Goal: Task Accomplishment & Management: Complete application form

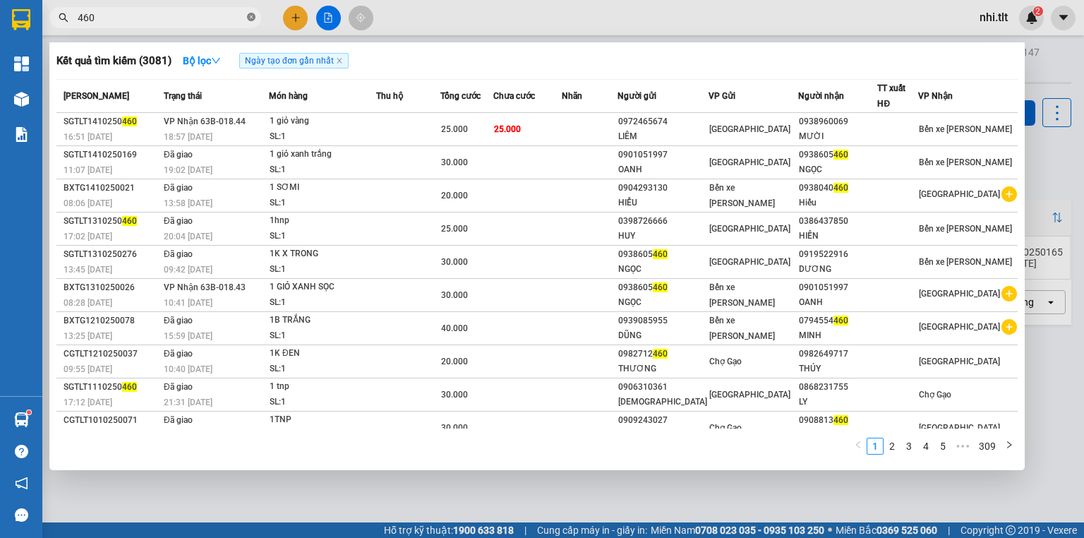
click at [247, 17] on icon "close-circle" at bounding box center [251, 17] width 8 height 8
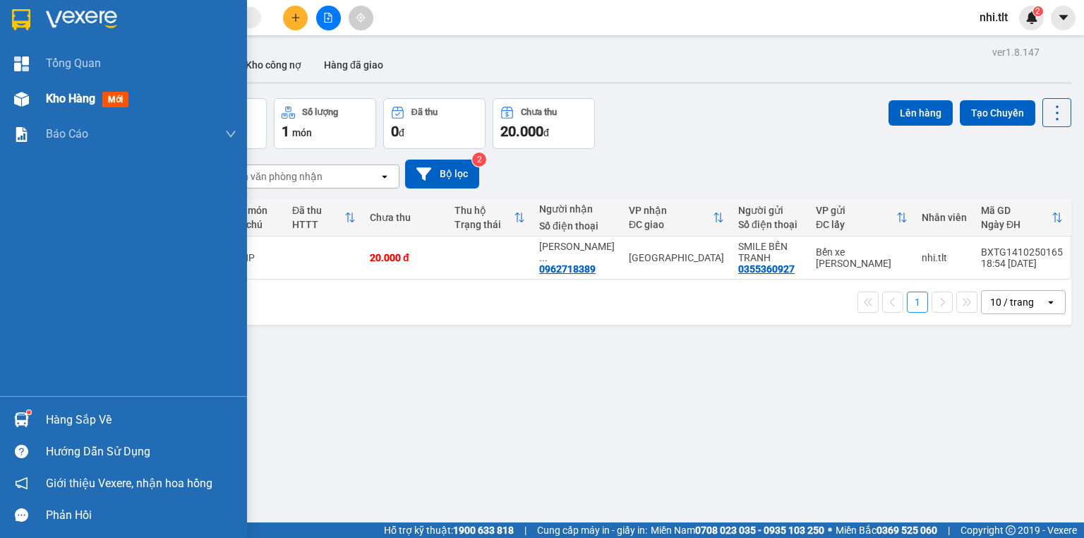
click at [28, 97] on div at bounding box center [21, 99] width 25 height 25
drag, startPoint x: 30, startPoint y: 97, endPoint x: 56, endPoint y: 85, distance: 28.7
click at [31, 96] on div at bounding box center [21, 99] width 25 height 25
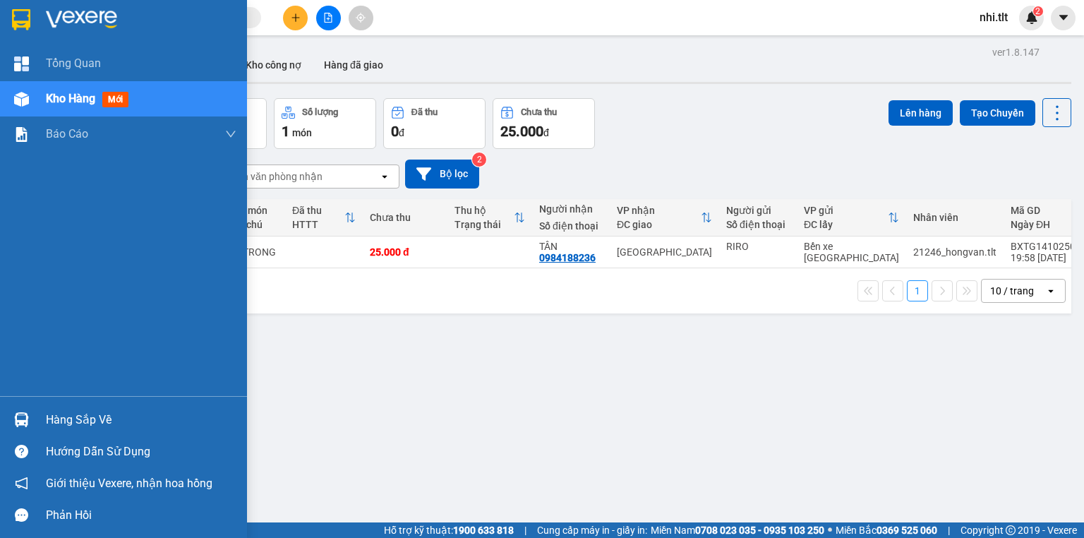
drag, startPoint x: 83, startPoint y: 413, endPoint x: 83, endPoint y: 389, distance: 24.0
click at [85, 409] on div "Hàng sắp về" at bounding box center [141, 419] width 191 height 21
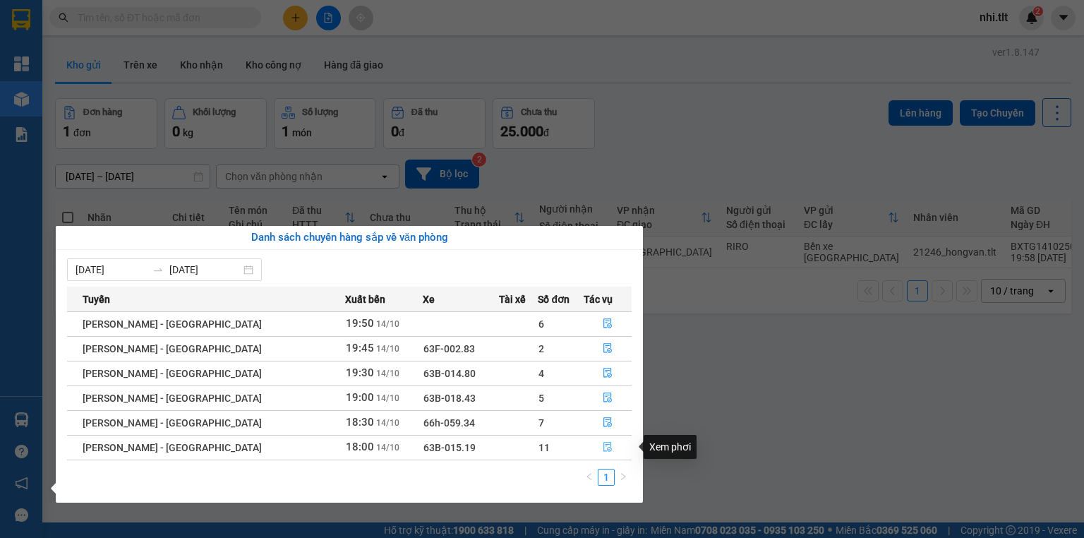
click at [603, 448] on icon "file-done" at bounding box center [608, 447] width 10 height 10
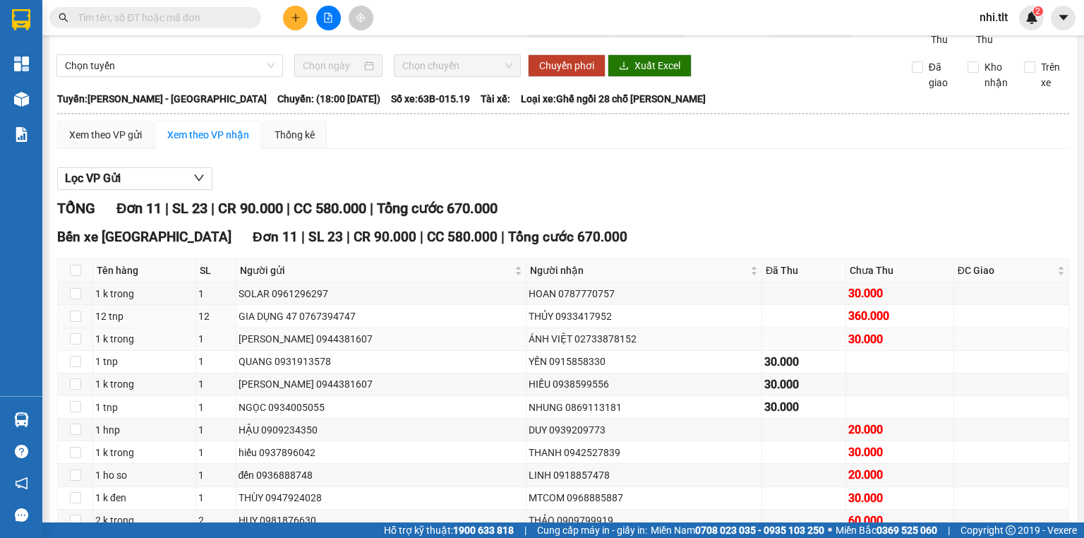
scroll to position [56, 0]
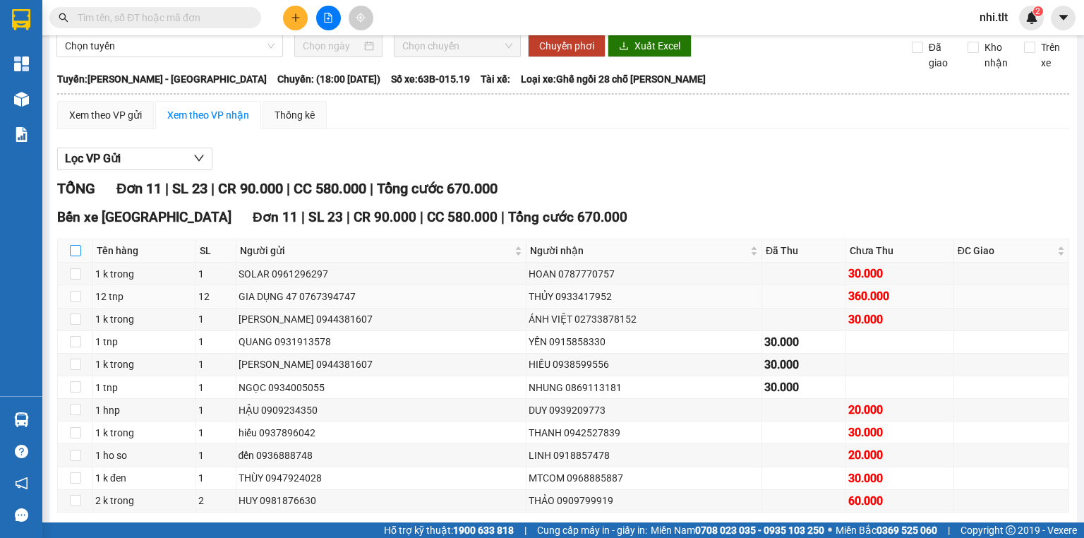
drag, startPoint x: 76, startPoint y: 265, endPoint x: 204, endPoint y: 309, distance: 135.3
click at [79, 256] on input "checkbox" at bounding box center [75, 250] width 11 height 11
checkbox input "true"
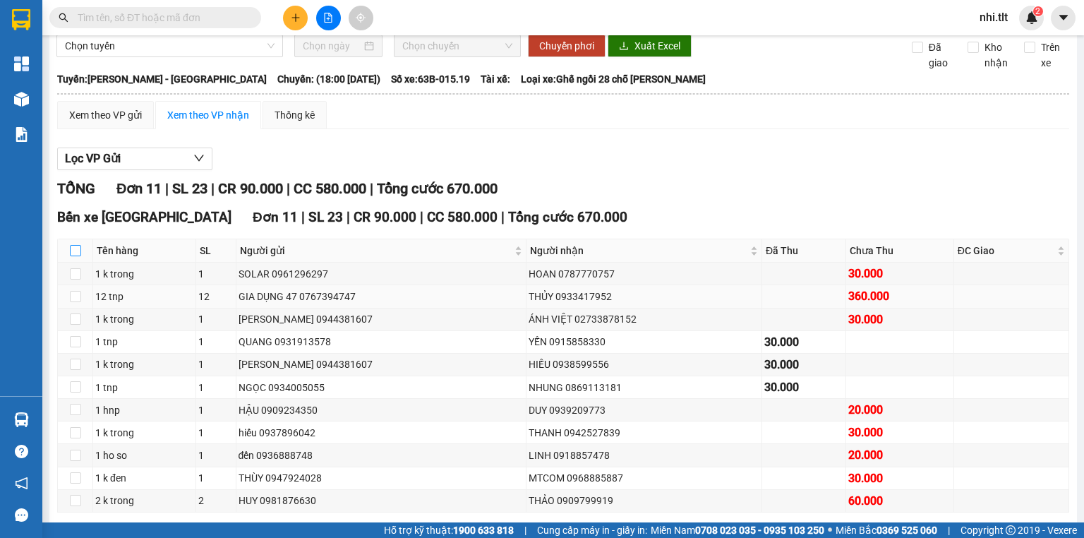
checkbox input "true"
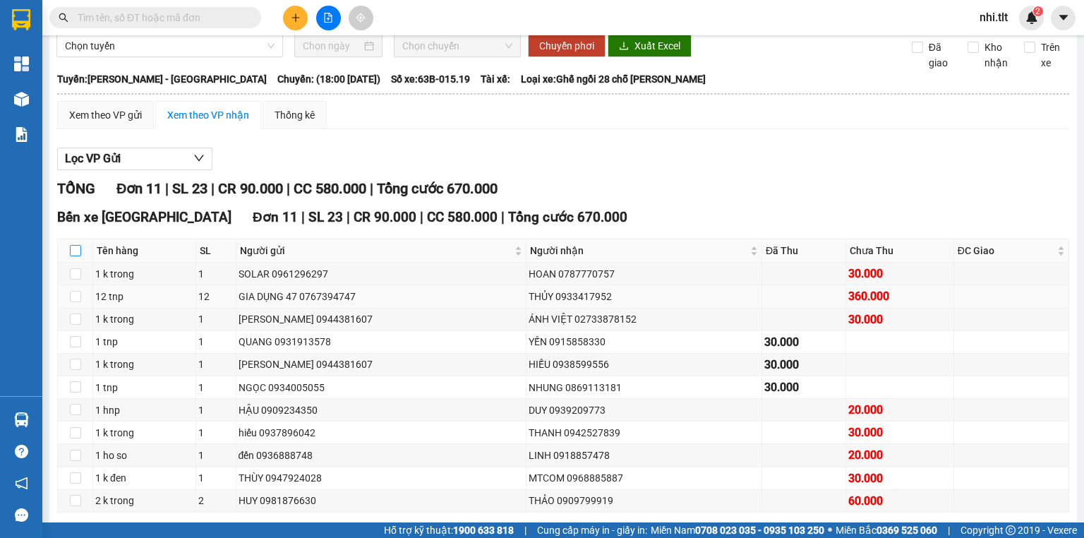
checkbox input "true"
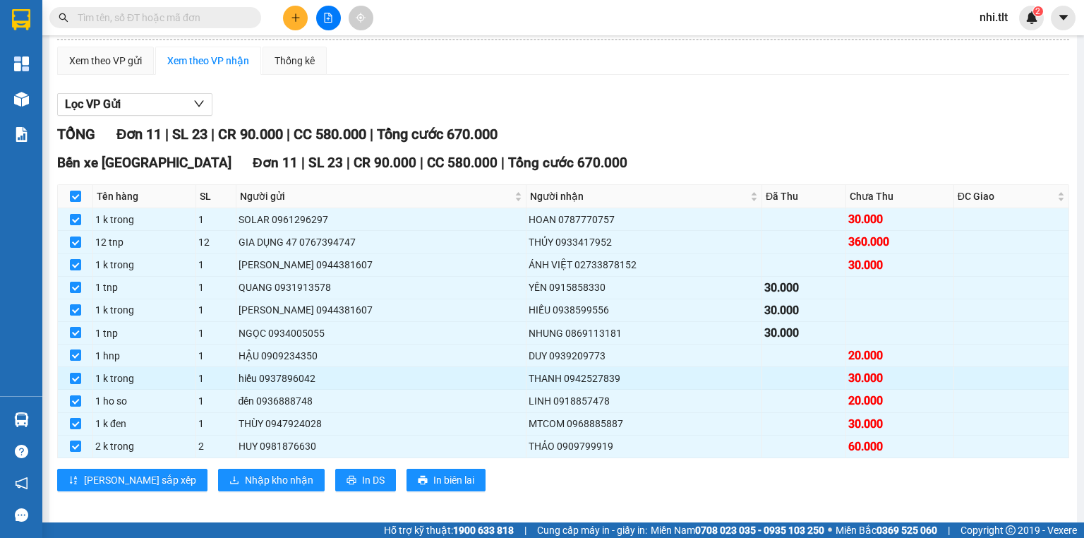
scroll to position [131, 0]
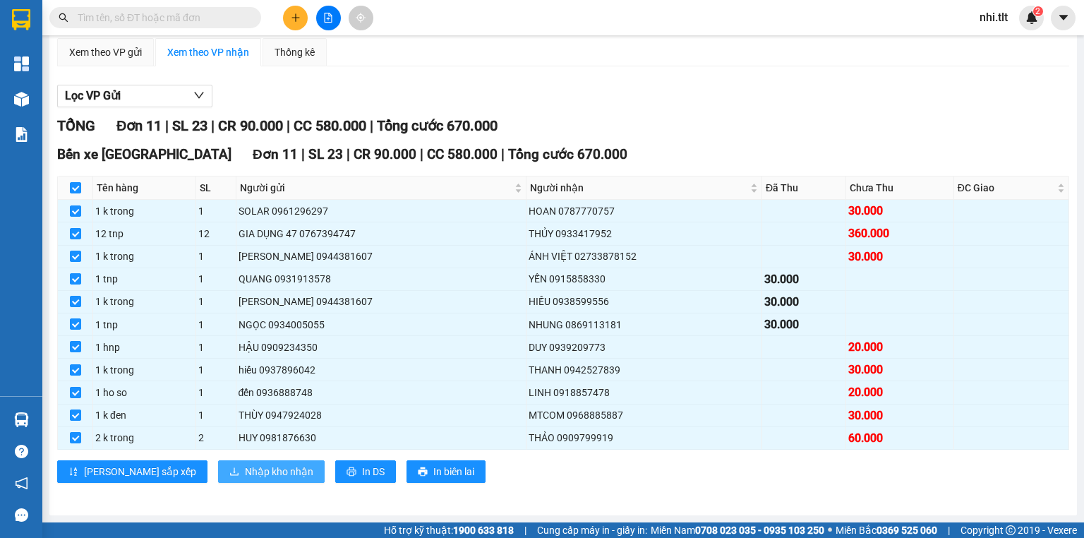
drag, startPoint x: 218, startPoint y: 467, endPoint x: 239, endPoint y: 469, distance: 20.6
click at [245, 468] on span "Nhập kho nhận" at bounding box center [279, 472] width 68 height 16
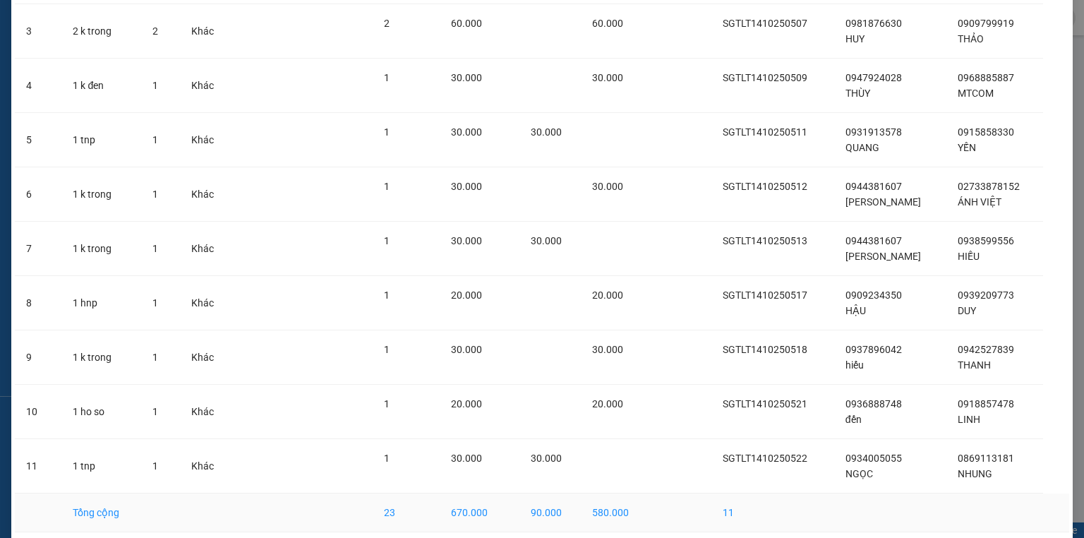
scroll to position [280, 0]
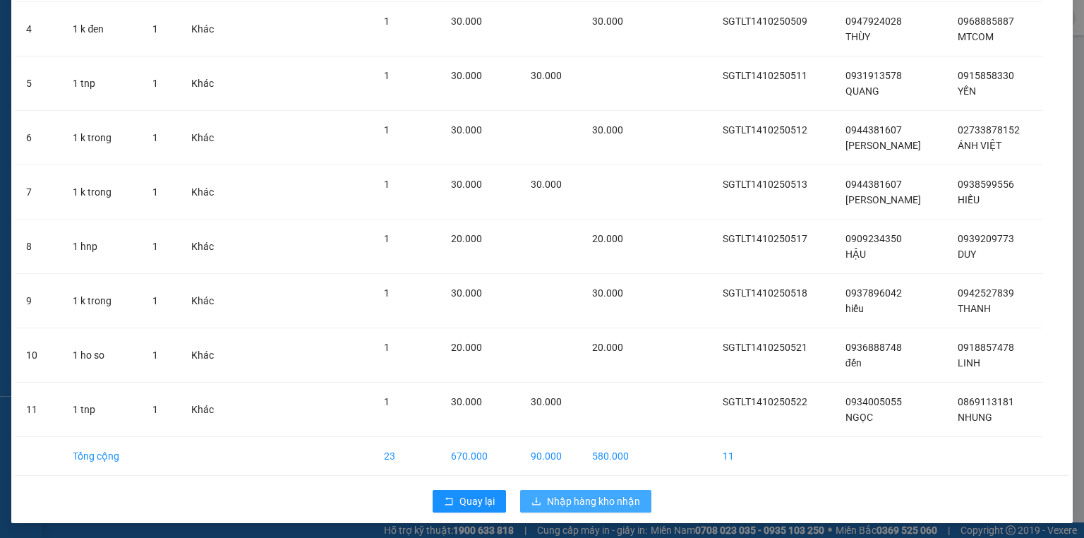
click at [618, 500] on span "Nhập hàng kho nhận" at bounding box center [593, 501] width 93 height 16
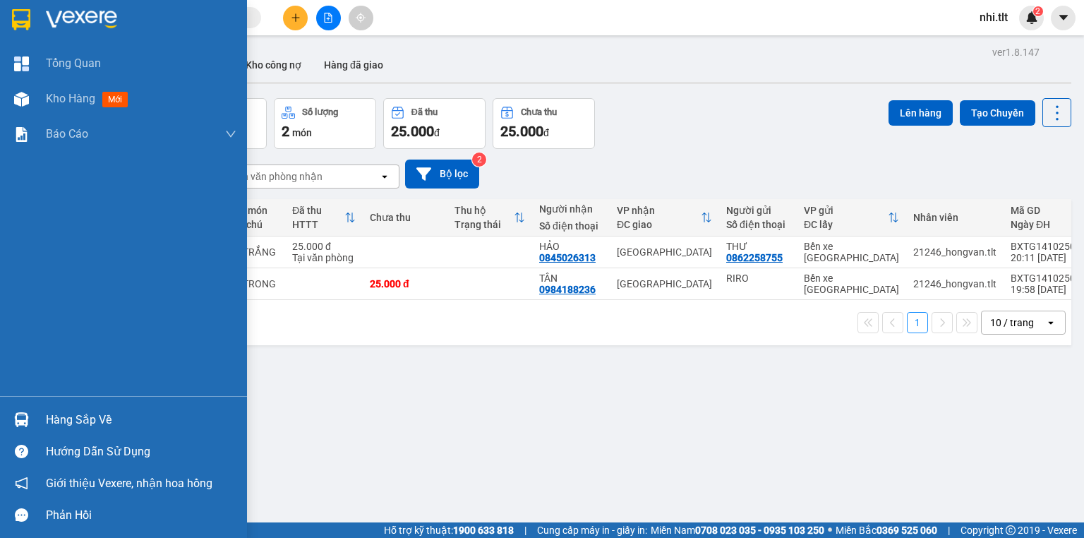
drag, startPoint x: 26, startPoint y: 427, endPoint x: 158, endPoint y: 402, distance: 134.4
click at [27, 427] on div at bounding box center [21, 419] width 25 height 25
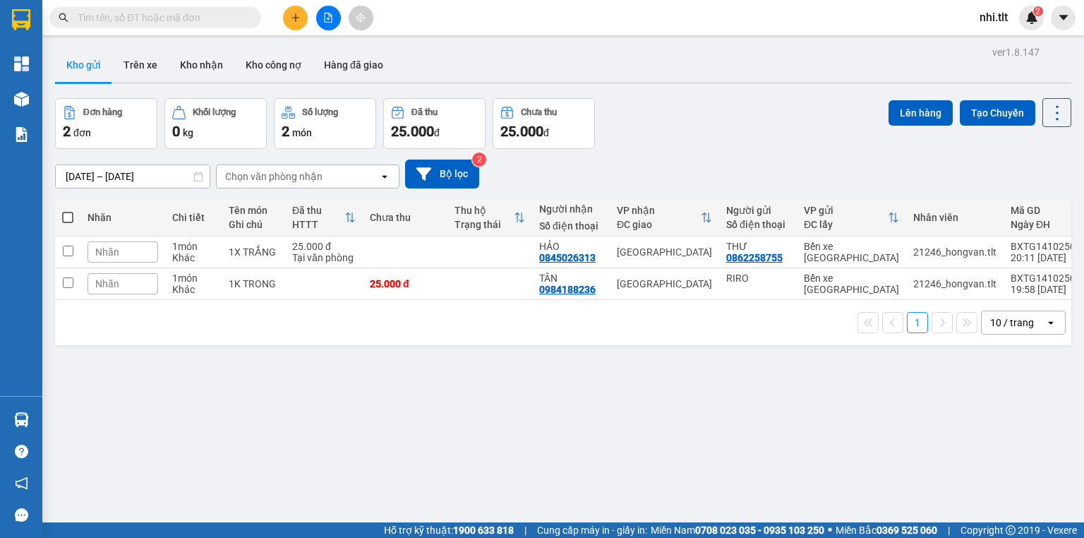
click at [688, 423] on section "Kết quả tìm kiếm ( 0 ) Bộ lọc Ngày tạo đơn gần nhất No Data nhi.tlt 2 Tổng Quan…" at bounding box center [542, 269] width 1084 height 538
click at [236, 15] on input "text" at bounding box center [161, 18] width 167 height 16
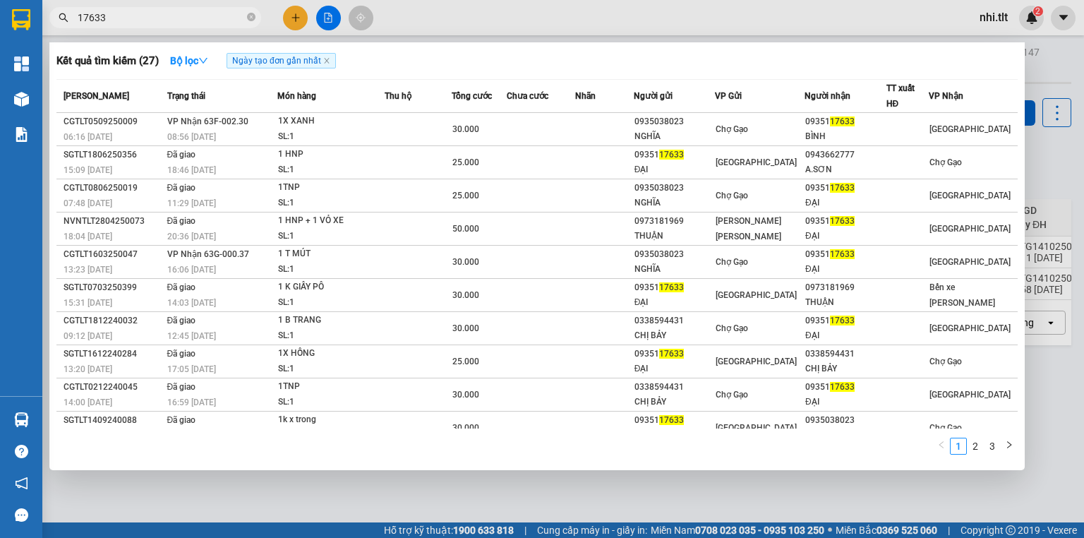
click at [203, 13] on input "17633" at bounding box center [161, 18] width 167 height 16
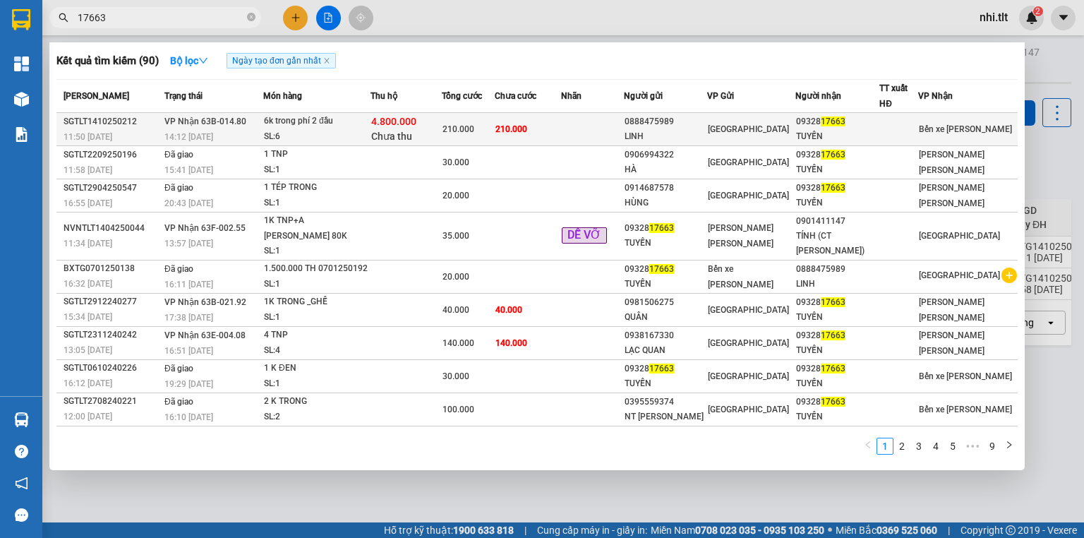
type input "17663"
click at [561, 130] on td "210.000" at bounding box center [528, 129] width 66 height 33
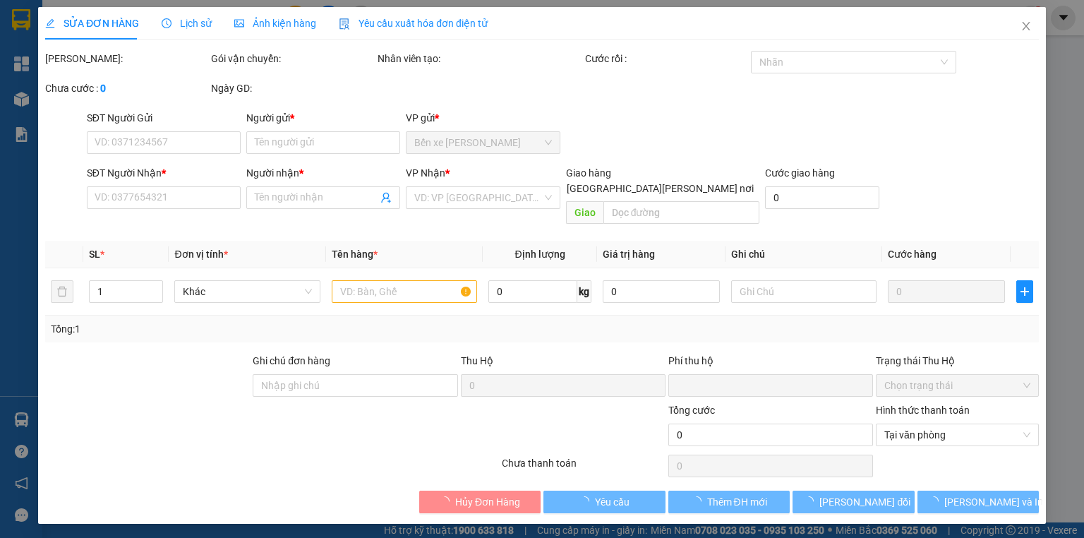
type input "0888475989"
type input "LINH"
type input "0932817663"
type input "TUYẾN"
type input "0"
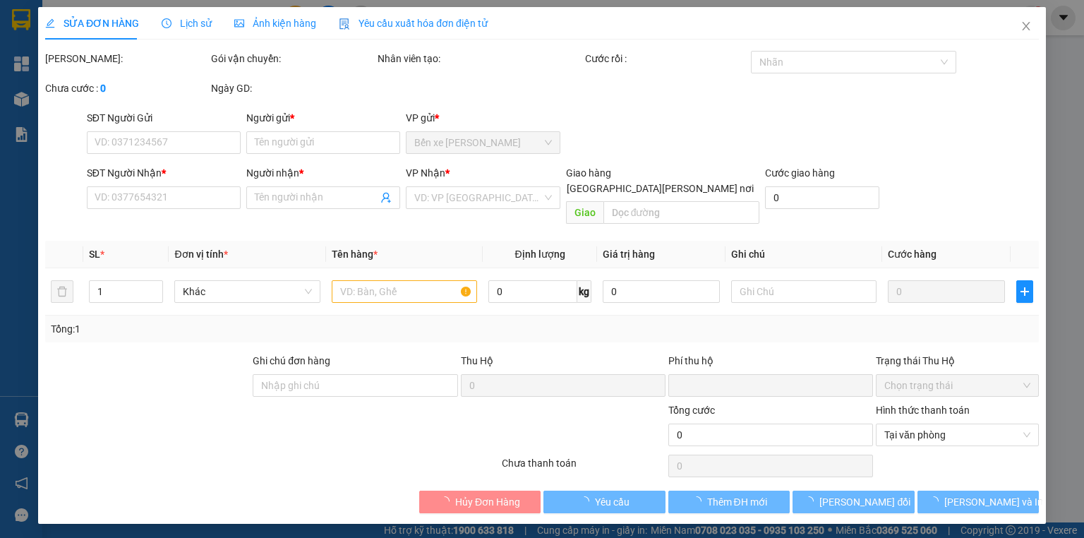
type input "210.000"
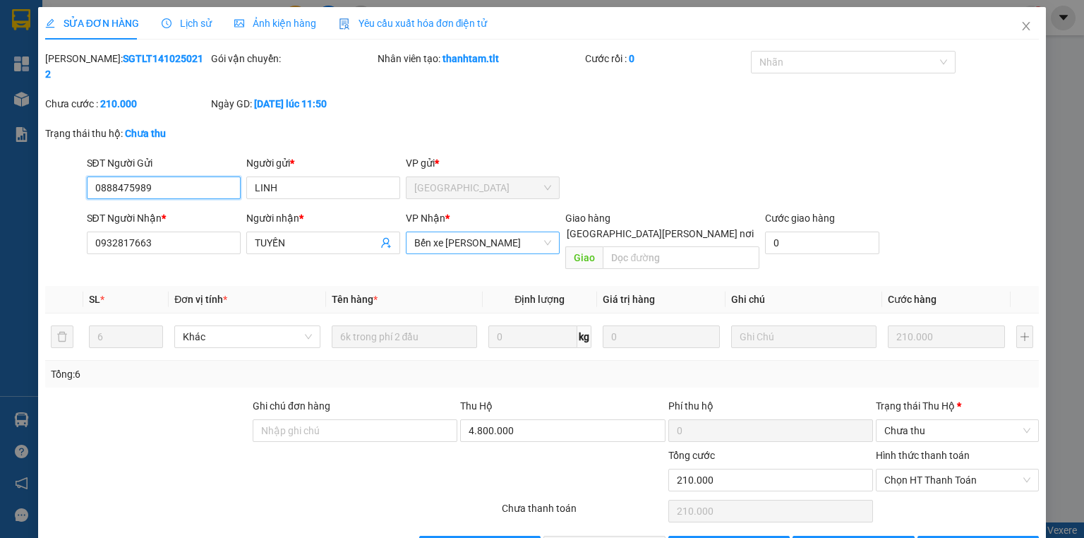
click at [493, 232] on span "Bến xe [PERSON_NAME]" at bounding box center [482, 242] width 137 height 21
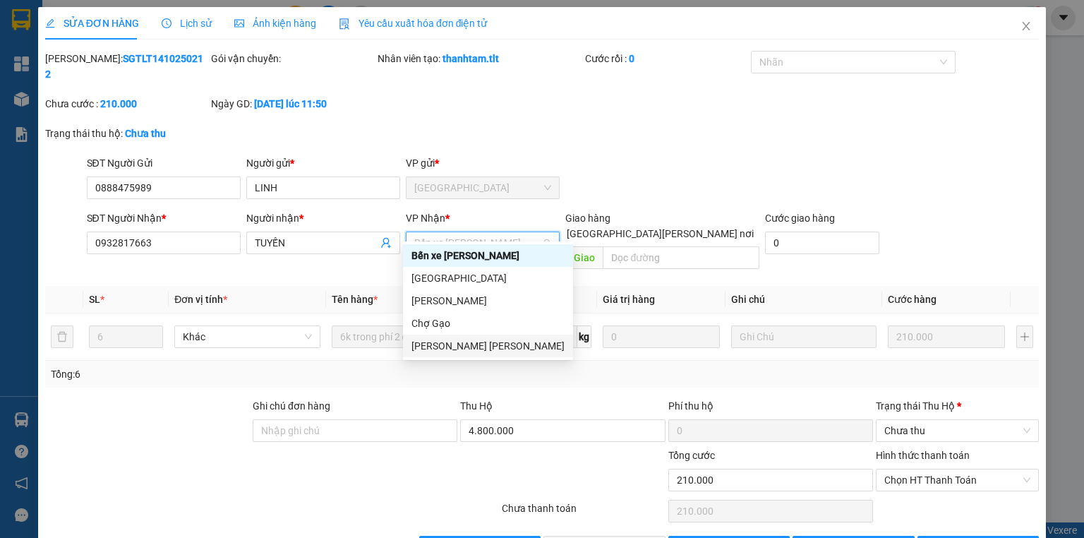
click at [500, 347] on div "[PERSON_NAME] [PERSON_NAME]" at bounding box center [487, 346] width 153 height 16
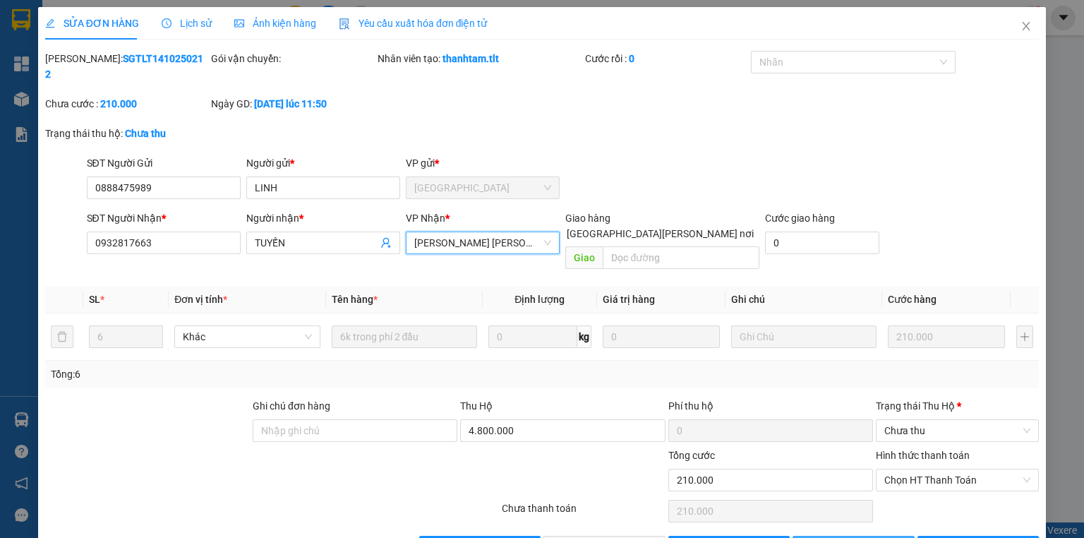
drag, startPoint x: 811, startPoint y: 517, endPoint x: 617, endPoint y: 447, distance: 206.1
click at [810, 536] on button "[PERSON_NAME] thay đổi" at bounding box center [854, 547] width 122 height 23
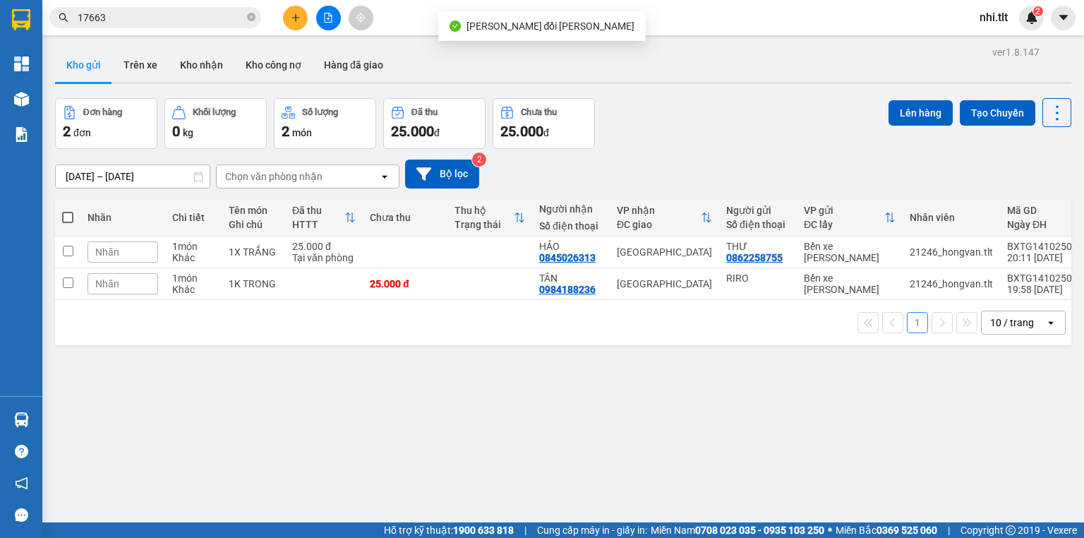
click at [195, 14] on input "17663" at bounding box center [161, 18] width 167 height 16
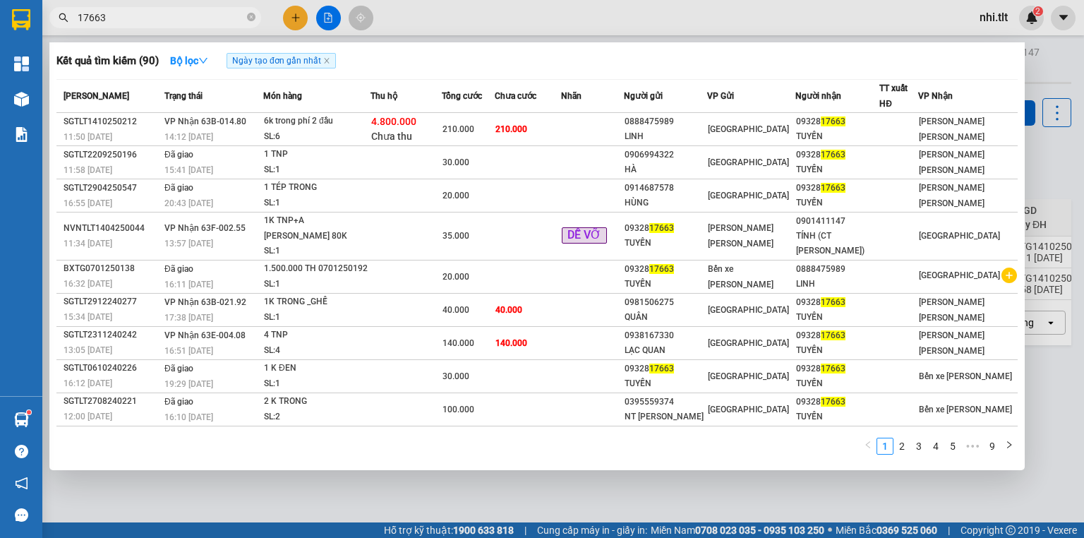
click at [217, 11] on input "17663" at bounding box center [161, 18] width 167 height 16
click at [250, 17] on icon "close-circle" at bounding box center [251, 17] width 8 height 8
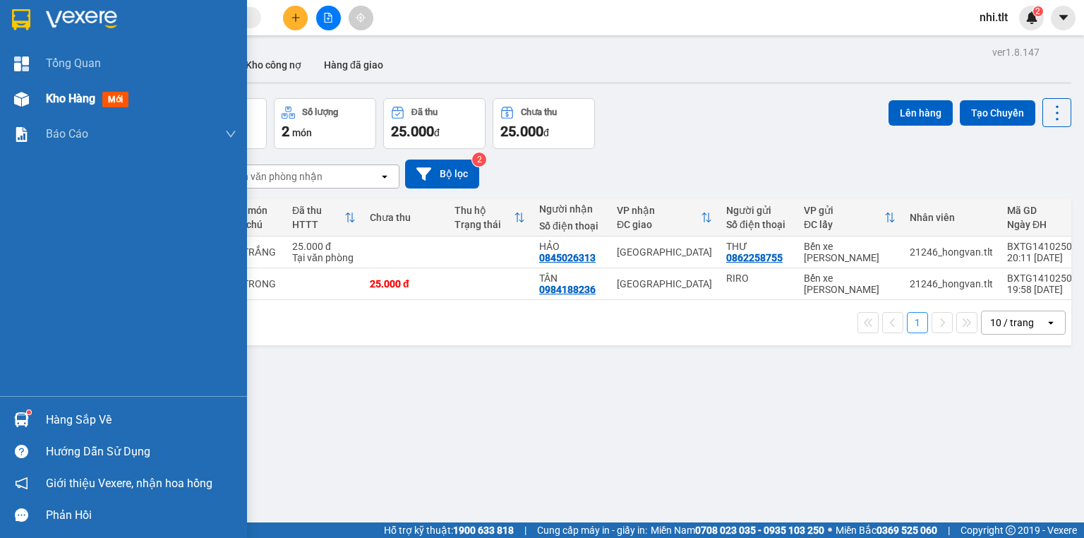
click at [38, 99] on div "Kho hàng mới" at bounding box center [123, 98] width 247 height 35
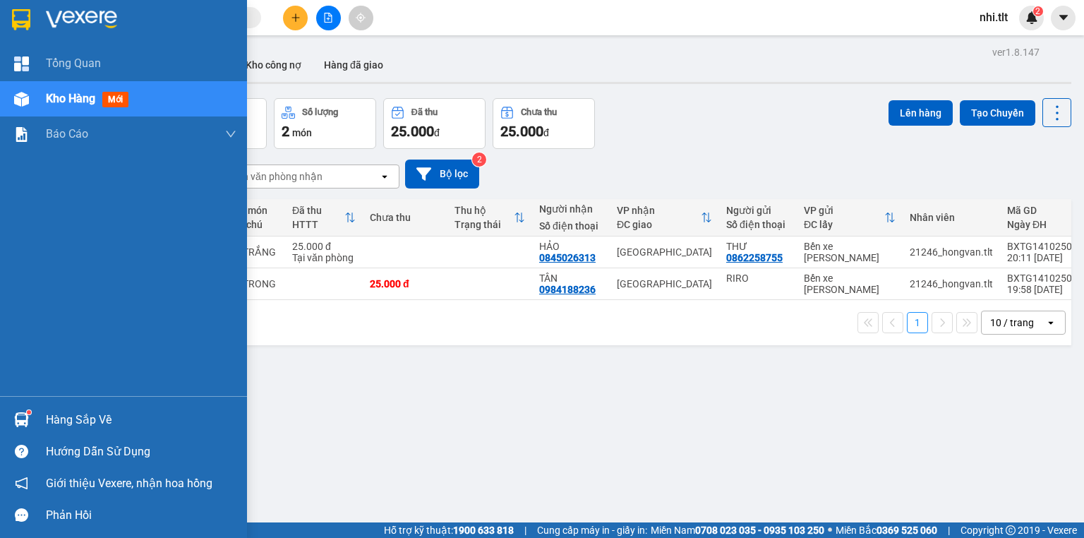
click at [41, 99] on div "Kho hàng mới" at bounding box center [123, 98] width 247 height 35
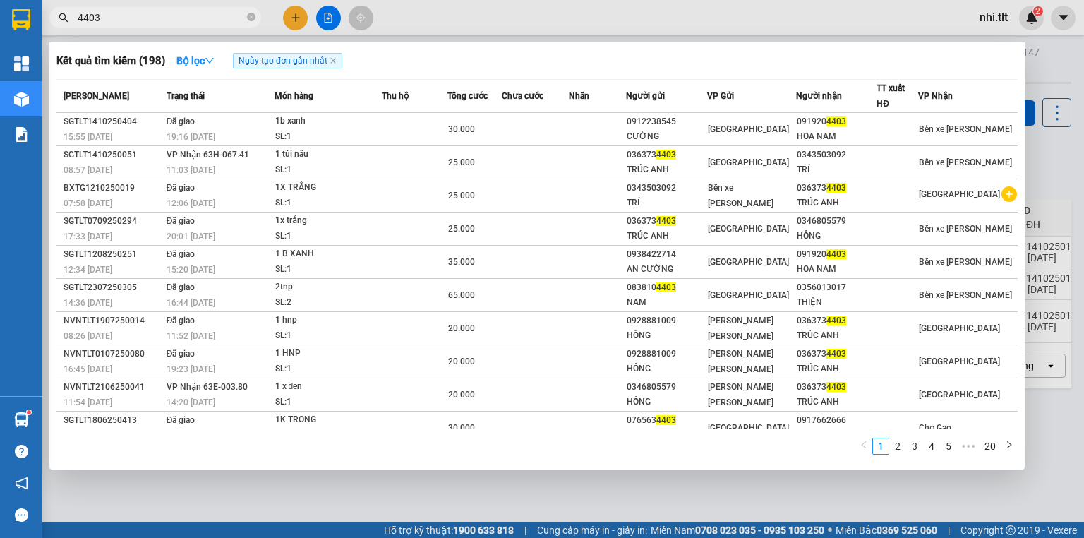
drag, startPoint x: 0, startPoint y: 0, endPoint x: 231, endPoint y: 20, distance: 231.7
click at [248, 17] on icon "close-circle" at bounding box center [251, 17] width 8 height 8
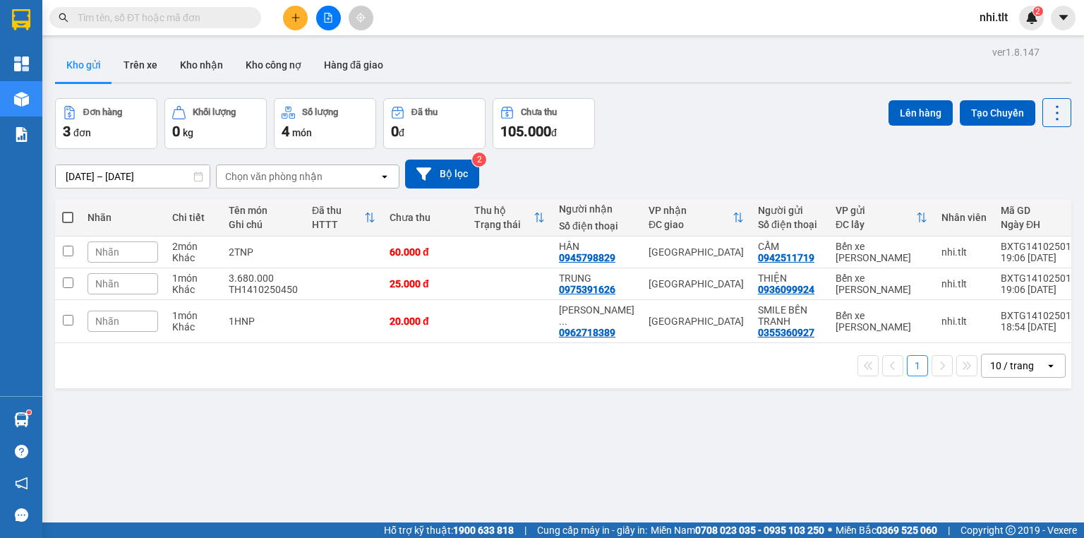
click at [229, 21] on input "text" at bounding box center [161, 18] width 167 height 16
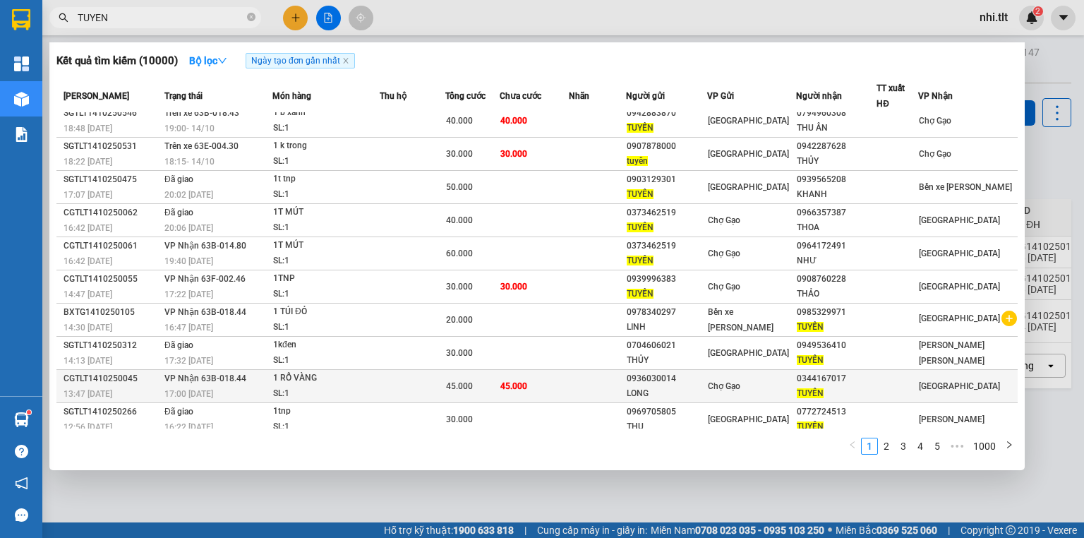
scroll to position [11, 0]
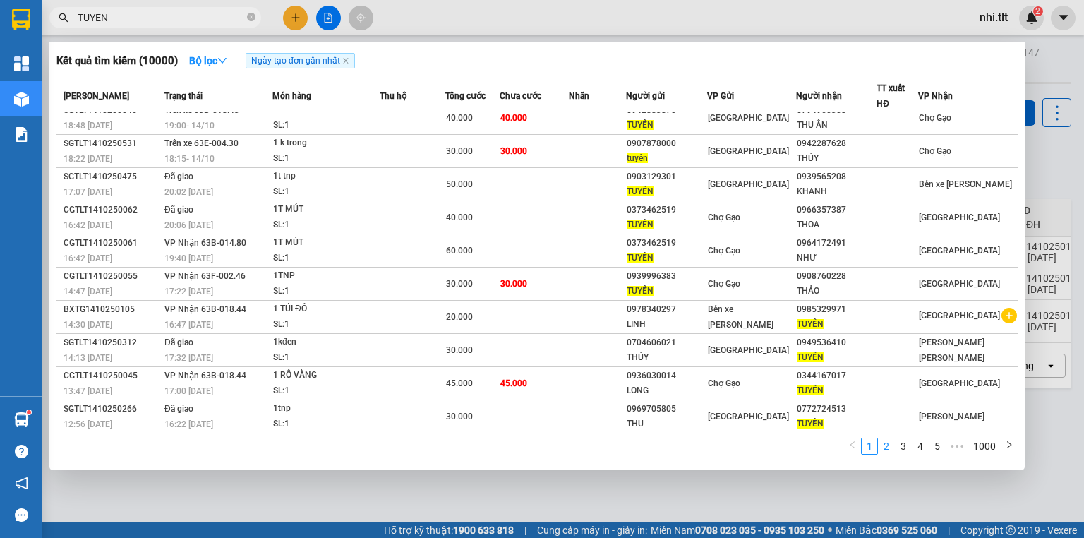
type input "TUYEN"
click at [885, 446] on link "2" at bounding box center [887, 446] width 16 height 16
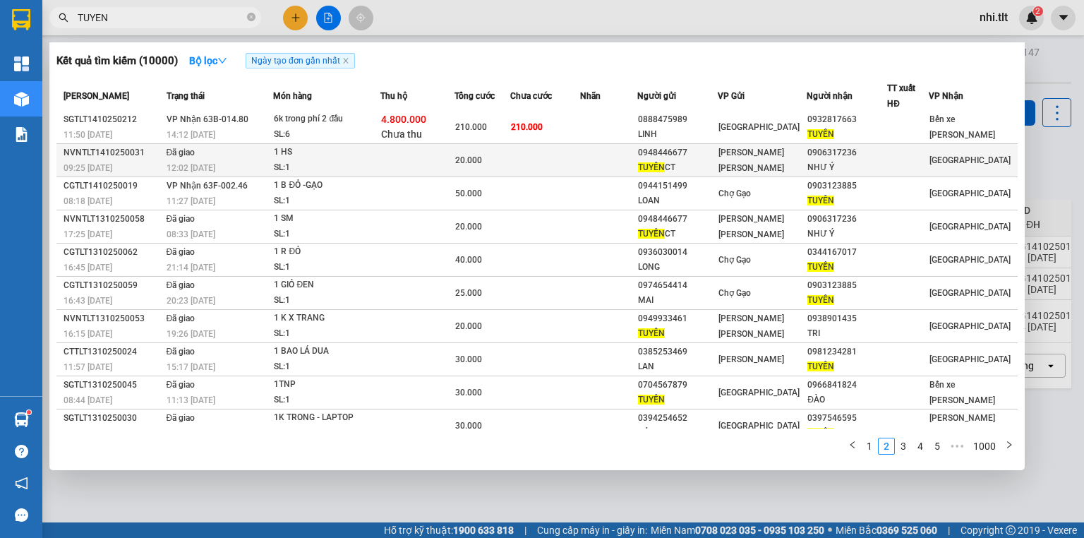
scroll to position [0, 0]
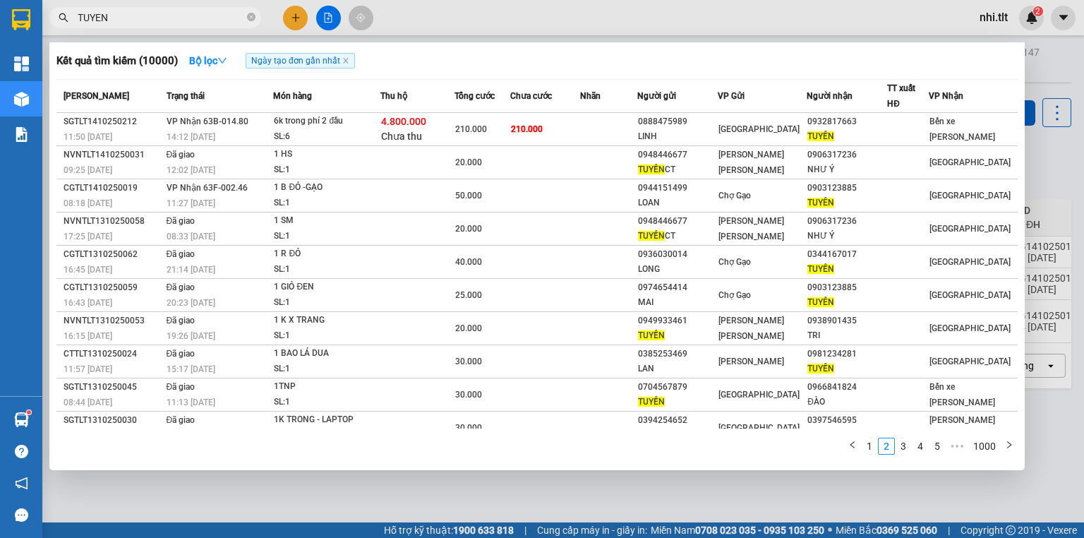
click at [240, 16] on span "TUYEN" at bounding box center [155, 17] width 212 height 21
drag, startPoint x: 226, startPoint y: 18, endPoint x: 242, endPoint y: 18, distance: 16.2
click at [229, 18] on input "TUYEN" at bounding box center [161, 18] width 167 height 16
drag, startPoint x: 251, startPoint y: 19, endPoint x: 239, endPoint y: 18, distance: 12.7
click at [246, 18] on span "TUYEN" at bounding box center [155, 17] width 212 height 21
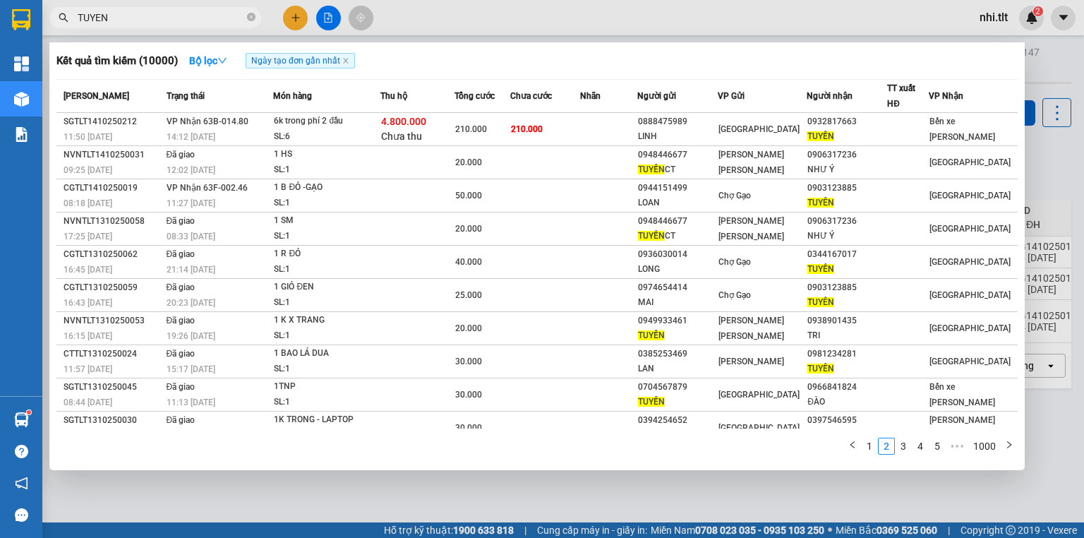
click at [234, 17] on input "TUYEN" at bounding box center [161, 18] width 167 height 16
drag, startPoint x: 248, startPoint y: 16, endPoint x: 235, endPoint y: 16, distance: 13.4
click at [247, 16] on icon "close-circle" at bounding box center [251, 17] width 8 height 8
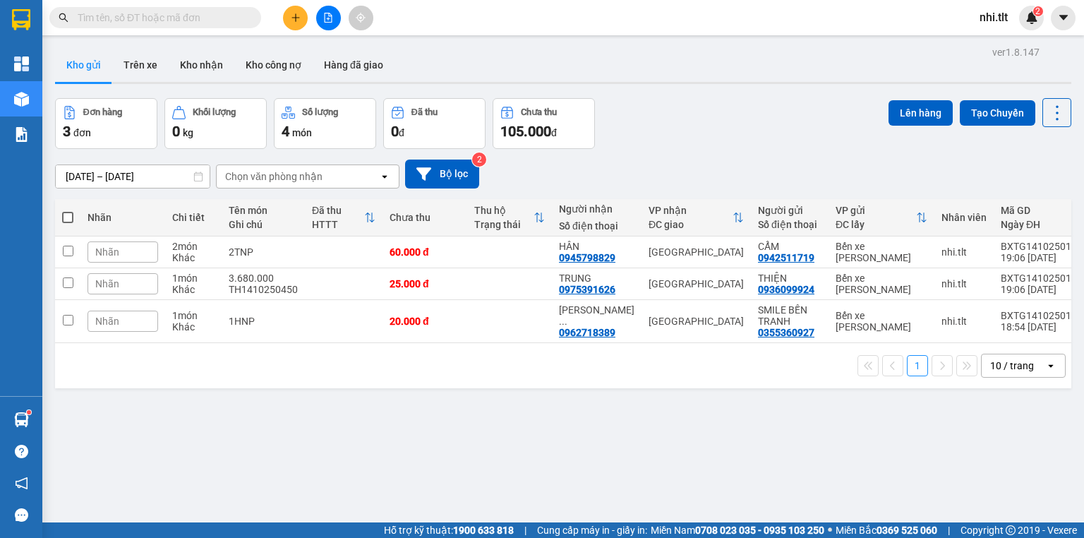
click at [234, 16] on input "text" at bounding box center [161, 18] width 167 height 16
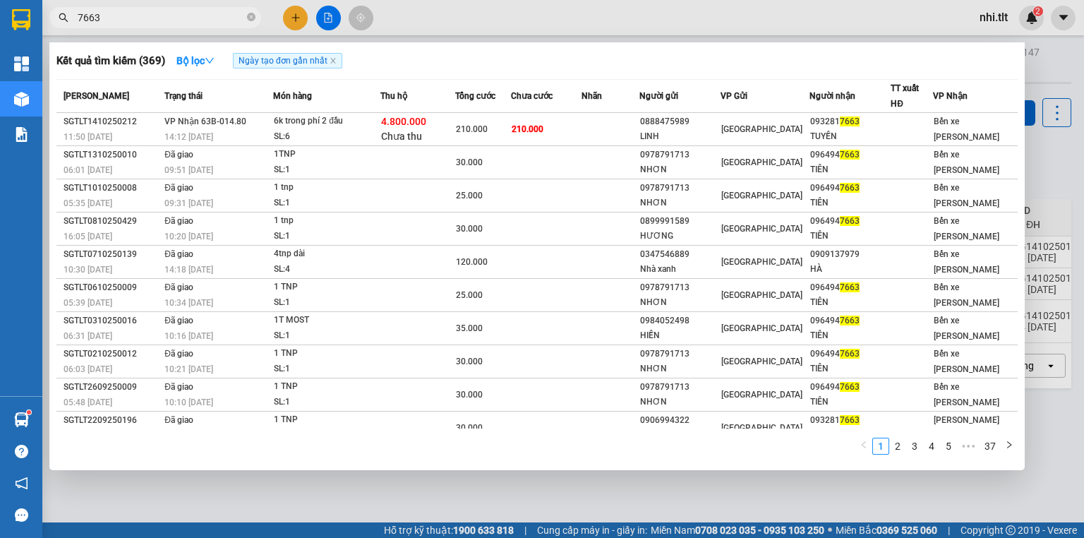
type input "7663"
drag, startPoint x: 168, startPoint y: 498, endPoint x: 158, endPoint y: 489, distance: 13.5
click at [167, 498] on div at bounding box center [542, 269] width 1084 height 538
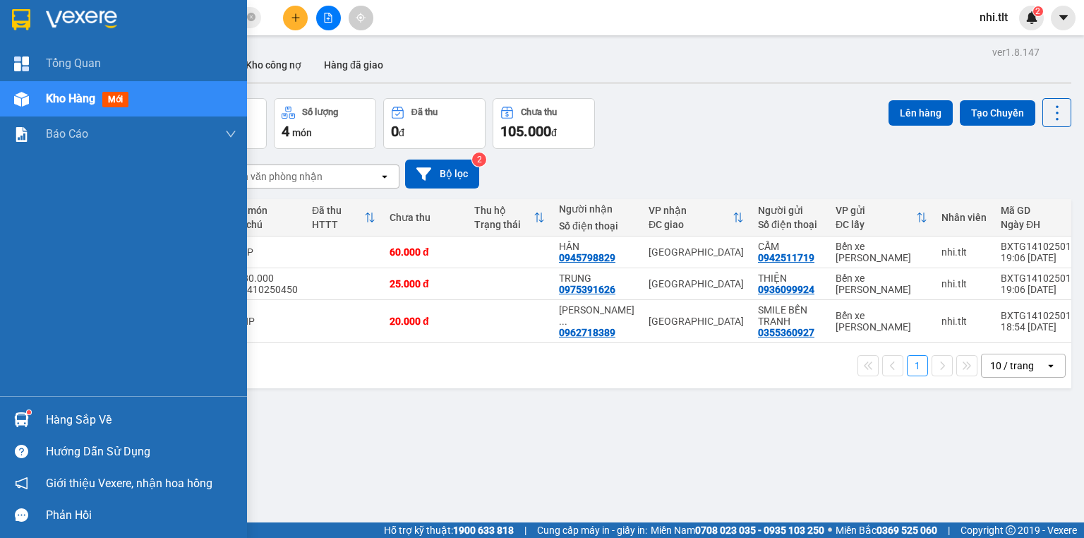
click at [22, 423] on img at bounding box center [21, 419] width 15 height 15
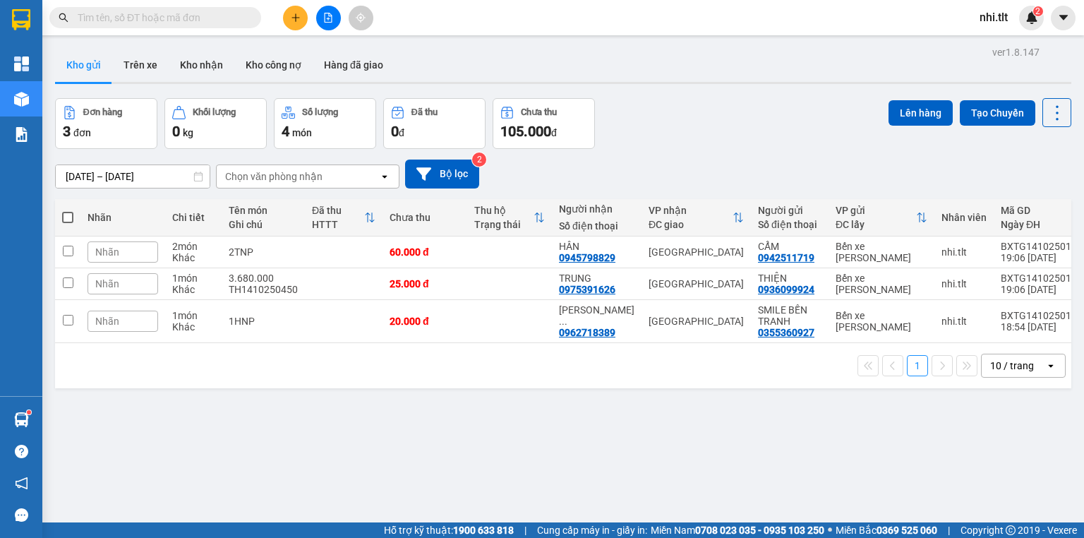
drag, startPoint x: 240, startPoint y: 22, endPoint x: 277, endPoint y: 18, distance: 36.9
click at [246, 20] on span at bounding box center [155, 17] width 212 height 21
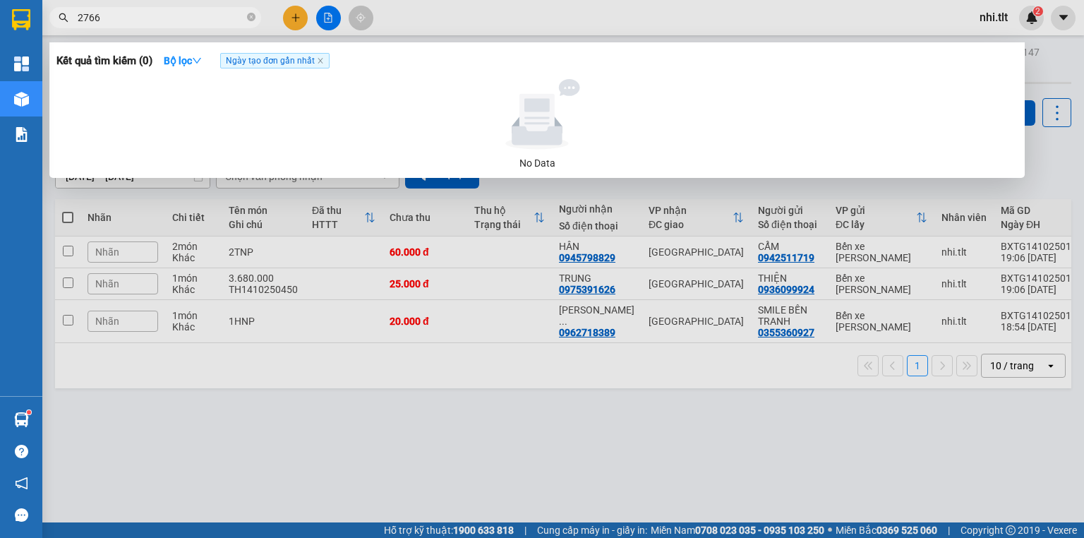
type input "27663"
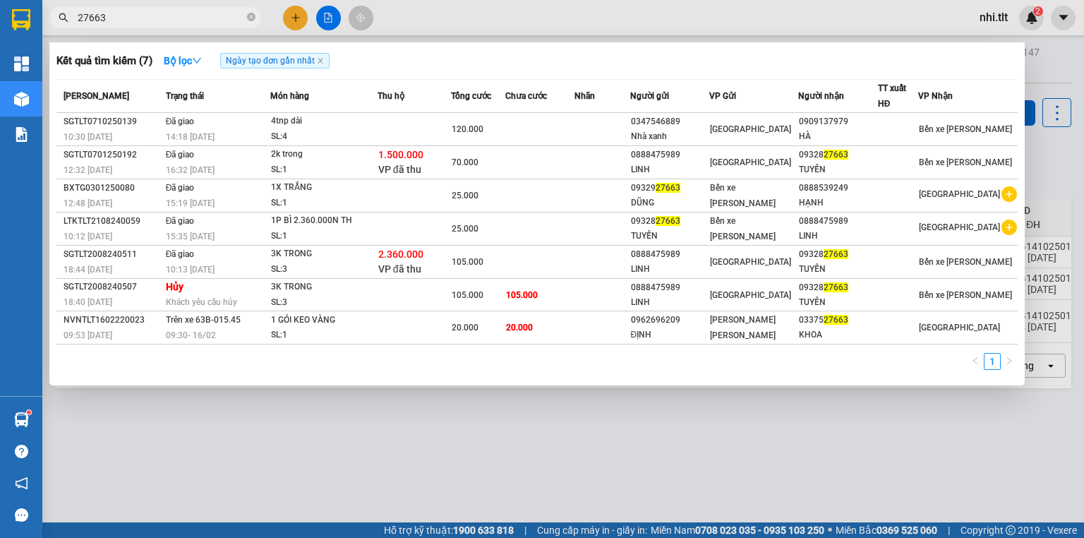
click at [251, 16] on icon "close-circle" at bounding box center [251, 17] width 8 height 8
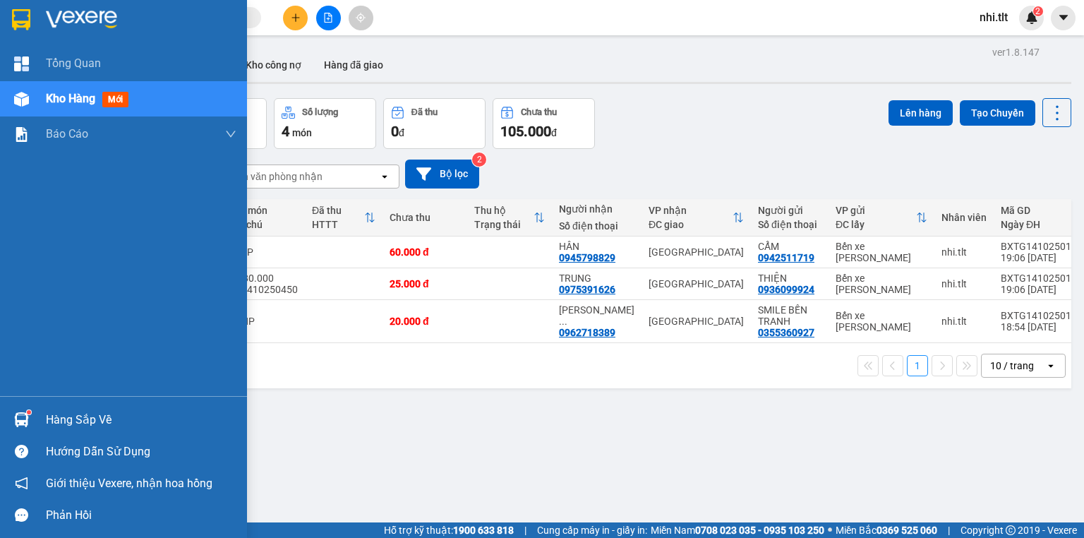
click at [11, 100] on div at bounding box center [21, 99] width 25 height 25
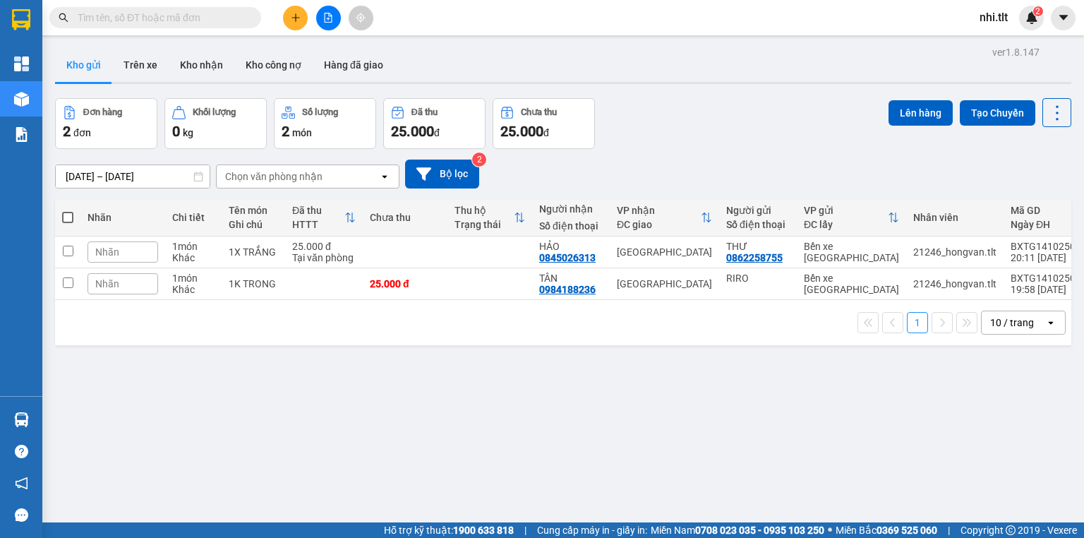
click at [229, 14] on input "text" at bounding box center [161, 18] width 167 height 16
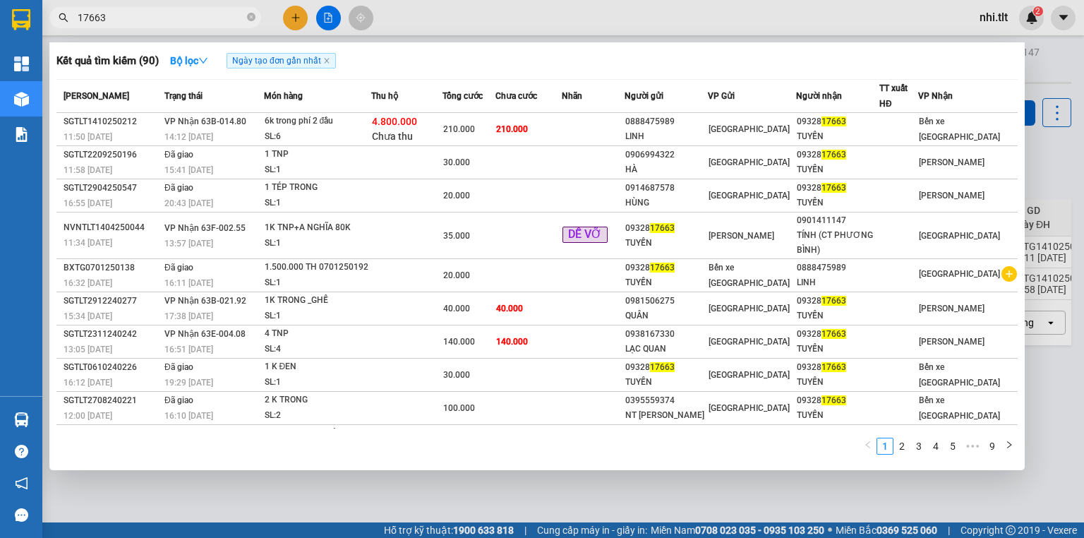
type input "17663"
drag, startPoint x: 251, startPoint y: 17, endPoint x: 232, endPoint y: 18, distance: 19.1
click at [248, 17] on icon "close-circle" at bounding box center [251, 17] width 8 height 8
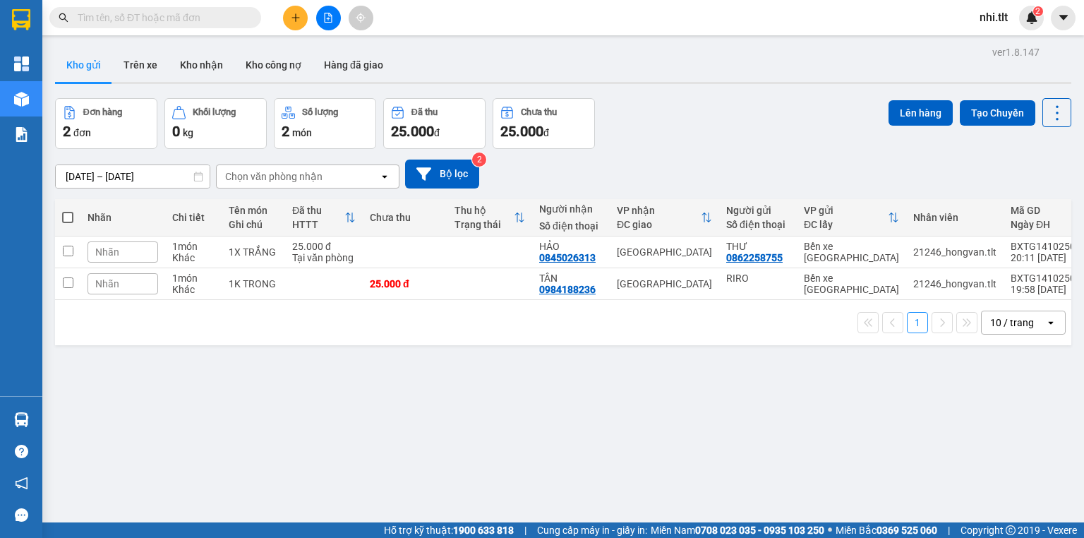
click at [232, 18] on input "text" at bounding box center [161, 18] width 167 height 16
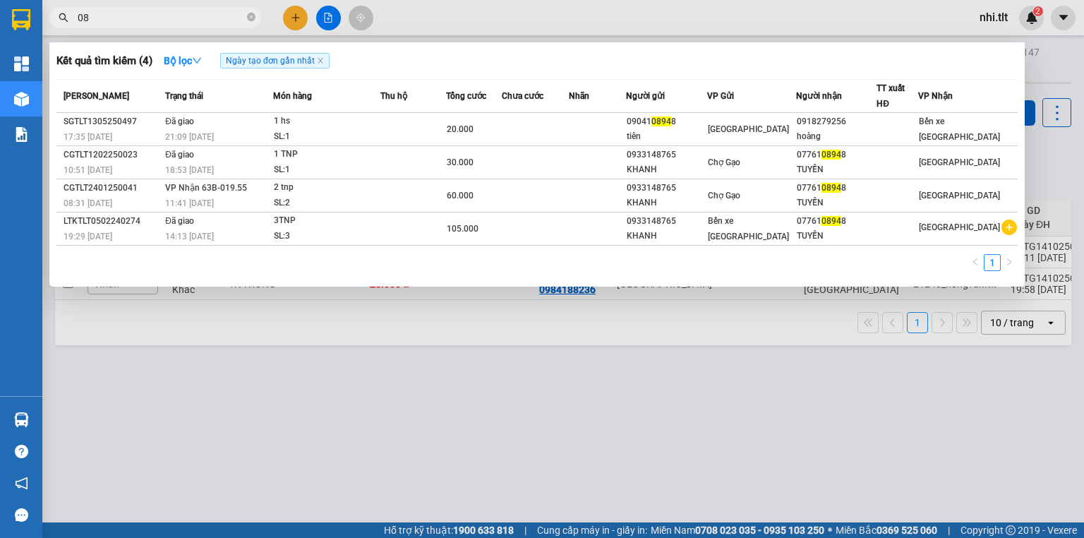
type input "0"
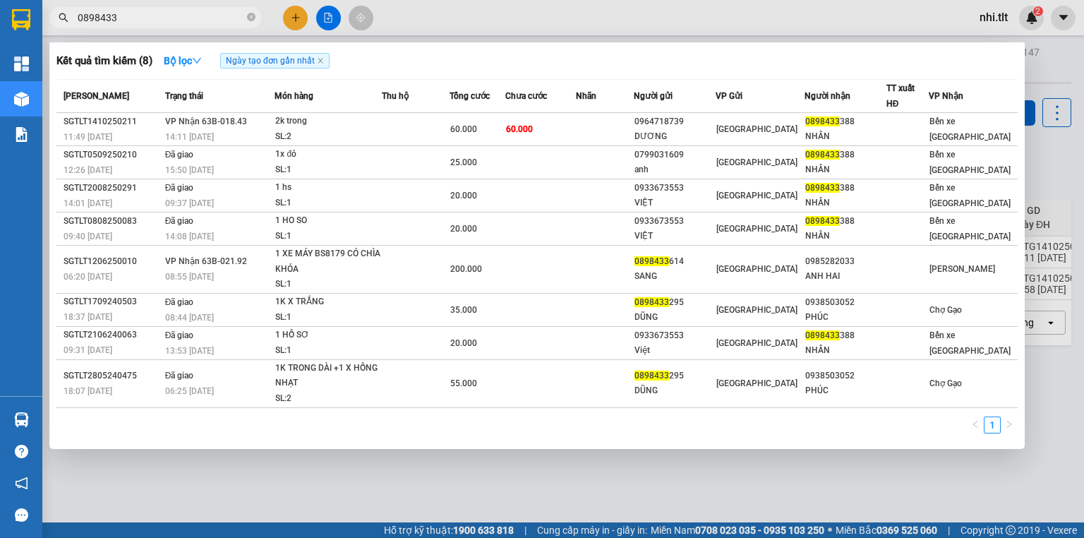
type input "0898433"
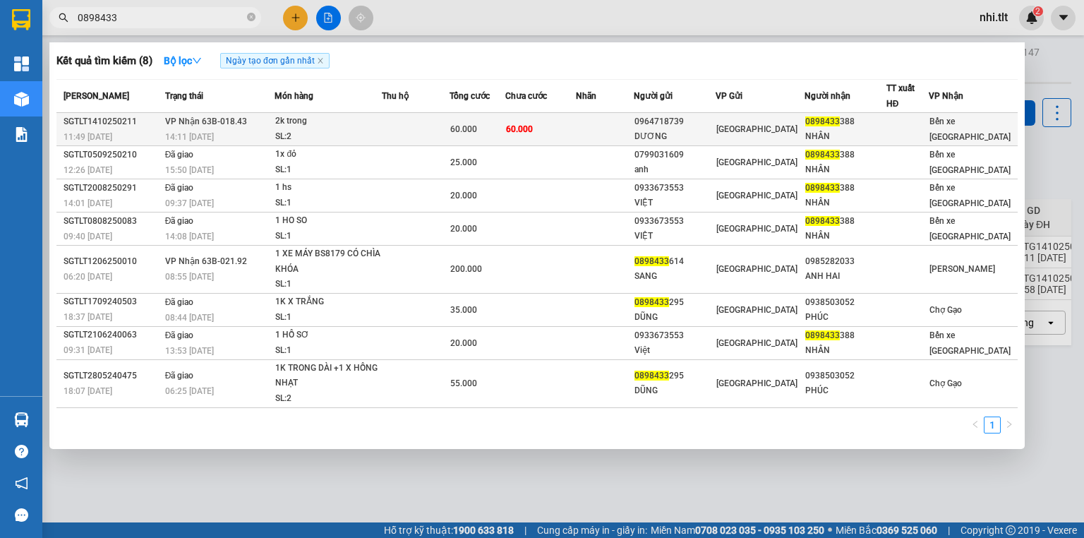
click at [419, 132] on td at bounding box center [415, 129] width 67 height 33
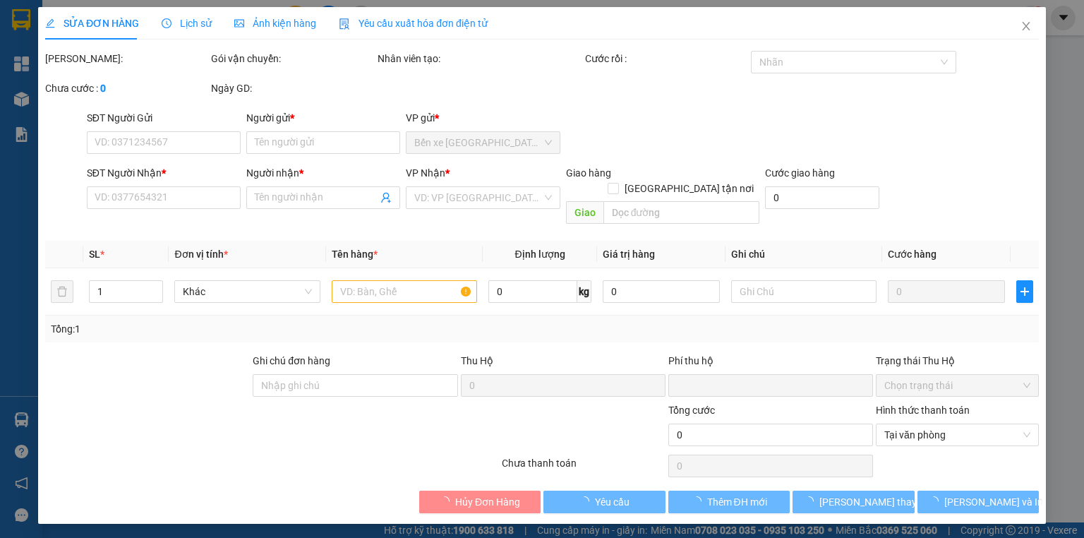
type input "0964718739"
type input "DƯƠNG"
type input "0898433388"
type input "NHÂN"
type input "0"
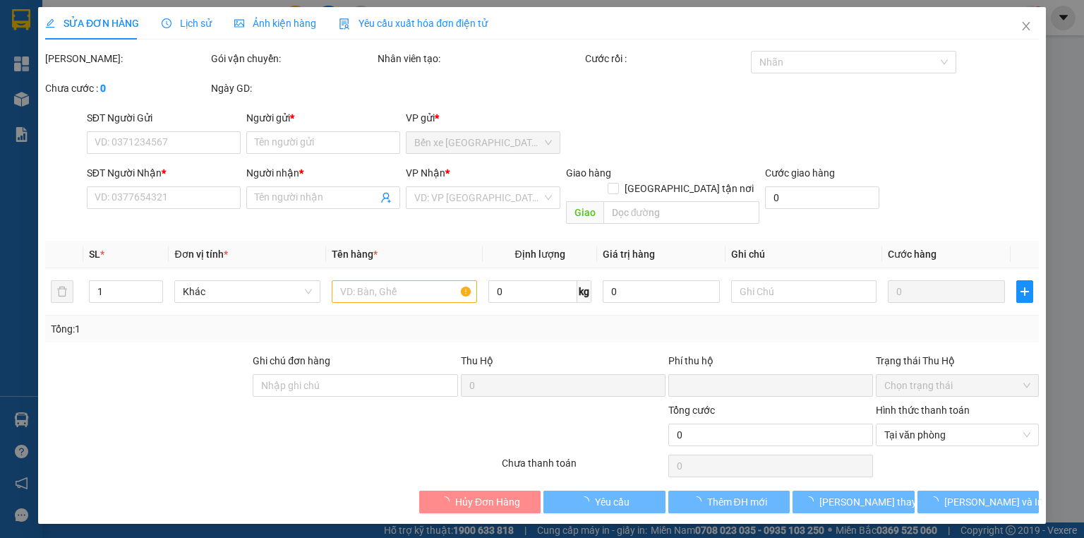
type input "60.000"
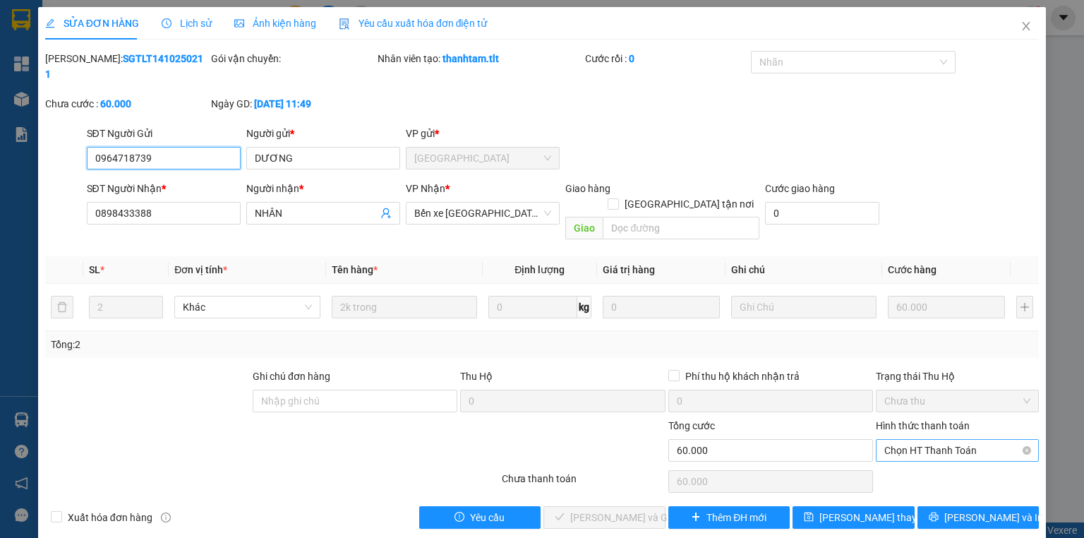
click at [890, 440] on span "Chọn HT Thanh Toán" at bounding box center [957, 450] width 146 height 21
drag, startPoint x: 887, startPoint y: 444, endPoint x: 726, endPoint y: 481, distance: 165.1
click at [885, 444] on div "Tại văn phòng" at bounding box center [957, 447] width 146 height 16
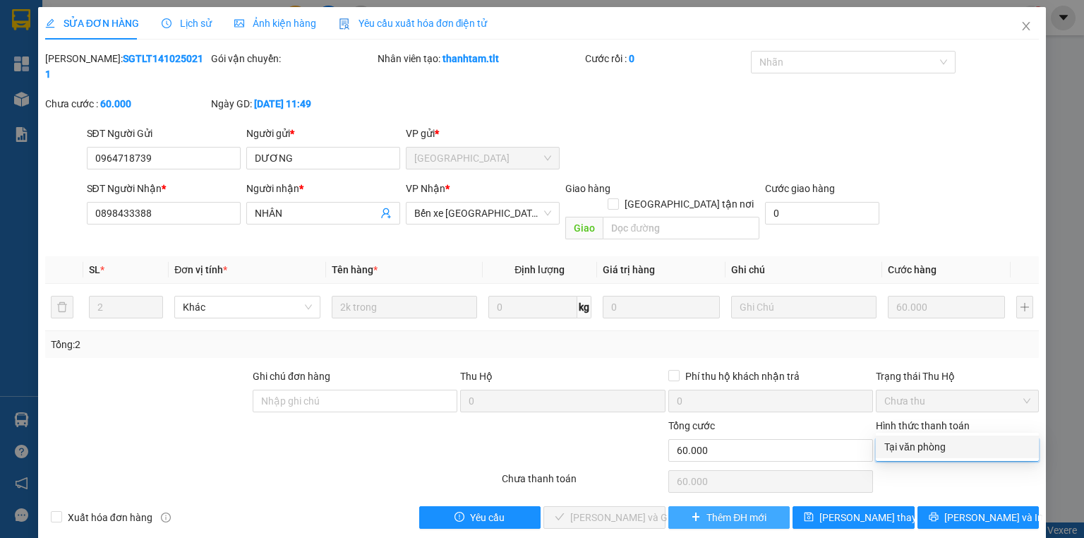
type input "0"
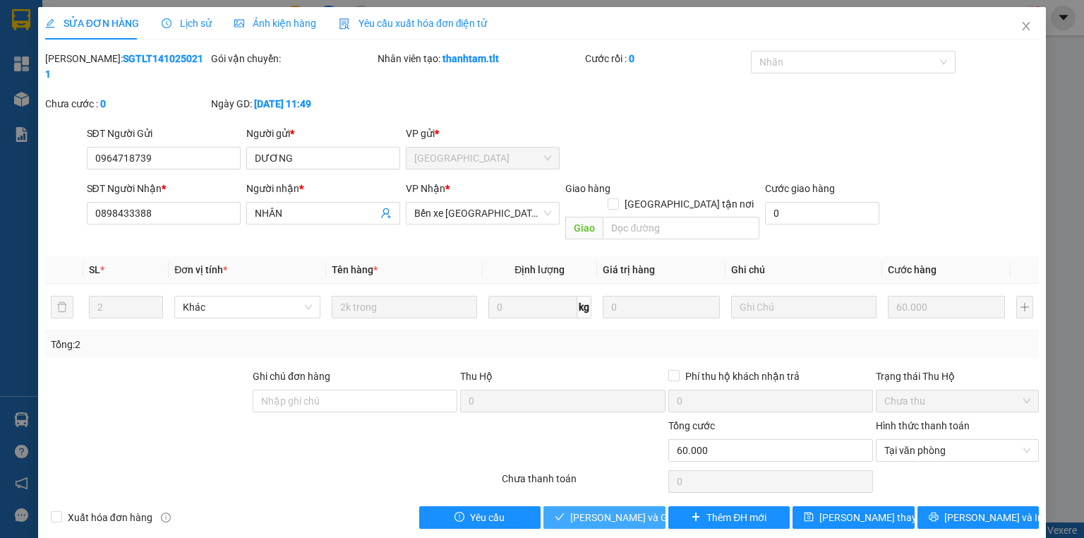
drag, startPoint x: 643, startPoint y: 483, endPoint x: 751, endPoint y: 344, distance: 175.5
click at [643, 510] on span "[PERSON_NAME] và Giao hàng" at bounding box center [638, 518] width 136 height 16
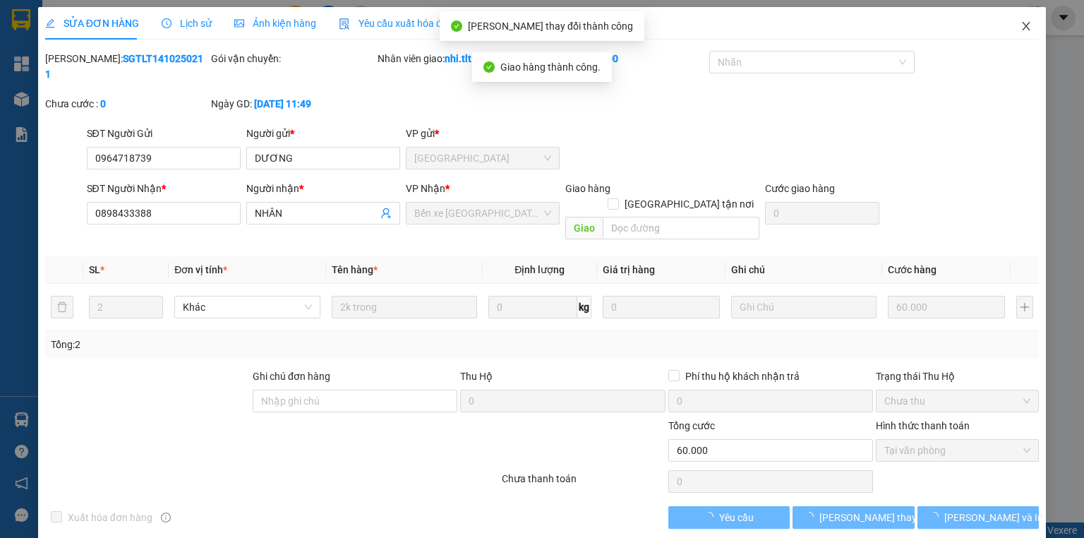
click at [1024, 28] on icon "close" at bounding box center [1026, 25] width 11 height 11
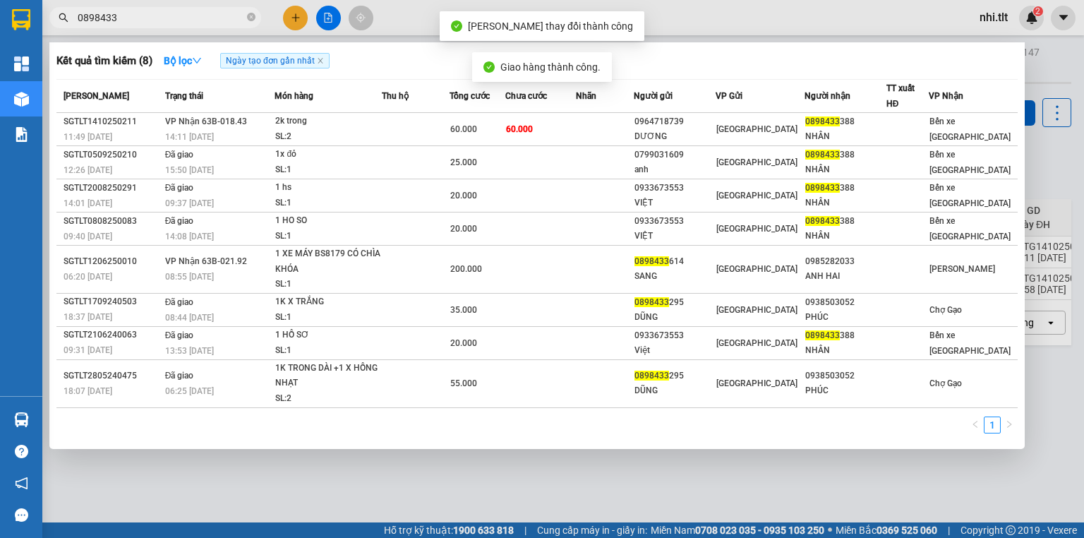
click at [160, 13] on input "0898433" at bounding box center [161, 18] width 167 height 16
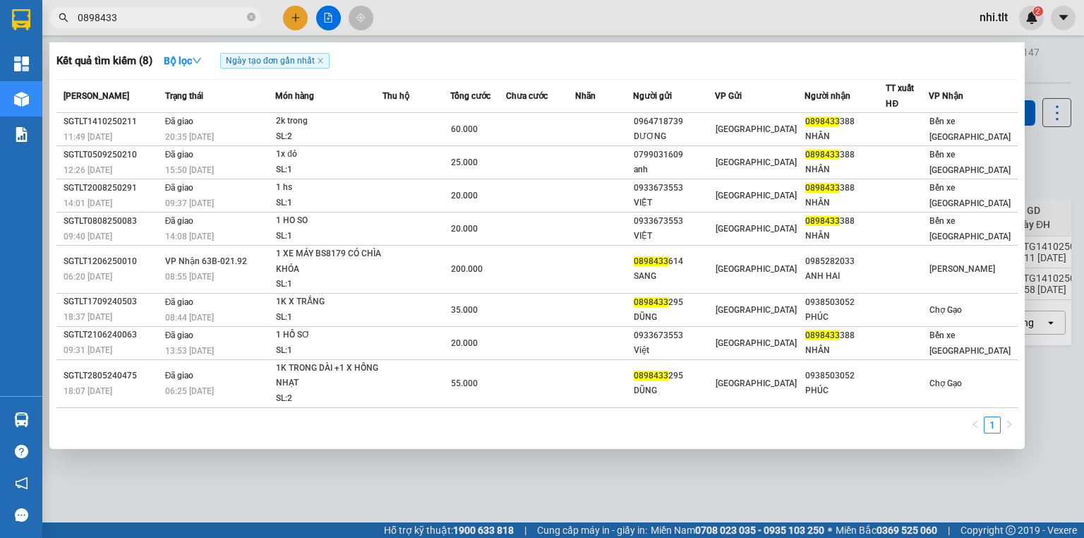
click at [186, 18] on input "0898433" at bounding box center [161, 18] width 167 height 16
drag, startPoint x: 136, startPoint y: 476, endPoint x: 122, endPoint y: 462, distance: 19.5
click at [127, 467] on div at bounding box center [542, 269] width 1084 height 538
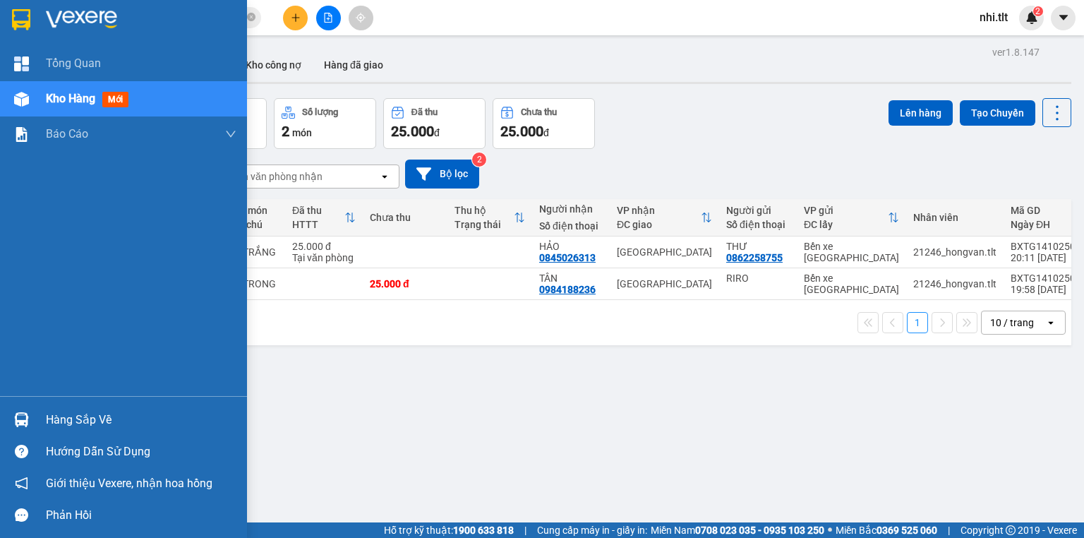
click at [28, 411] on div at bounding box center [21, 419] width 25 height 25
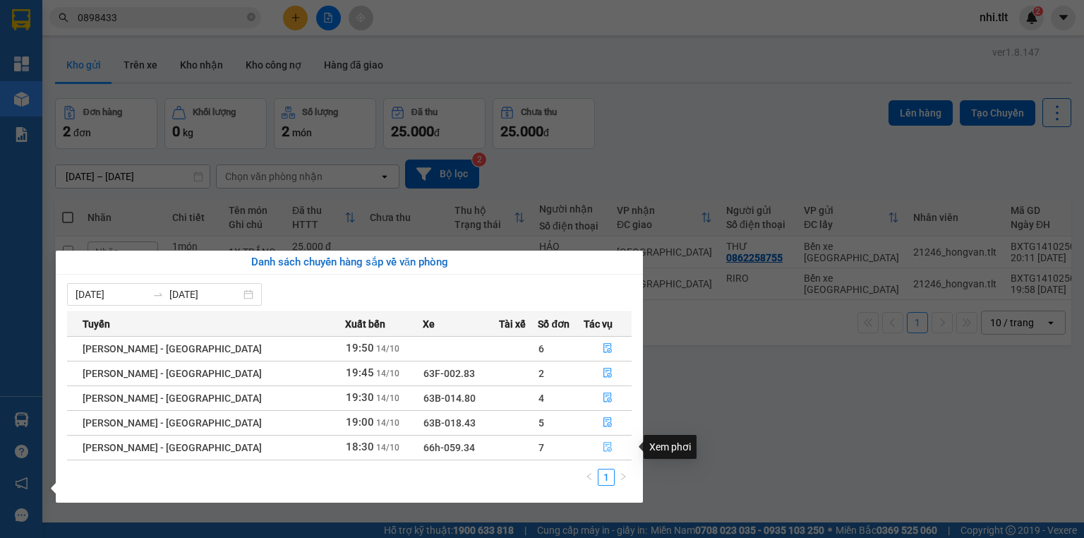
click at [603, 443] on icon "file-done" at bounding box center [608, 447] width 10 height 10
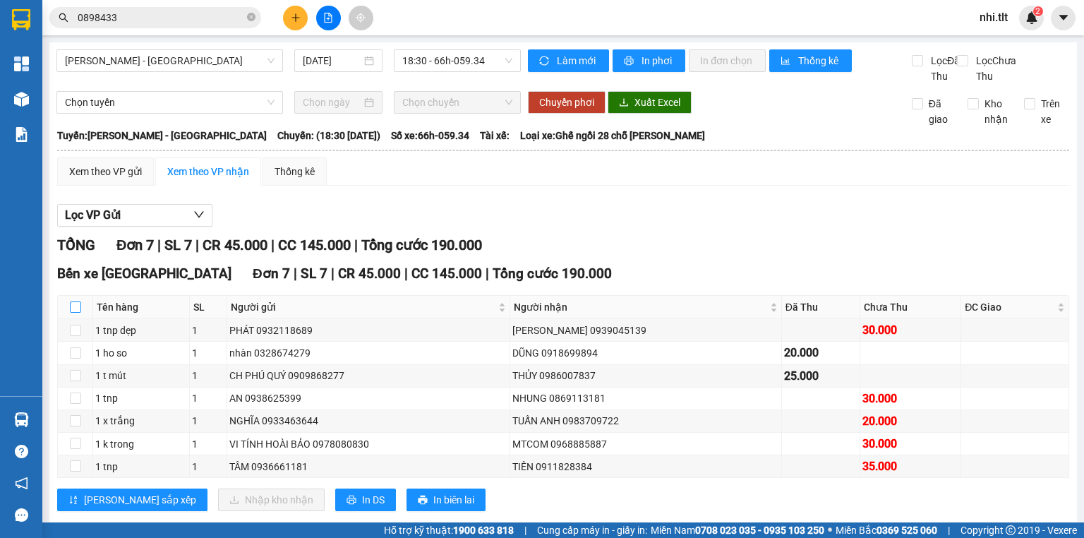
drag, startPoint x: 76, startPoint y: 325, endPoint x: 133, endPoint y: 423, distance: 113.8
click at [76, 313] on input "checkbox" at bounding box center [75, 306] width 11 height 11
checkbox input "true"
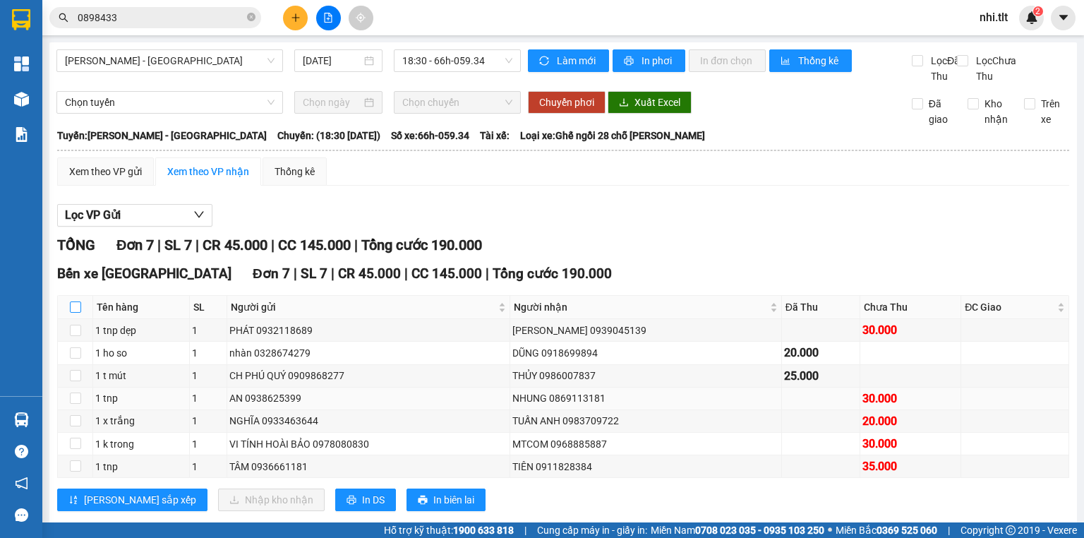
checkbox input "true"
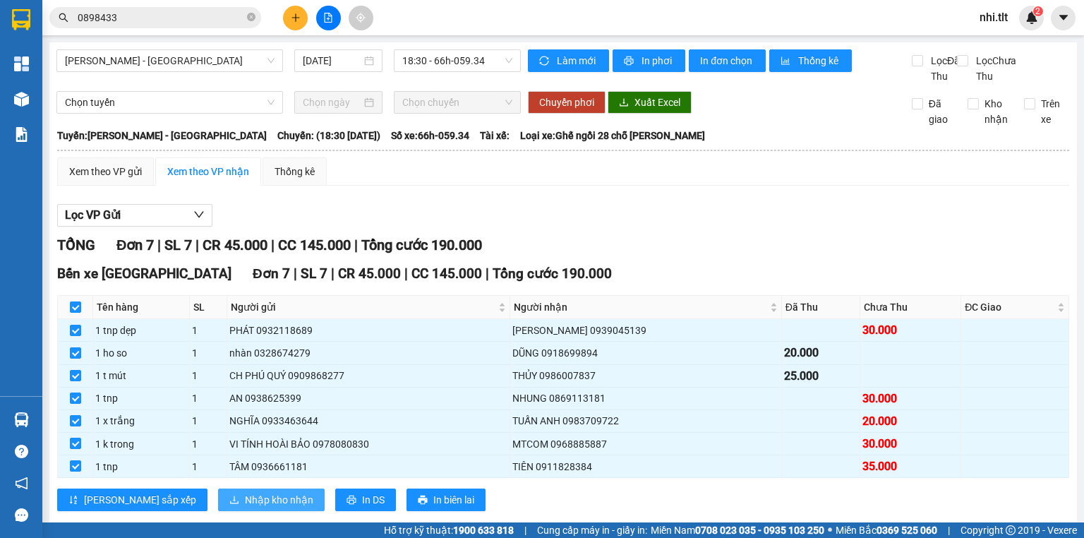
drag, startPoint x: 206, startPoint y: 511, endPoint x: 232, endPoint y: 503, distance: 26.8
click at [245, 507] on span "Nhập kho nhận" at bounding box center [279, 500] width 68 height 16
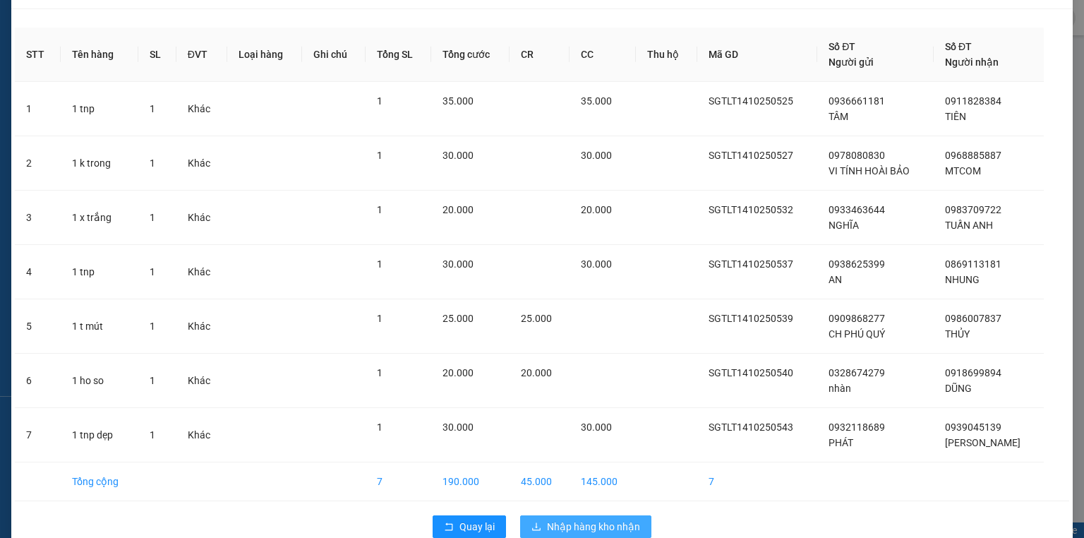
scroll to position [62, 0]
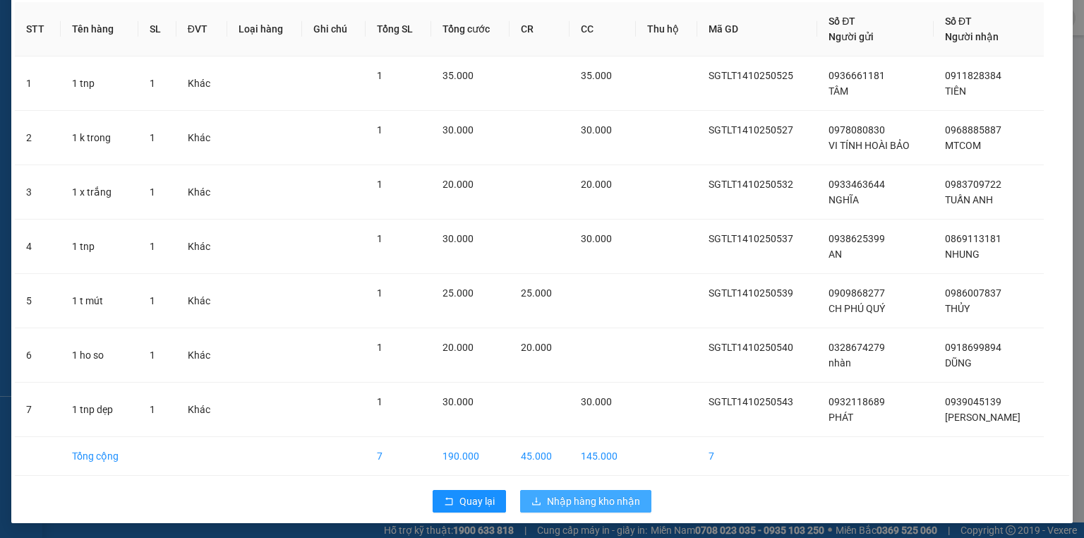
click at [615, 498] on span "Nhập hàng kho nhận" at bounding box center [593, 501] width 93 height 16
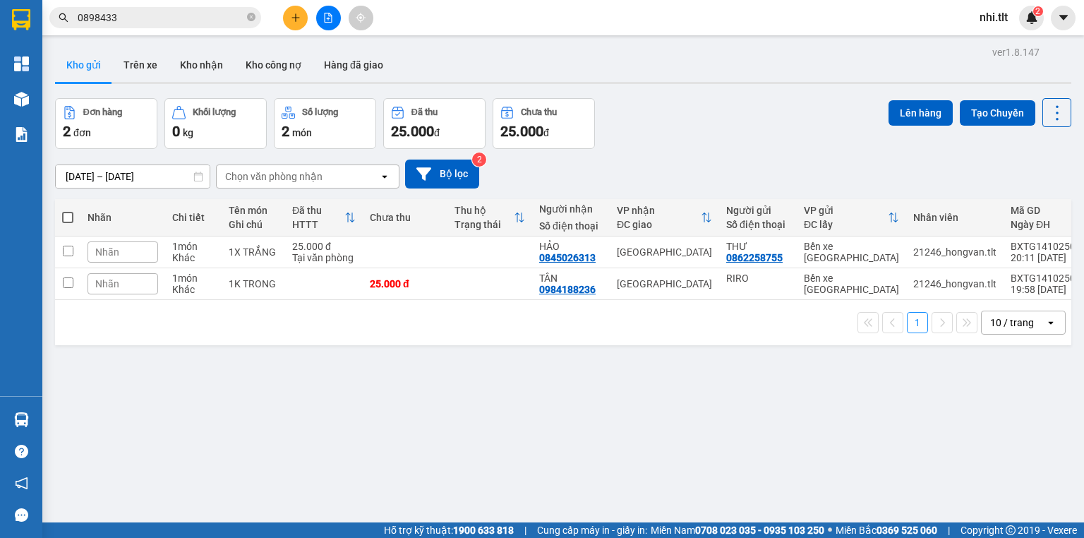
click at [287, 17] on button at bounding box center [295, 18] width 25 height 25
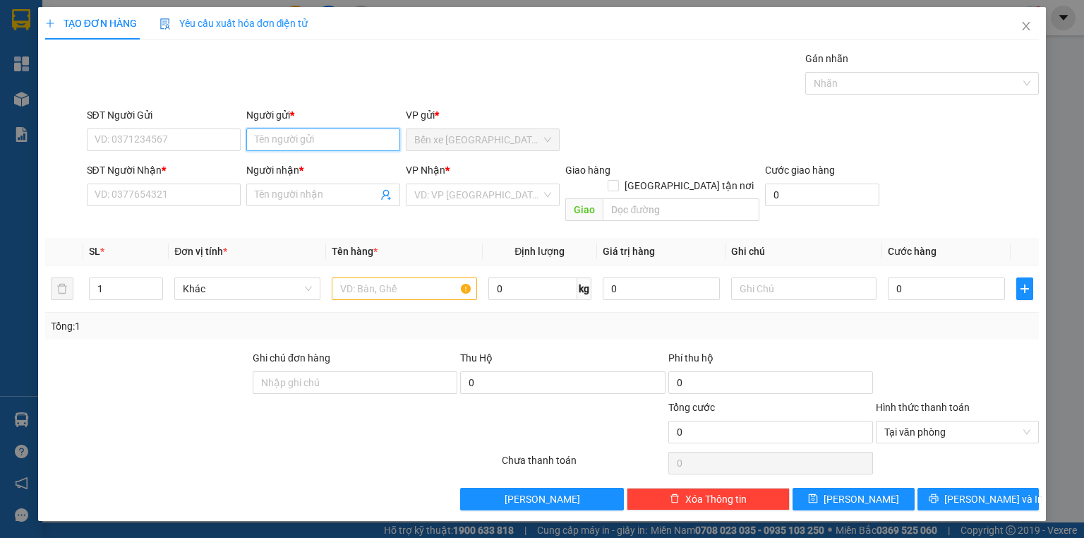
drag, startPoint x: 335, startPoint y: 130, endPoint x: 347, endPoint y: 125, distance: 13.6
click at [335, 130] on input "Người gửi *" at bounding box center [323, 139] width 154 height 23
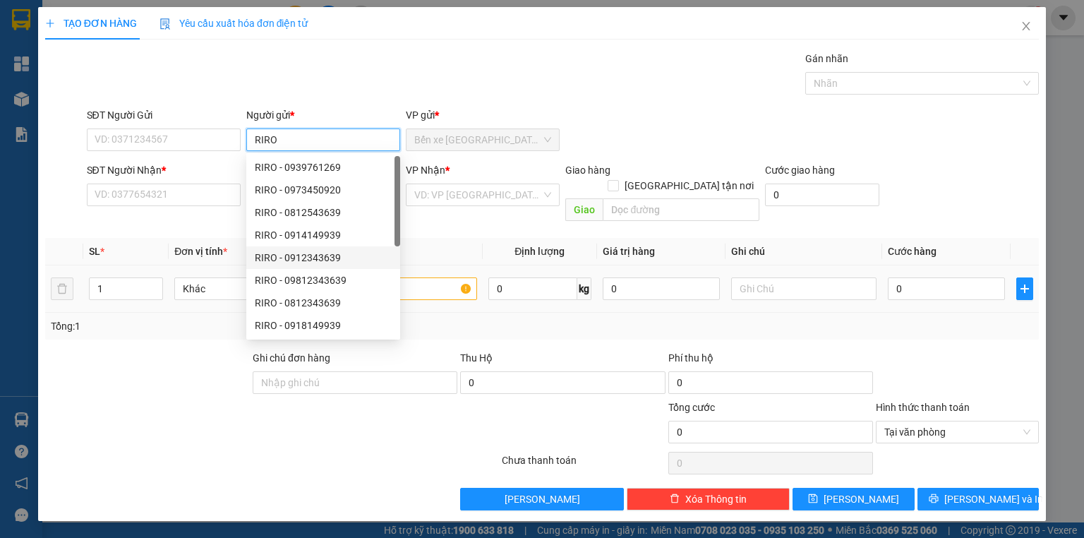
type input "RIRO"
click at [427, 280] on input "text" at bounding box center [404, 288] width 145 height 23
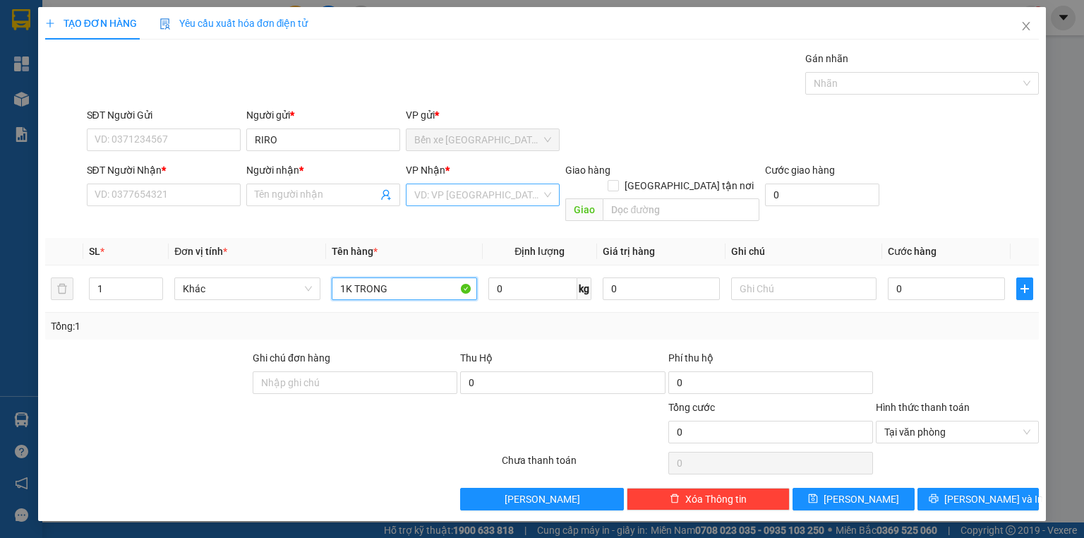
type input "1K TRONG"
click at [502, 195] on input "search" at bounding box center [477, 194] width 127 height 21
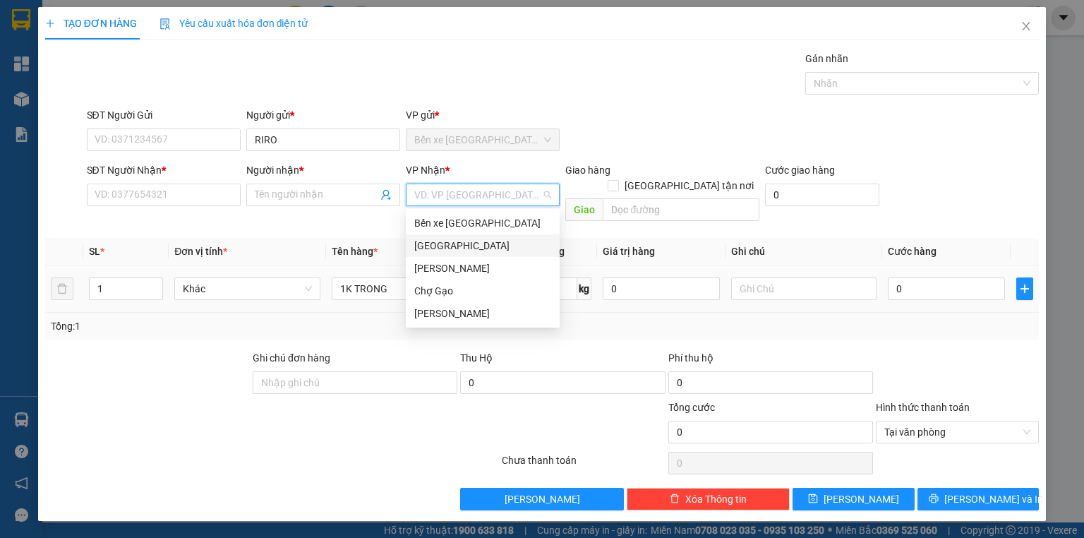
drag, startPoint x: 515, startPoint y: 241, endPoint x: 557, endPoint y: 249, distance: 42.4
click at [517, 241] on div "[GEOGRAPHIC_DATA]" at bounding box center [482, 246] width 137 height 16
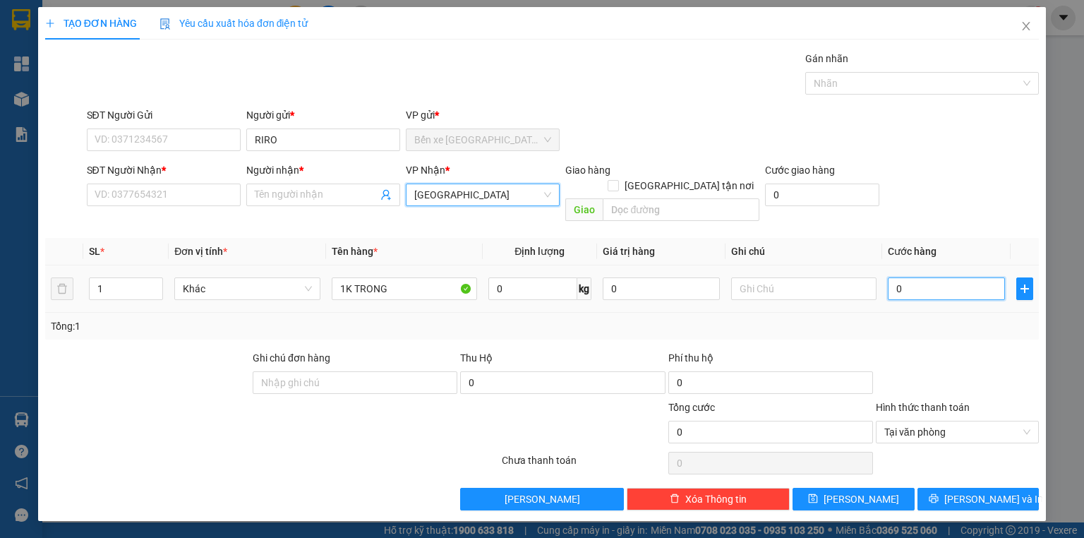
click at [903, 280] on input "0" at bounding box center [946, 288] width 117 height 23
type input "3"
type input "30"
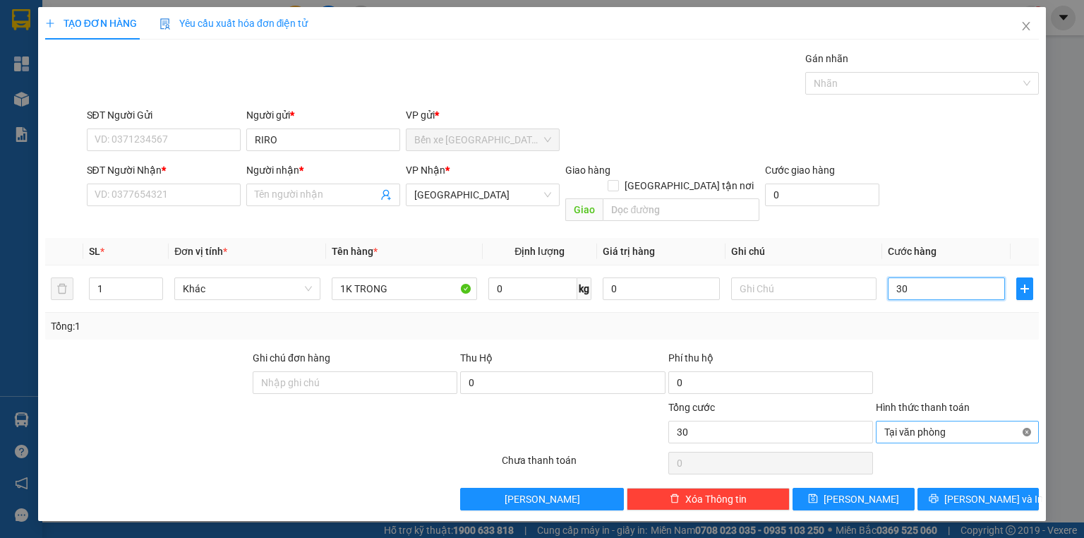
type input "30"
drag, startPoint x: 1023, startPoint y: 416, endPoint x: 695, endPoint y: 392, distance: 329.1
type input "30.000"
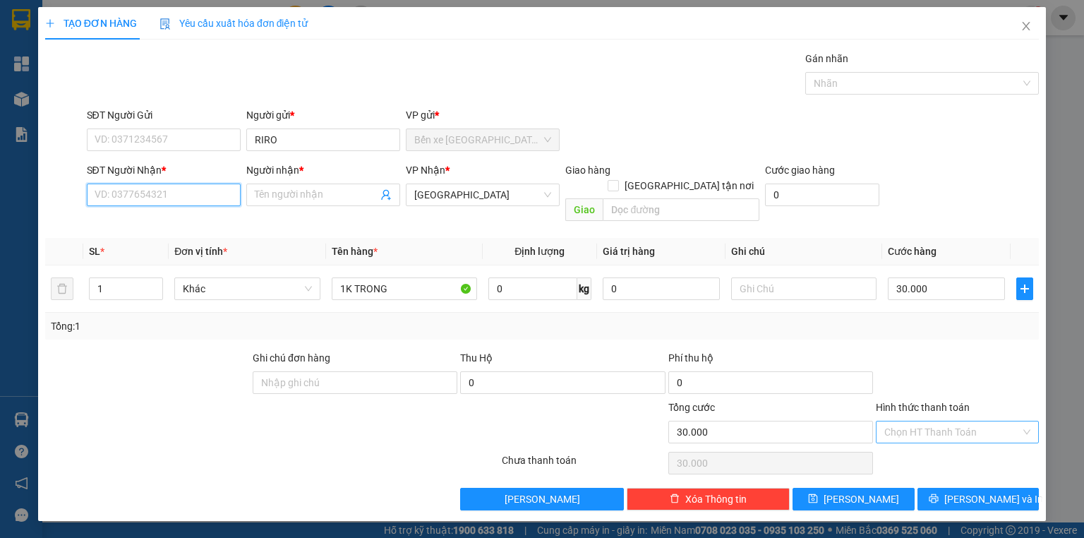
click at [224, 198] on input "SĐT Người Nhận *" at bounding box center [164, 195] width 154 height 23
drag, startPoint x: 212, startPoint y: 192, endPoint x: 237, endPoint y: 194, distance: 25.5
click at [215, 192] on input "0979998461" at bounding box center [164, 195] width 154 height 23
type input "0979998461"
click at [304, 196] on input "Người nhận *" at bounding box center [316, 195] width 123 height 16
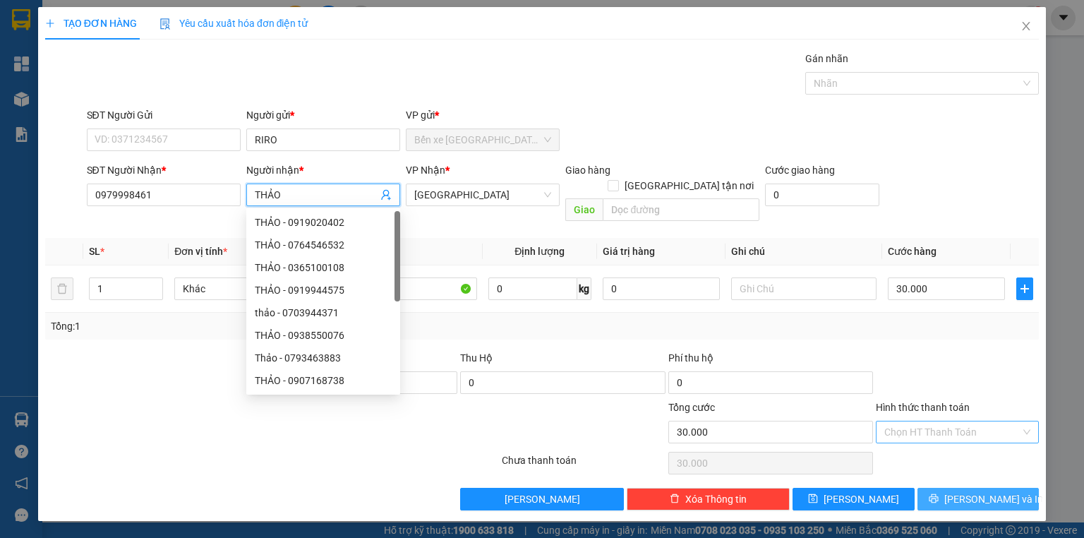
type input "THẢO"
drag, startPoint x: 970, startPoint y: 479, endPoint x: 759, endPoint y: 298, distance: 277.3
click at [966, 488] on button "Lưu và In" at bounding box center [979, 499] width 122 height 23
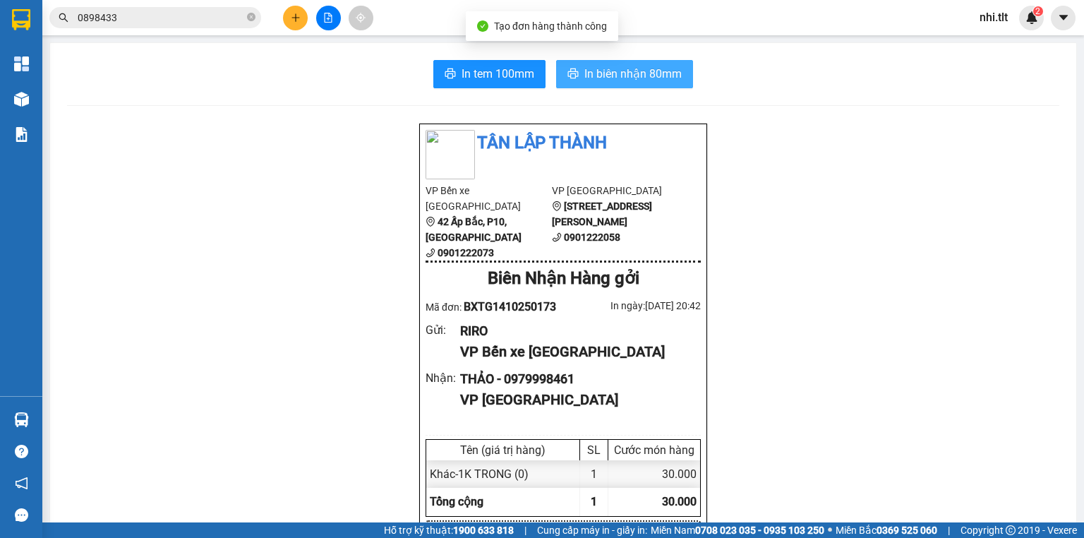
click at [655, 76] on span "In biên nhận 80mm" at bounding box center [632, 74] width 97 height 18
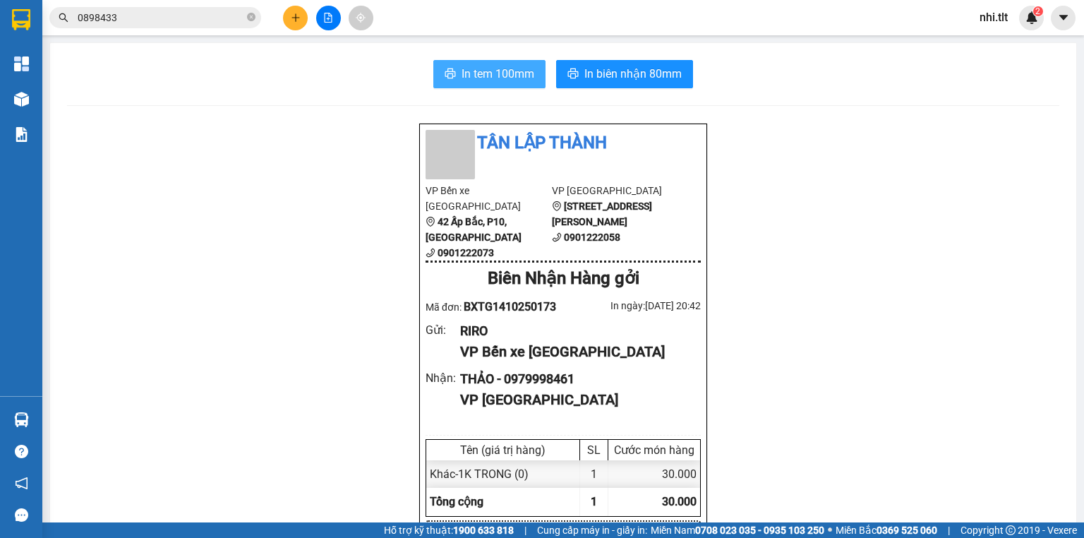
drag, startPoint x: 505, startPoint y: 71, endPoint x: 524, endPoint y: 72, distance: 19.1
click at [510, 71] on span "In tem 100mm" at bounding box center [498, 74] width 73 height 18
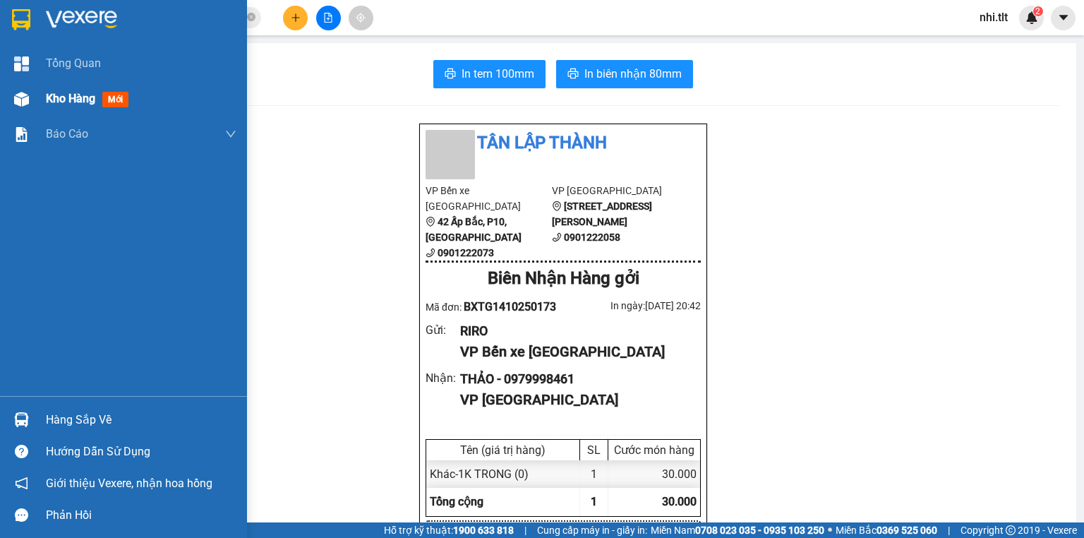
click at [52, 107] on div "Kho hàng mới" at bounding box center [90, 99] width 88 height 18
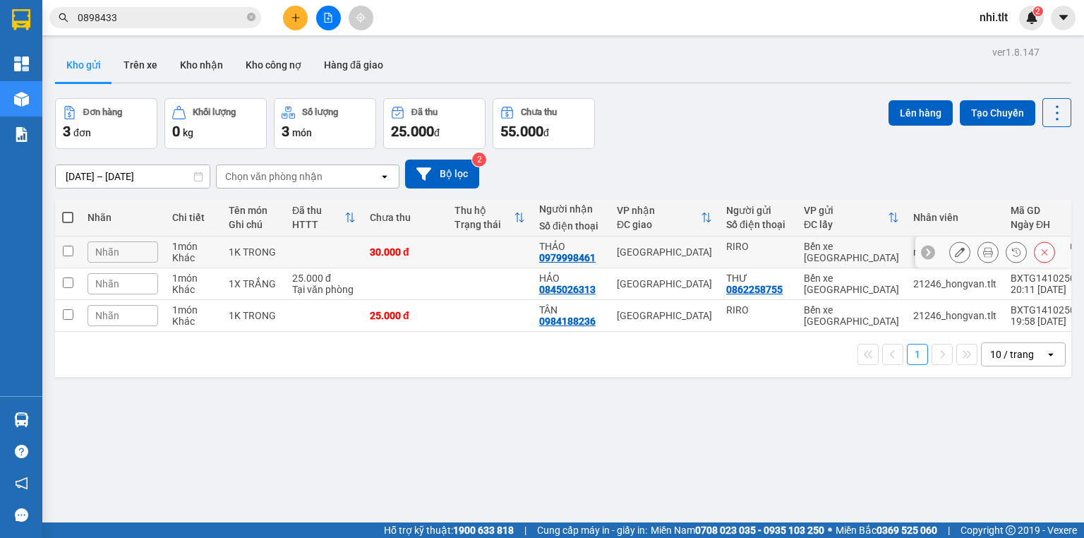
click at [950, 247] on button at bounding box center [960, 252] width 20 height 25
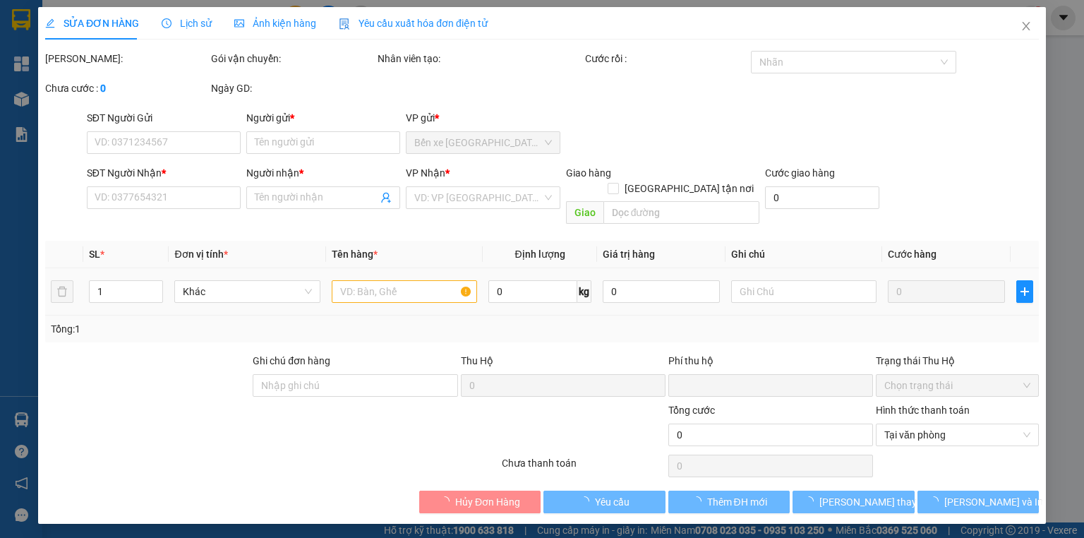
type input "RIRO"
type input "0979998461"
type input "THẢO"
type input "0"
type input "30.000"
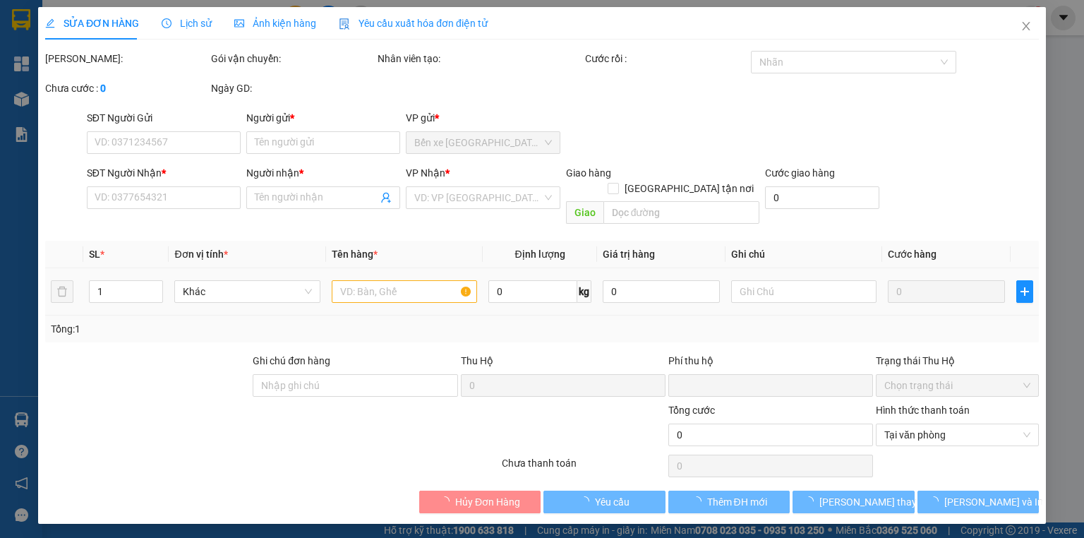
type input "30.000"
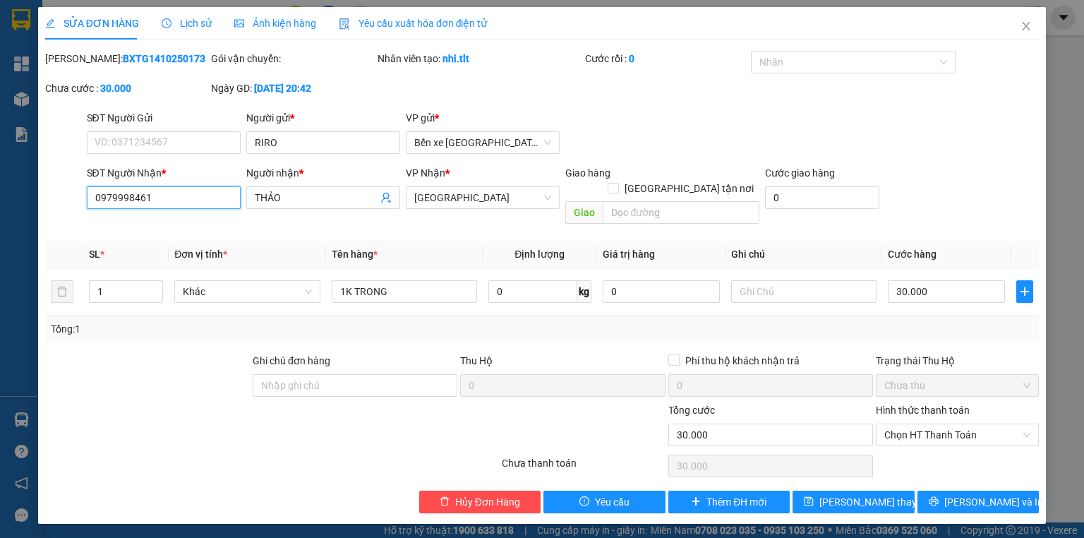
click at [126, 199] on input "0979998461" at bounding box center [164, 197] width 154 height 23
type input "0979988461"
click at [926, 491] on button "Lưu và In" at bounding box center [979, 502] width 122 height 23
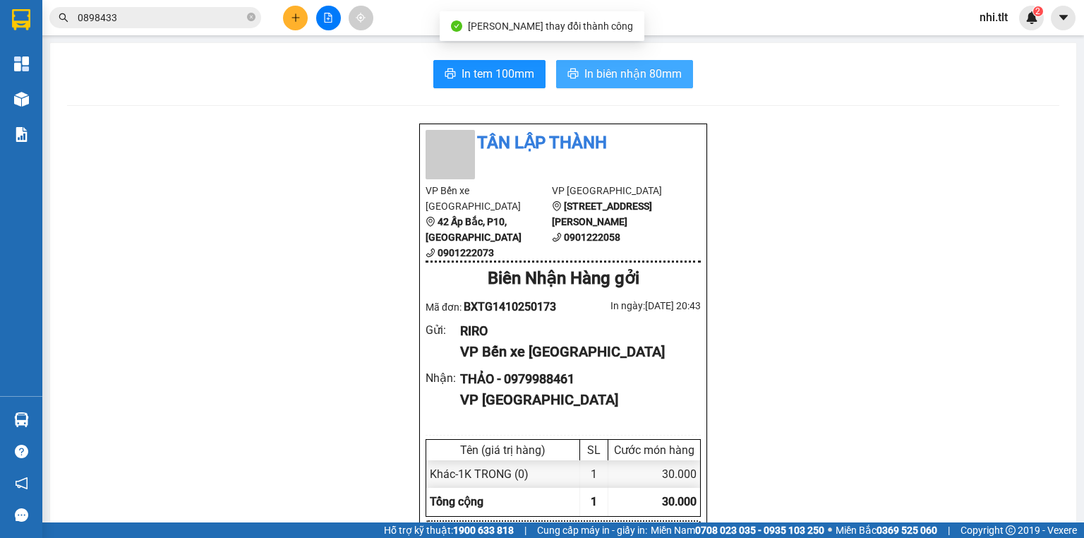
click at [648, 73] on span "In biên nhận 80mm" at bounding box center [632, 74] width 97 height 18
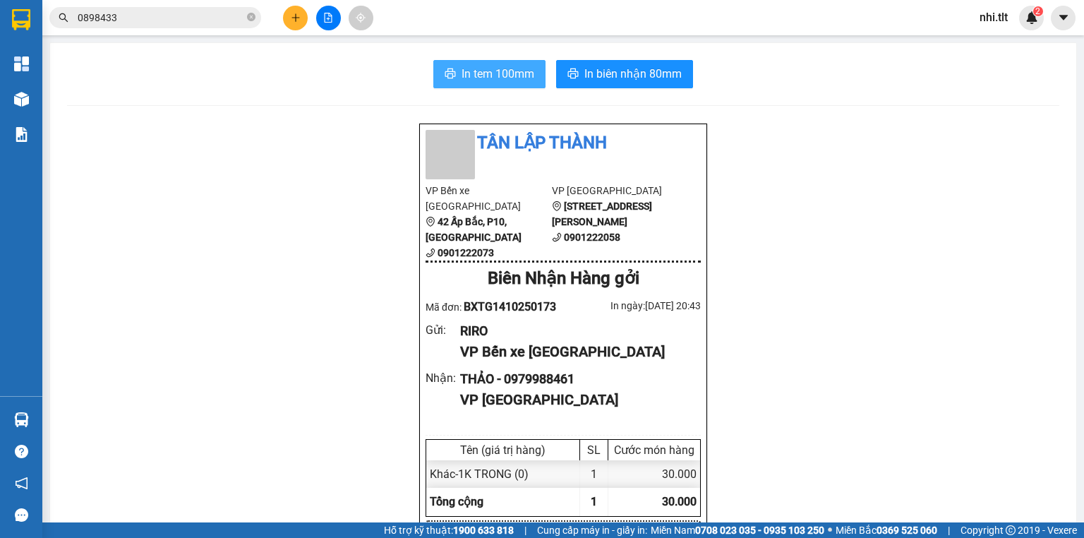
click at [511, 69] on span "In tem 100mm" at bounding box center [498, 74] width 73 height 18
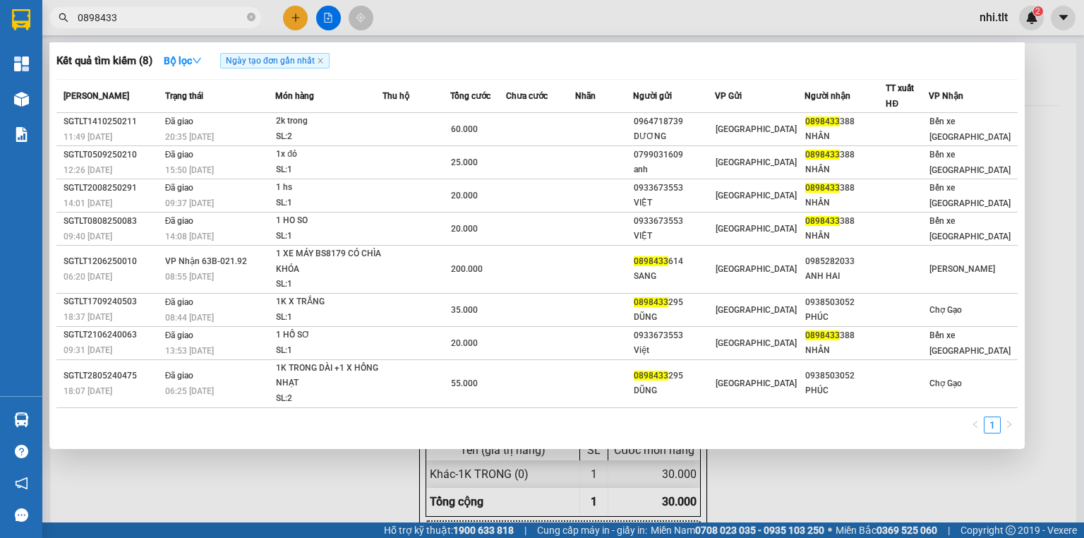
click at [229, 14] on input "0898433" at bounding box center [161, 18] width 167 height 16
click at [247, 16] on icon "close-circle" at bounding box center [251, 17] width 8 height 8
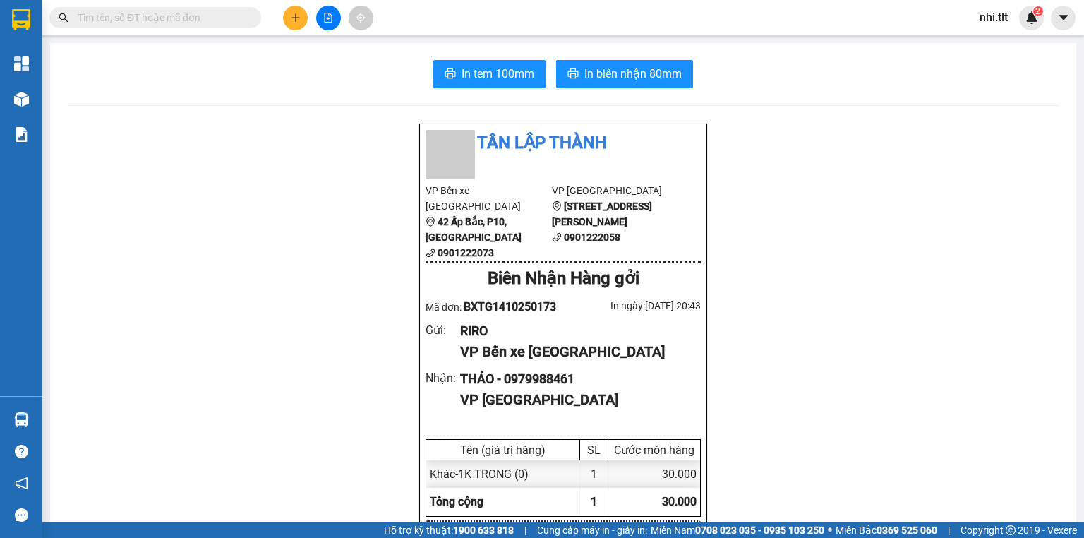
click at [230, 17] on input "text" at bounding box center [161, 18] width 167 height 16
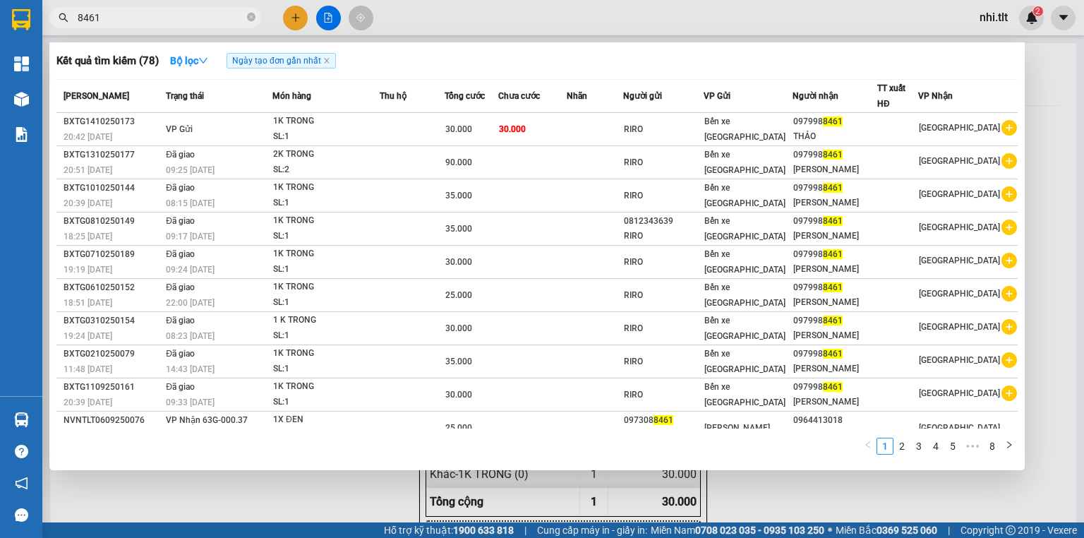
type input "8461"
drag, startPoint x: 251, startPoint y: 17, endPoint x: 274, endPoint y: 27, distance: 24.7
click at [254, 17] on icon "close-circle" at bounding box center [251, 17] width 8 height 8
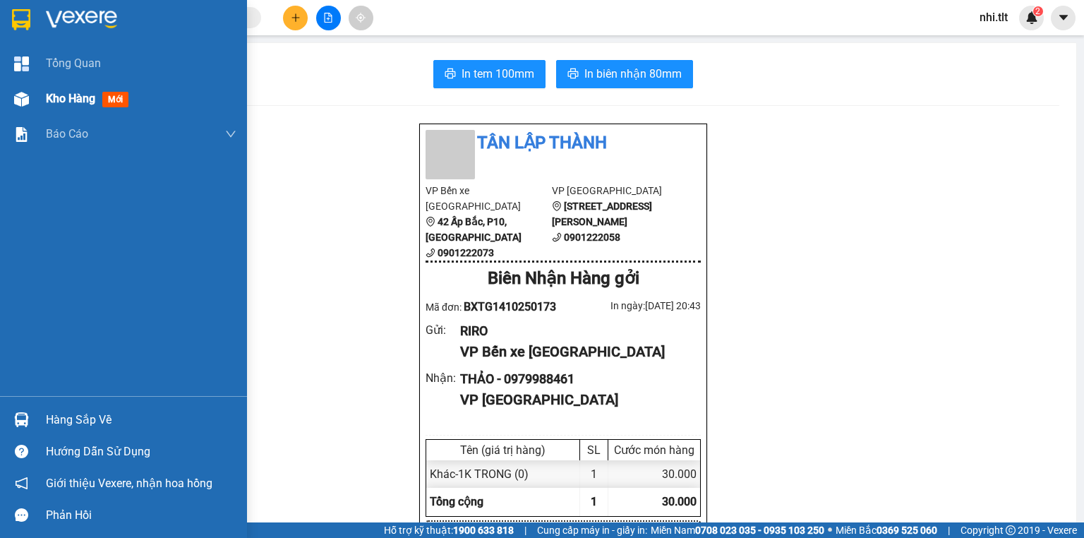
drag, startPoint x: 31, startPoint y: 97, endPoint x: 47, endPoint y: 103, distance: 16.8
click at [32, 97] on div at bounding box center [21, 99] width 25 height 25
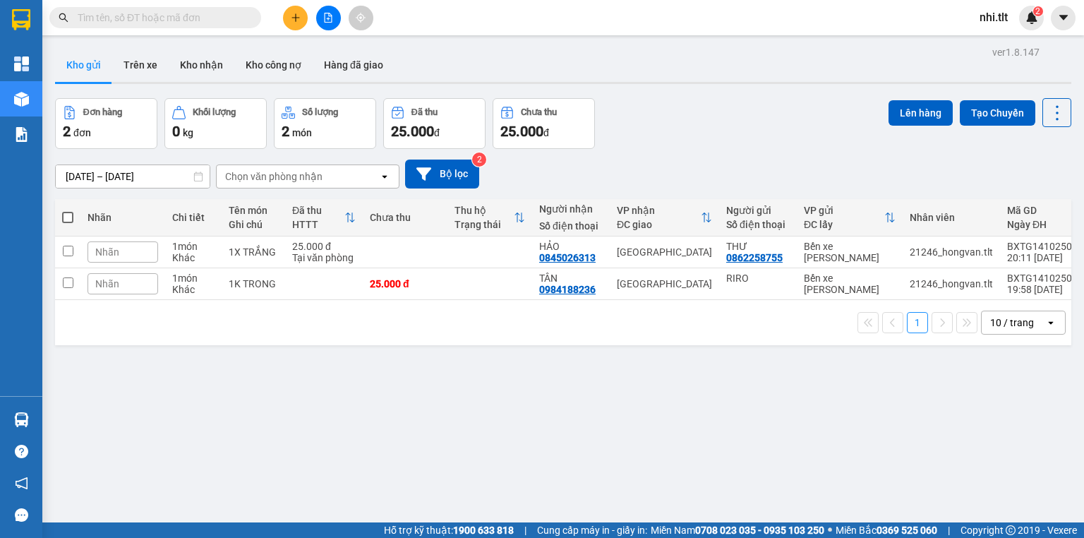
click at [239, 13] on input "text" at bounding box center [161, 18] width 167 height 16
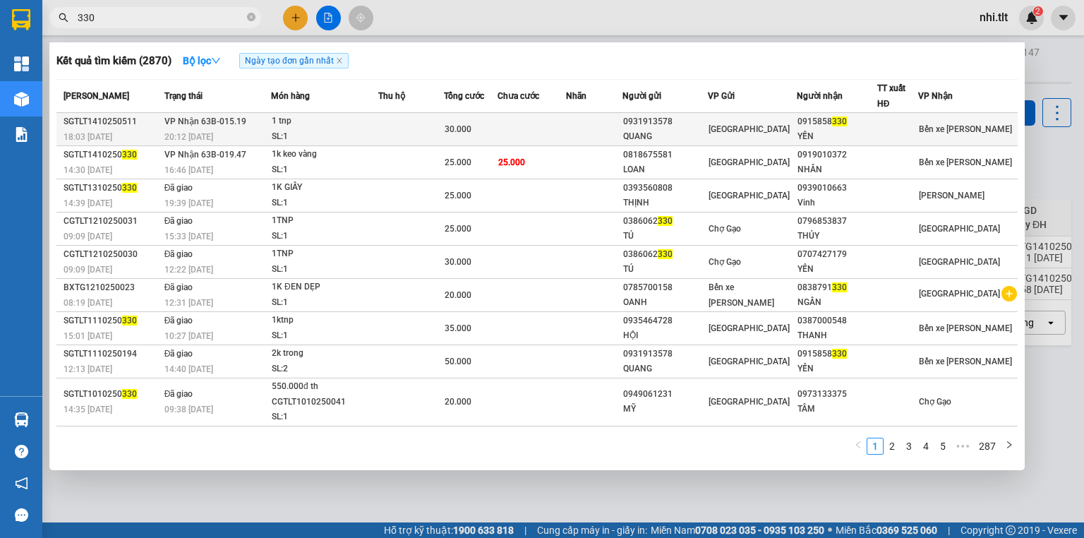
type input "330"
click at [342, 127] on div "1 tnp" at bounding box center [325, 122] width 106 height 16
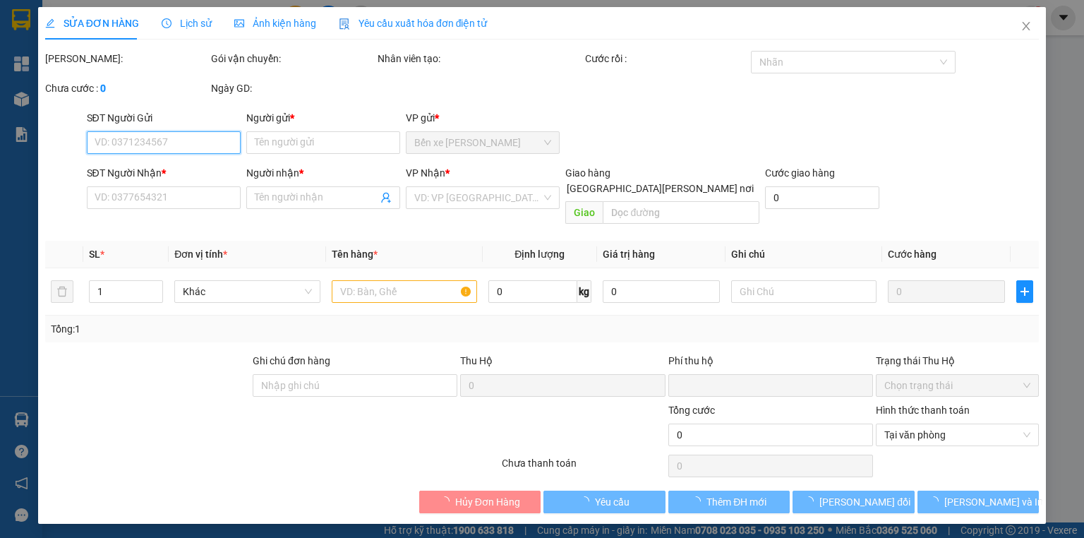
type input "0931913578"
type input "QUANG"
type input "0915858330"
type input "YẾN"
type input "0"
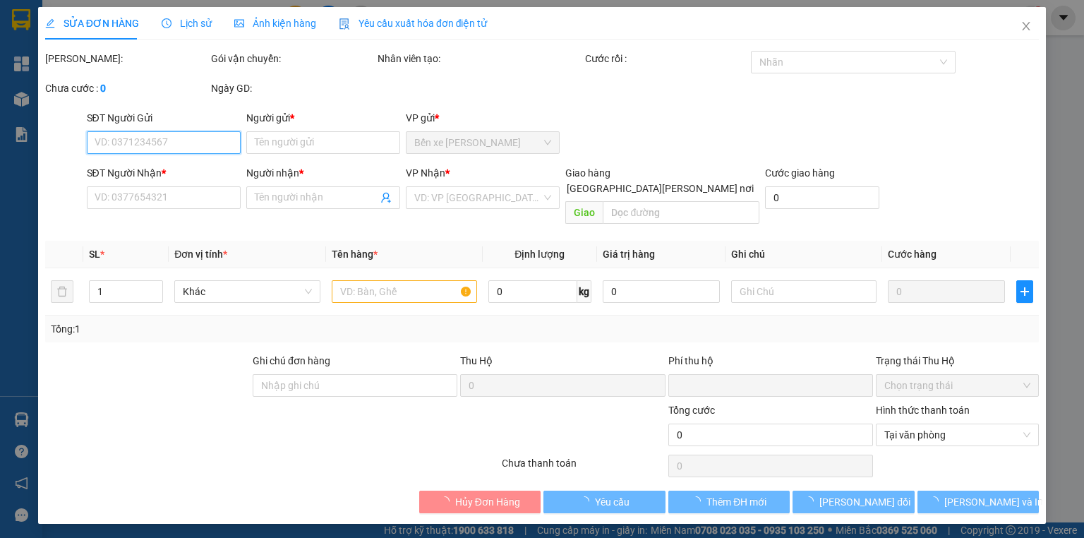
type input "30.000"
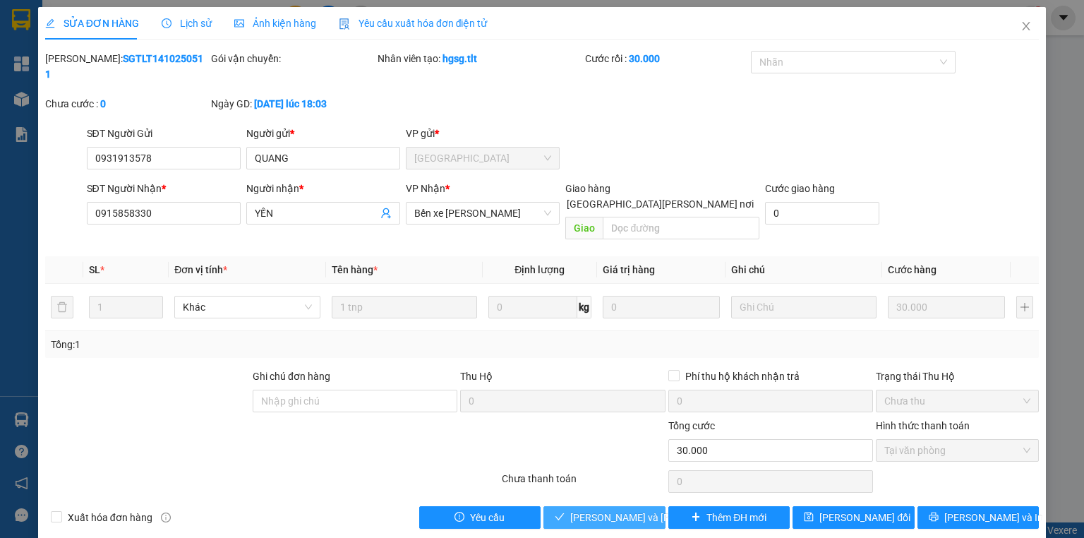
click at [639, 510] on span "[PERSON_NAME] và [PERSON_NAME] hàng" at bounding box center [665, 518] width 191 height 16
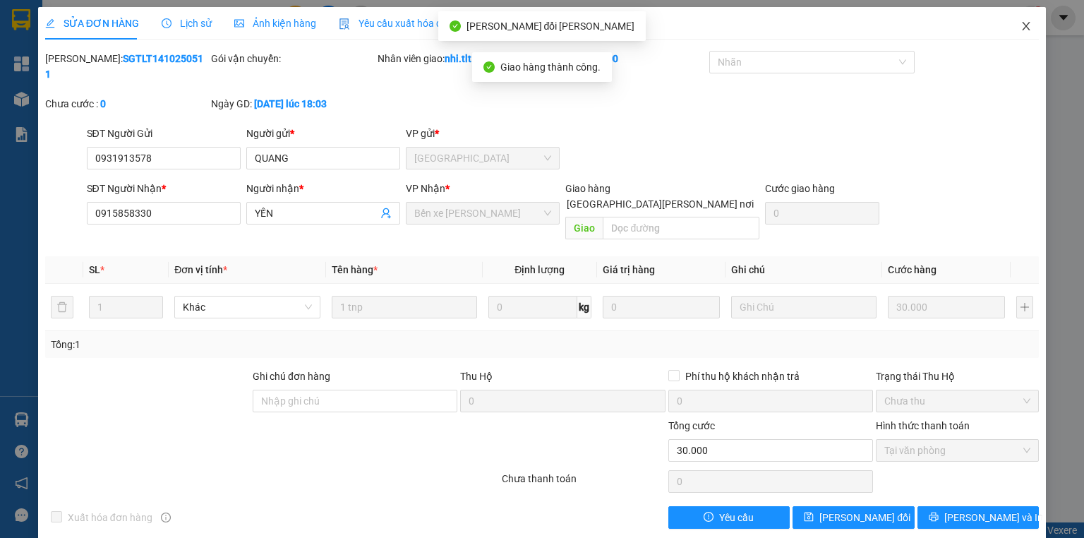
click at [1016, 25] on span "Close" at bounding box center [1026, 27] width 40 height 40
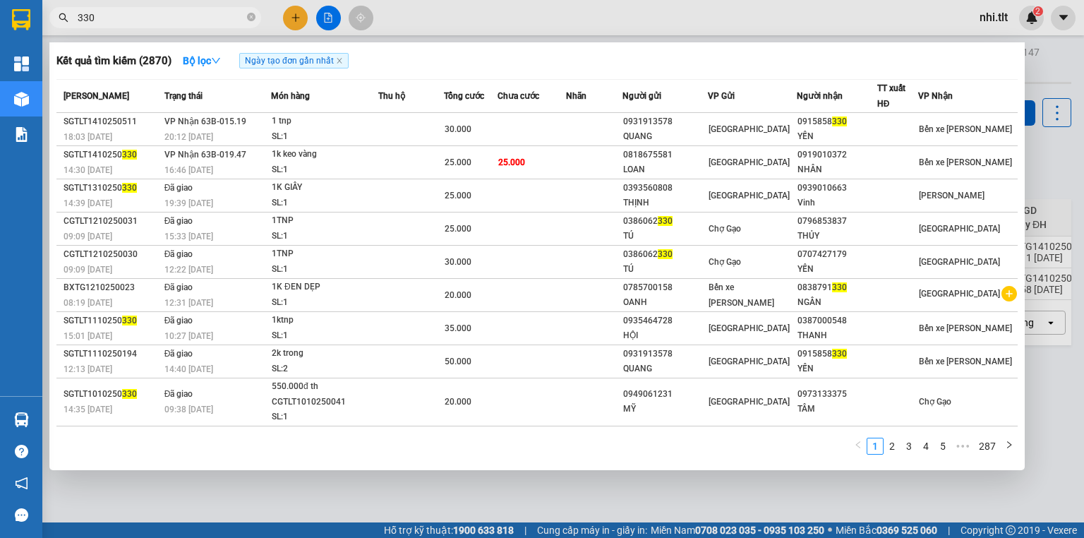
drag, startPoint x: 251, startPoint y: 16, endPoint x: 243, endPoint y: 16, distance: 8.5
click at [250, 16] on icon "close-circle" at bounding box center [251, 17] width 8 height 8
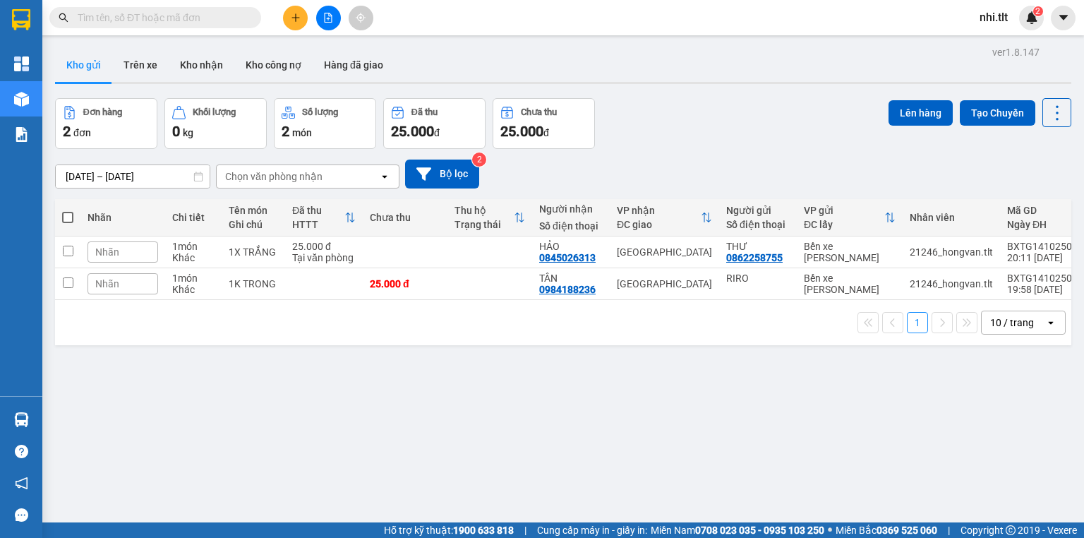
click at [242, 16] on input "text" at bounding box center [161, 18] width 167 height 16
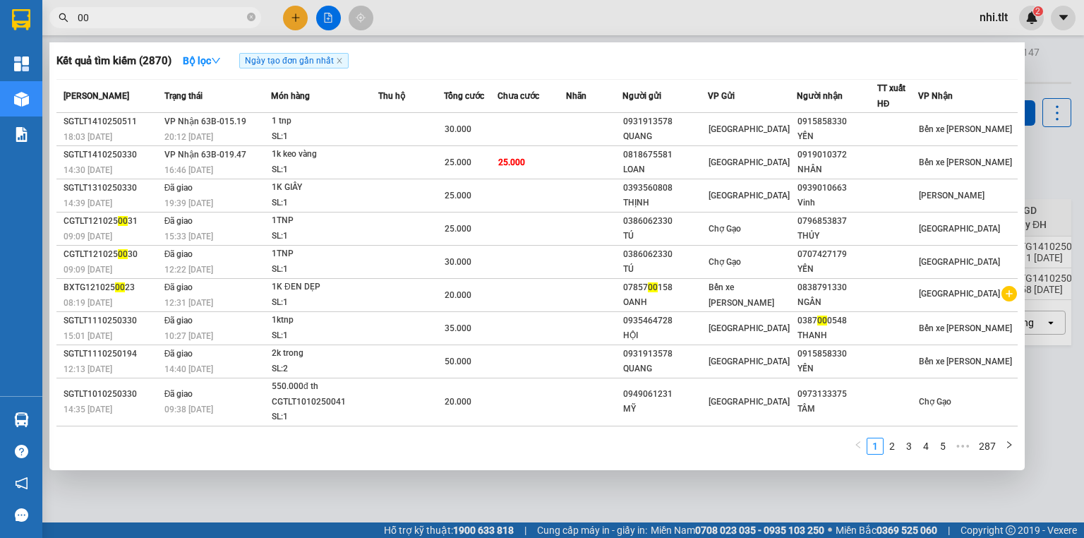
type input "0"
type input "789"
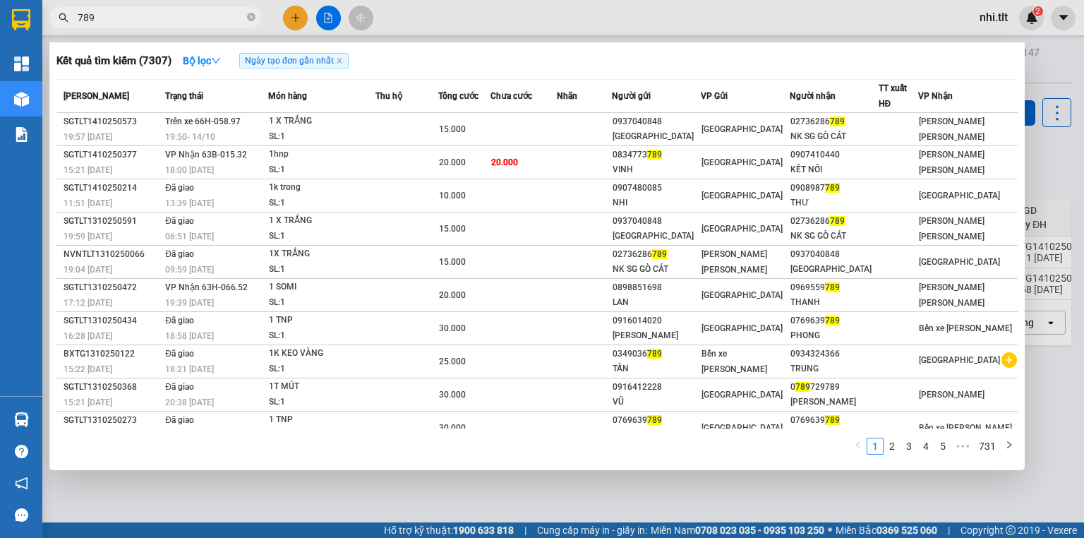
drag, startPoint x: 251, startPoint y: 17, endPoint x: 243, endPoint y: 17, distance: 8.5
click at [250, 17] on icon "close-circle" at bounding box center [251, 17] width 8 height 8
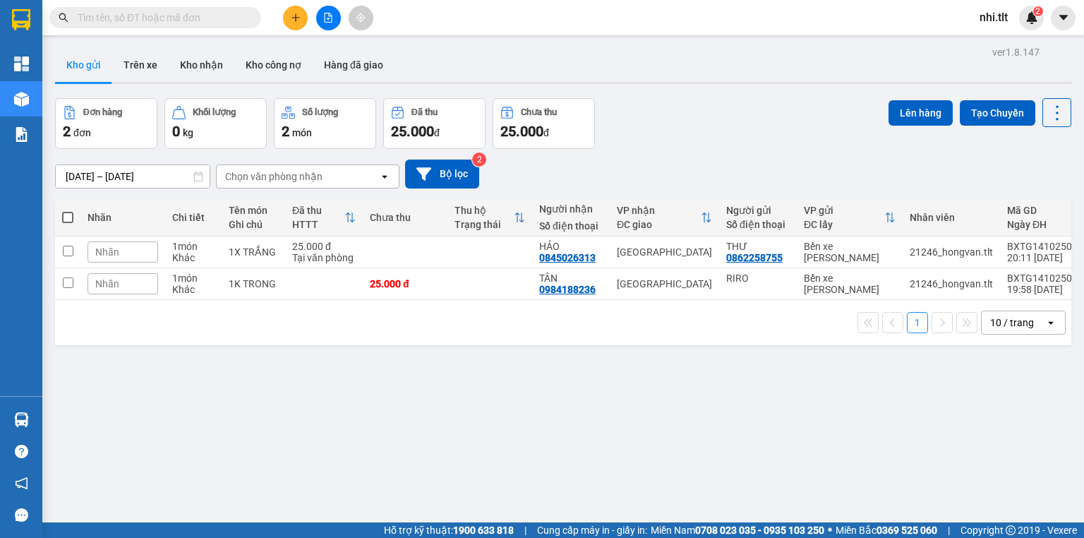
click at [234, 17] on input "text" at bounding box center [161, 18] width 167 height 16
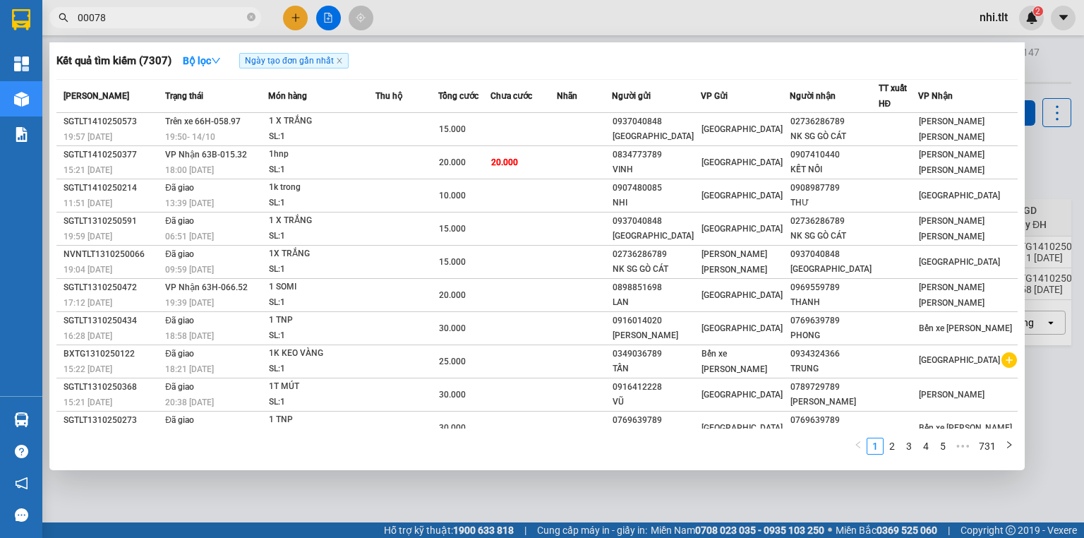
type input "000789"
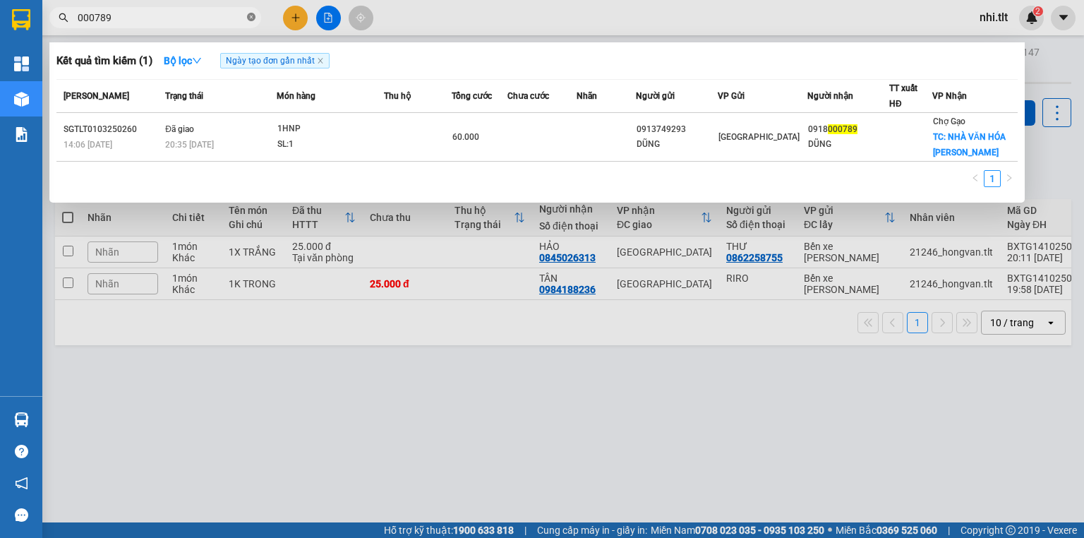
click at [248, 13] on icon "close-circle" at bounding box center [251, 17] width 8 height 8
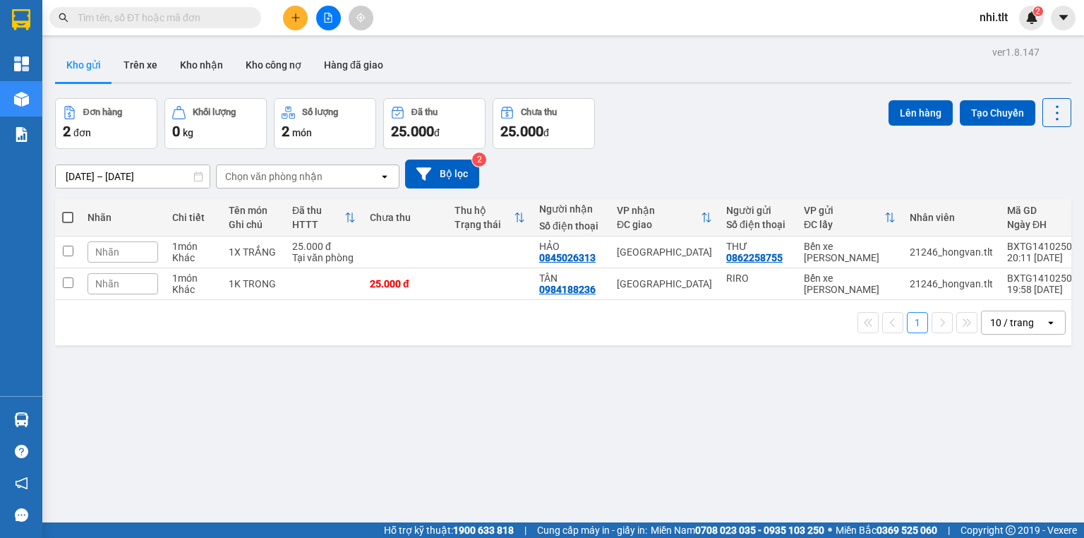
click at [236, 17] on input "text" at bounding box center [161, 18] width 167 height 16
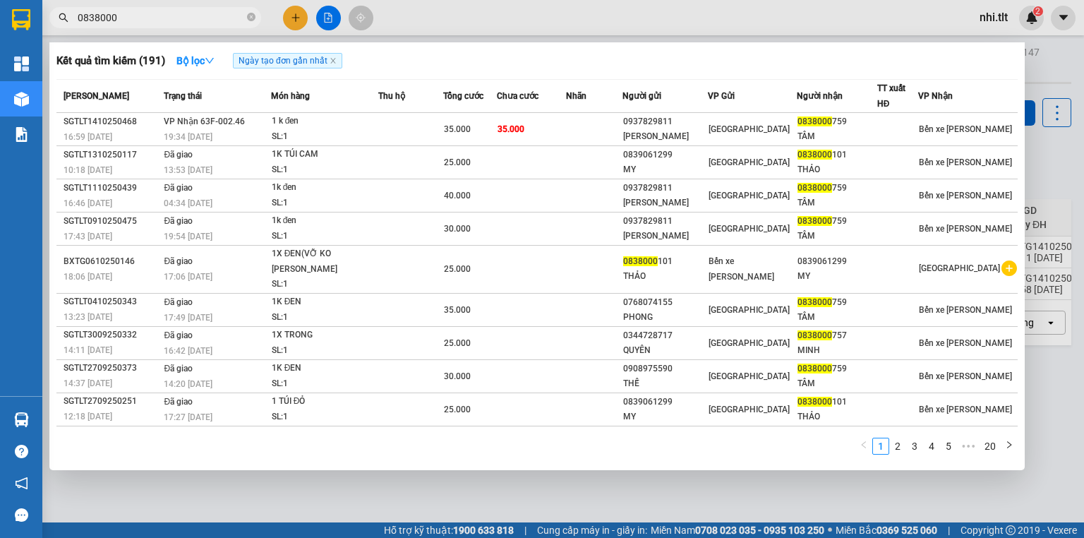
type input "0838000"
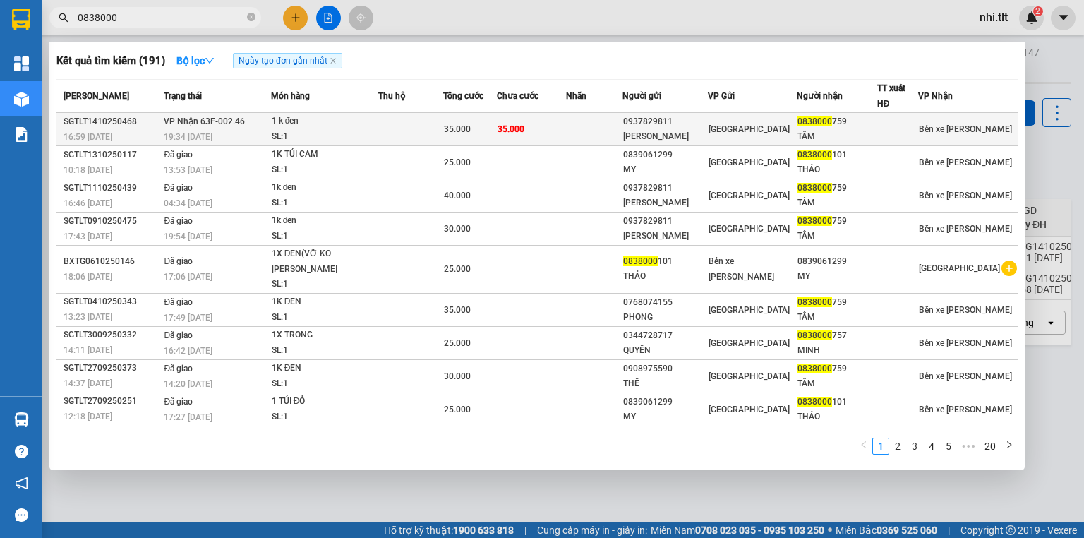
click at [353, 126] on div "1 k đen" at bounding box center [325, 122] width 106 height 16
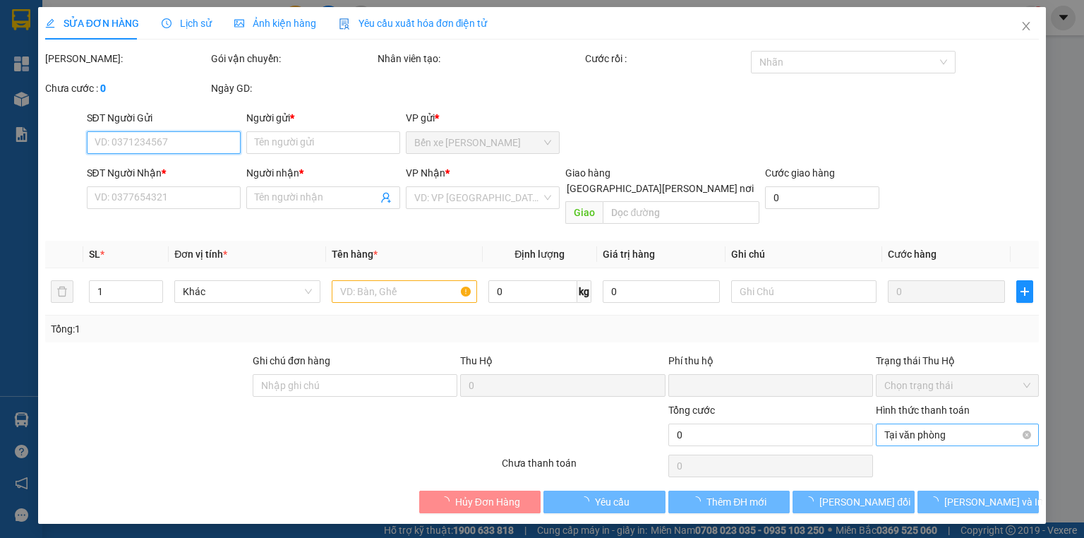
type input "0937829811"
type input "HỒNG ÂN"
type input "0838000759"
type input "TÂM"
type input "0"
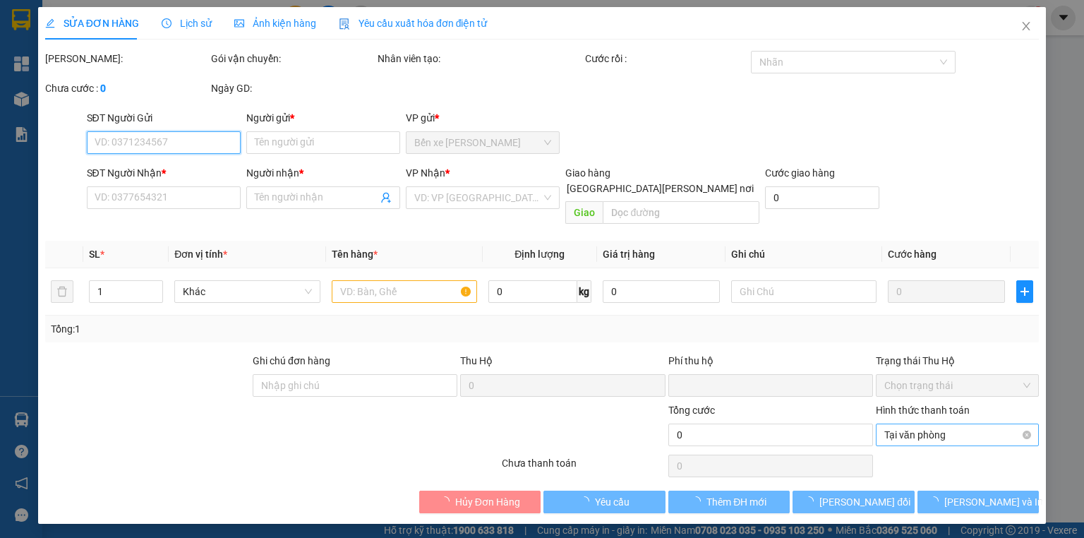
type input "35.000"
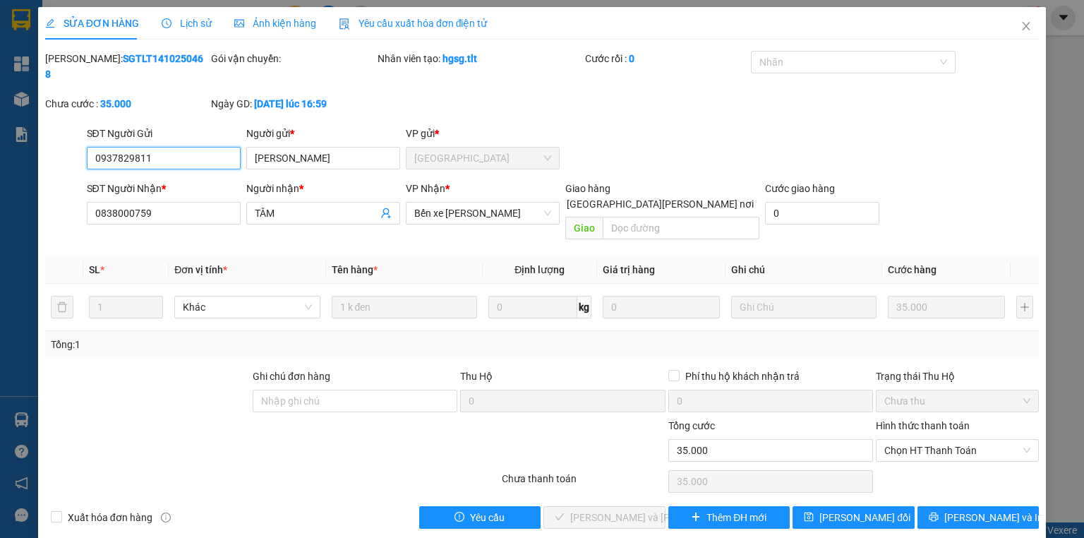
drag, startPoint x: 892, startPoint y: 416, endPoint x: 895, endPoint y: 431, distance: 14.4
click at [892, 440] on span "Chọn HT Thanh Toán" at bounding box center [957, 450] width 146 height 21
drag, startPoint x: 901, startPoint y: 446, endPoint x: 785, endPoint y: 465, distance: 117.3
click at [891, 446] on div "Tại văn phòng" at bounding box center [957, 447] width 146 height 16
type input "0"
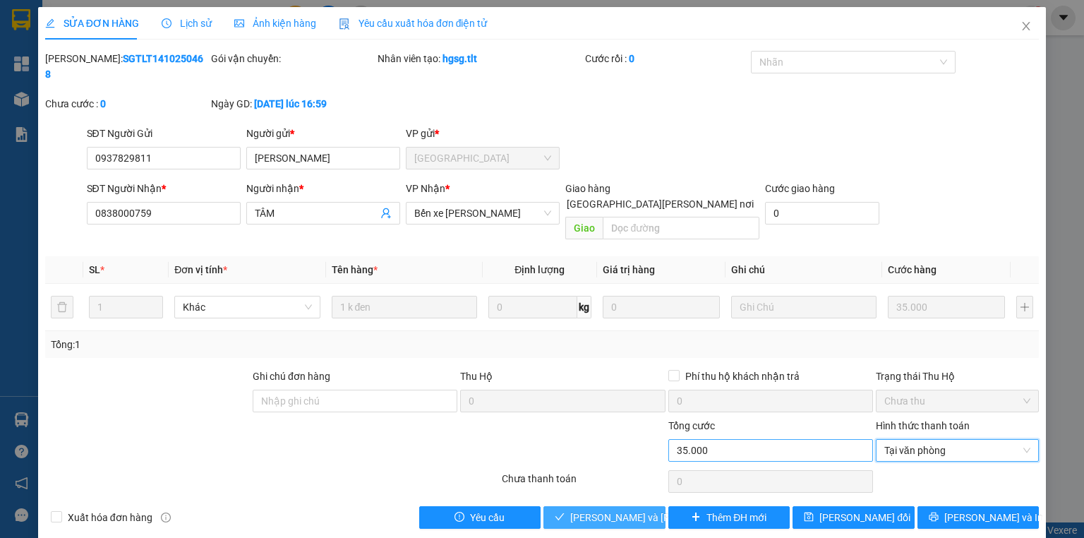
click at [648, 510] on span "[PERSON_NAME] và Giao hàng" at bounding box center [665, 518] width 191 height 16
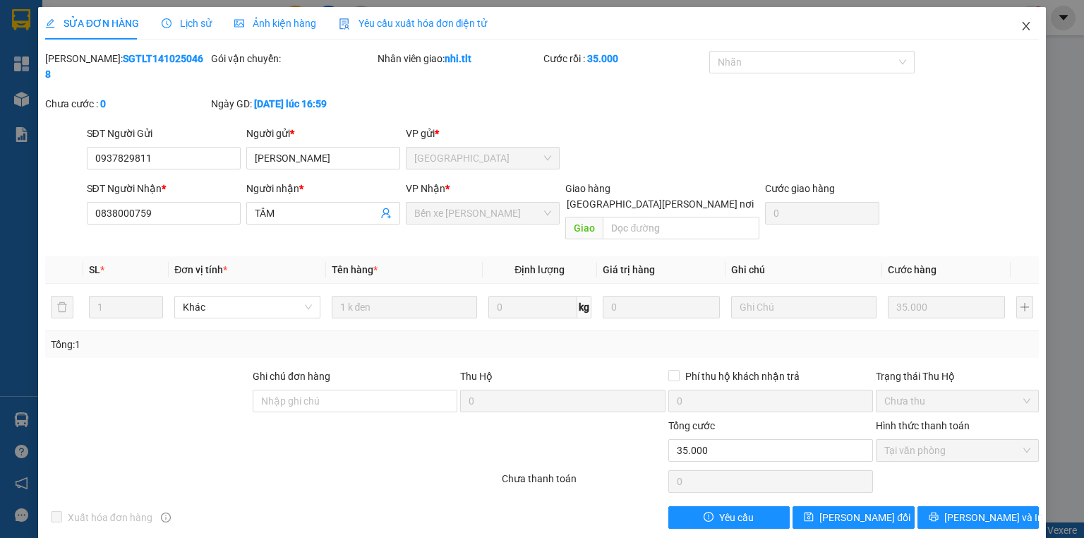
click at [1021, 28] on icon "close" at bounding box center [1026, 25] width 11 height 11
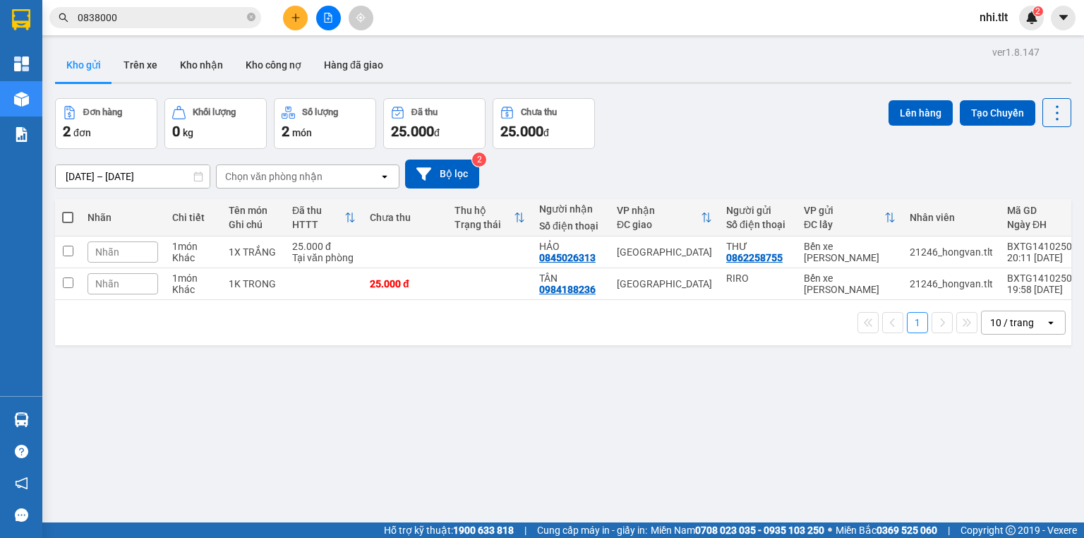
click at [211, 22] on input "0838000" at bounding box center [161, 18] width 167 height 16
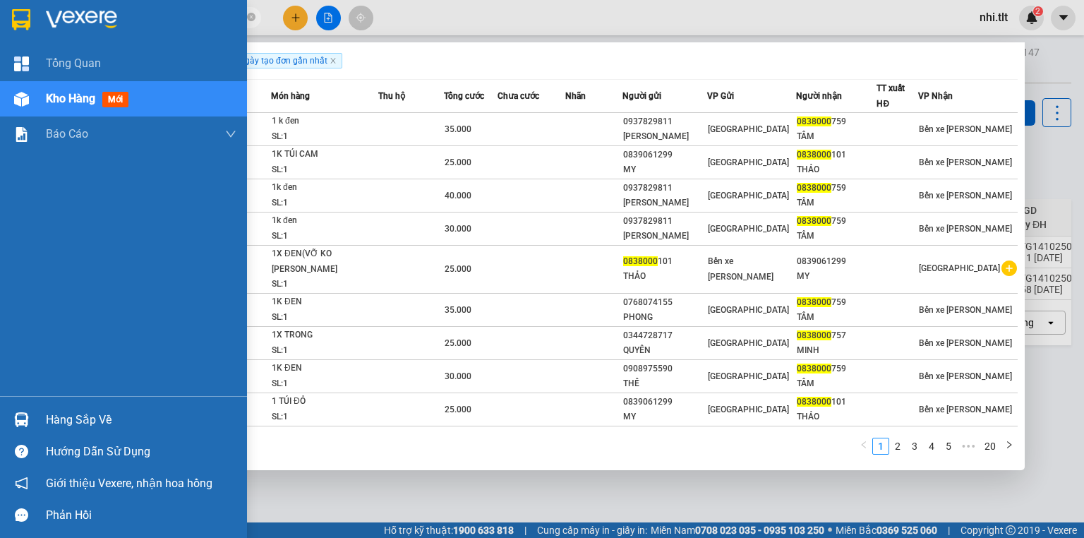
click at [33, 431] on div at bounding box center [21, 419] width 25 height 25
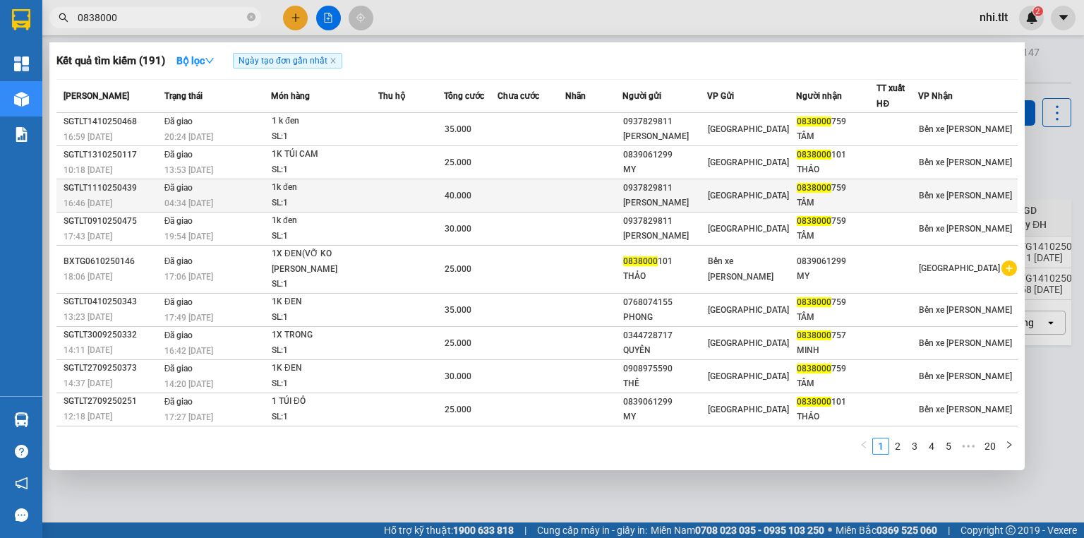
drag, startPoint x: 688, startPoint y: 483, endPoint x: 97, endPoint y: 188, distance: 660.3
click at [654, 474] on section "Kết quả tìm kiếm ( 191 ) Bộ lọc Ngày tạo đơn gần nhất Mã ĐH Trạng thái Món hàng…" at bounding box center [542, 269] width 1084 height 538
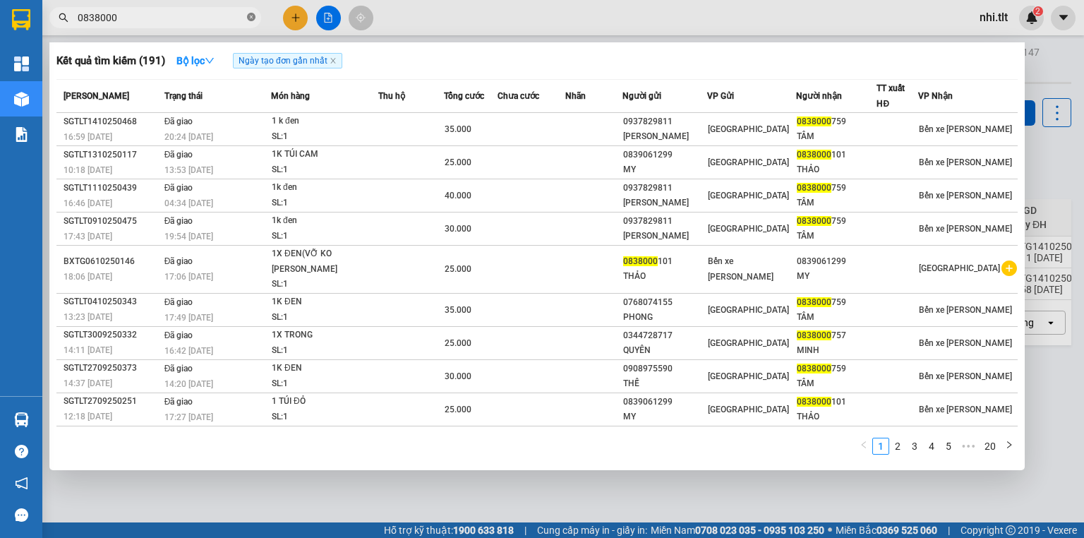
click at [251, 17] on icon "close-circle" at bounding box center [251, 17] width 8 height 8
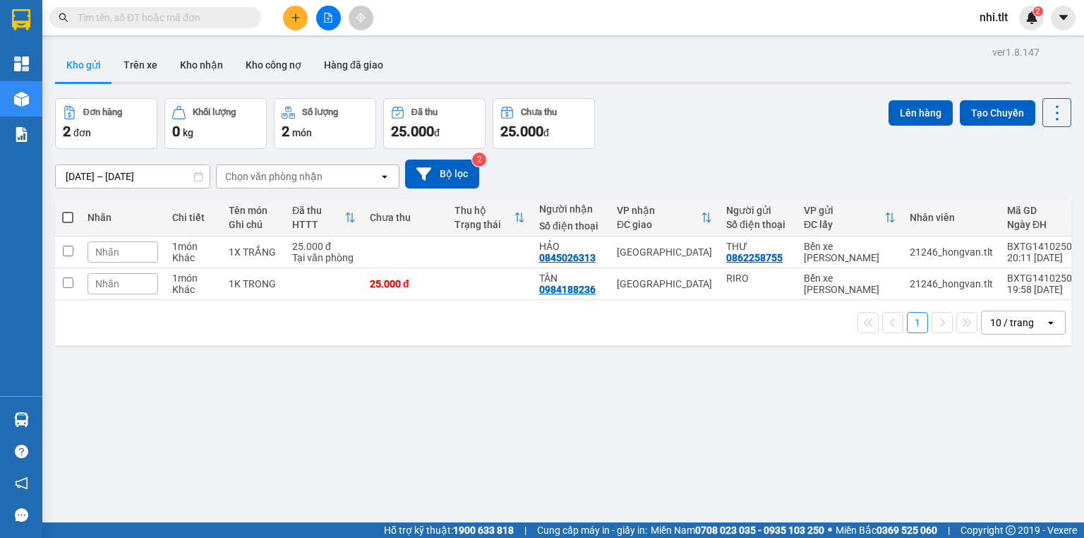
click at [236, 15] on input "text" at bounding box center [161, 18] width 167 height 16
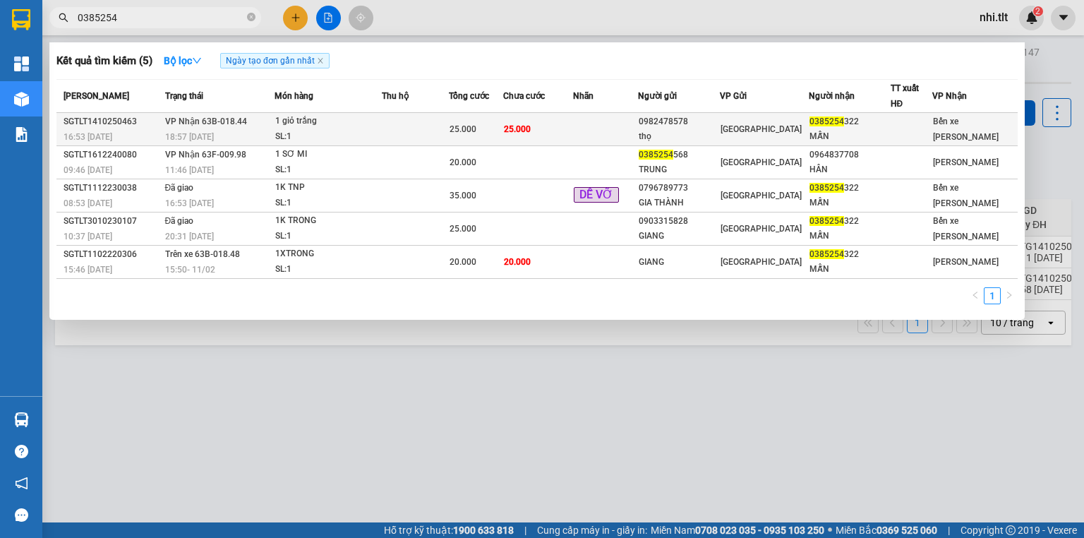
type input "0385254"
click at [404, 124] on td at bounding box center [415, 129] width 67 height 33
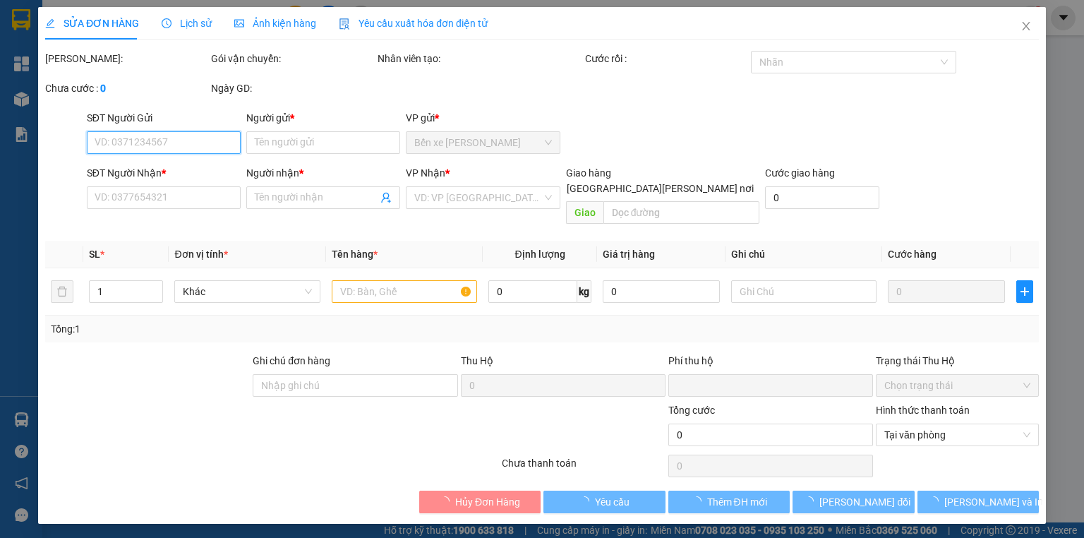
type input "0982478578"
type input "thọ"
type input "0385254322"
type input "MẪN"
type input "0"
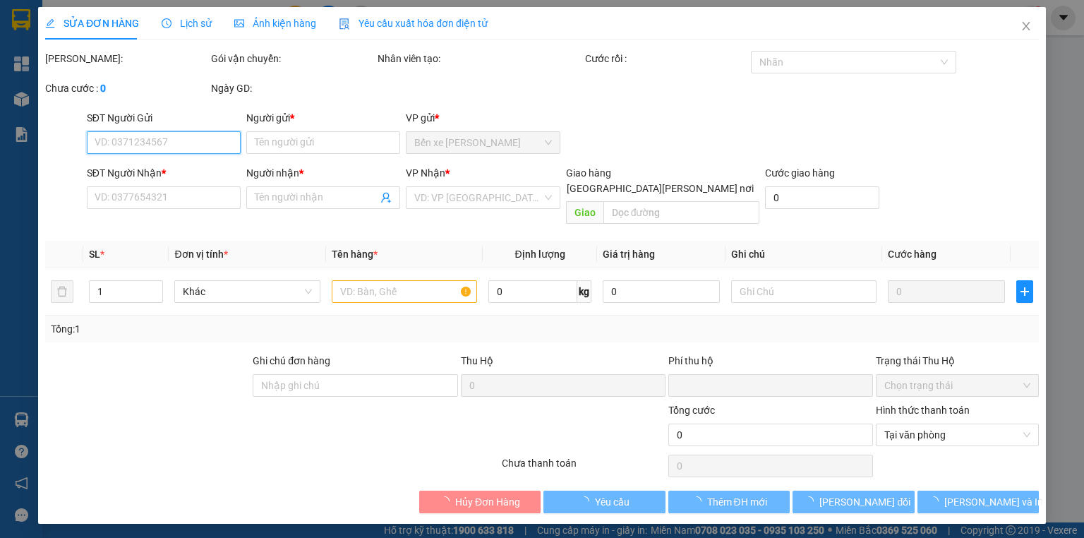
type input "25.000"
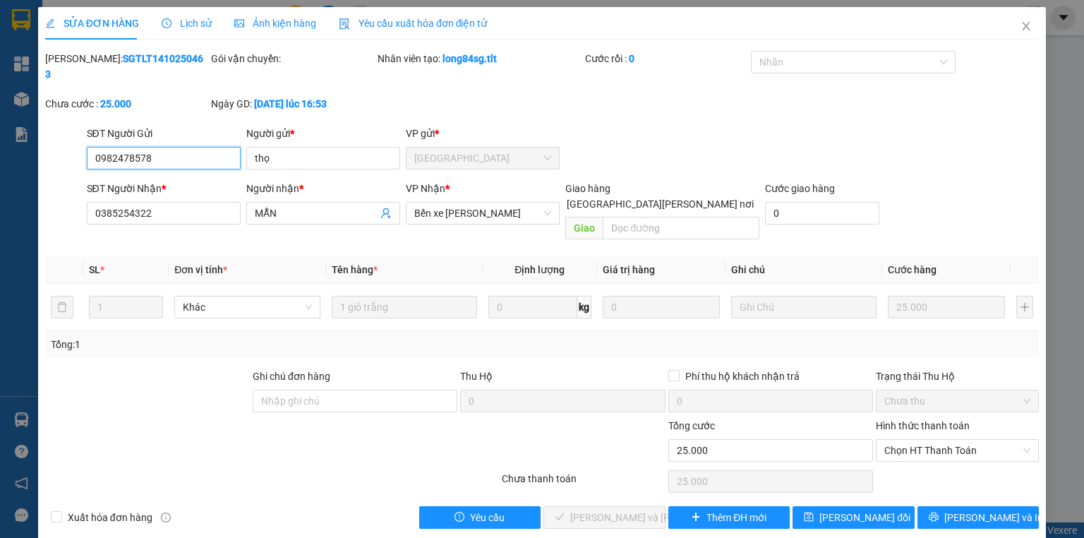
drag, startPoint x: 929, startPoint y: 419, endPoint x: 932, endPoint y: 441, distance: 22.9
click at [930, 439] on div "Chọn HT Thanh Toán" at bounding box center [957, 450] width 163 height 23
click at [933, 446] on div "Tại văn phòng" at bounding box center [957, 447] width 146 height 16
type input "0"
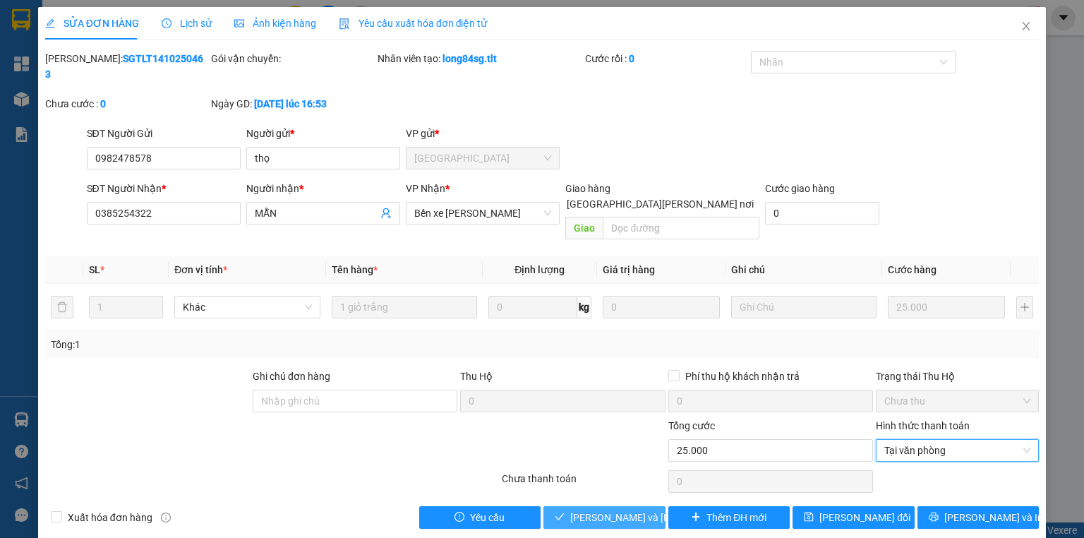
click at [555, 506] on button "Lưu và Giao hàng" at bounding box center [604, 517] width 122 height 23
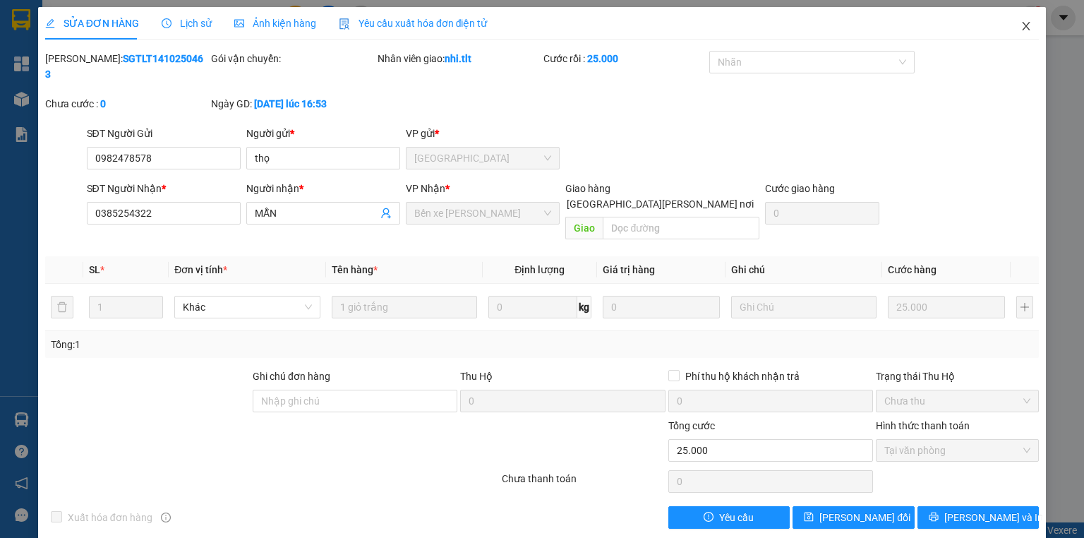
click at [1017, 30] on span "Close" at bounding box center [1026, 27] width 40 height 40
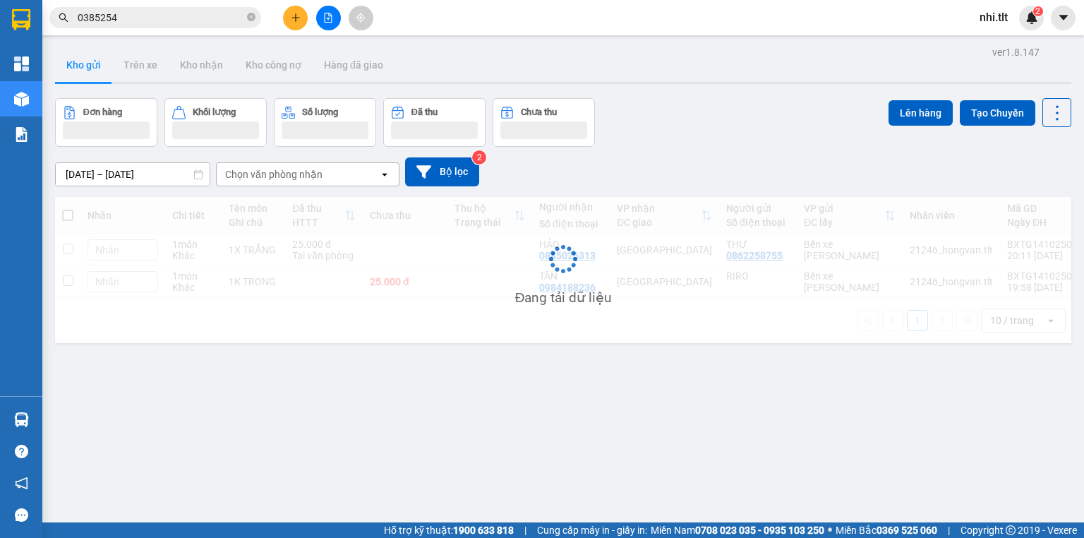
click at [201, 18] on input "0385254" at bounding box center [161, 18] width 167 height 16
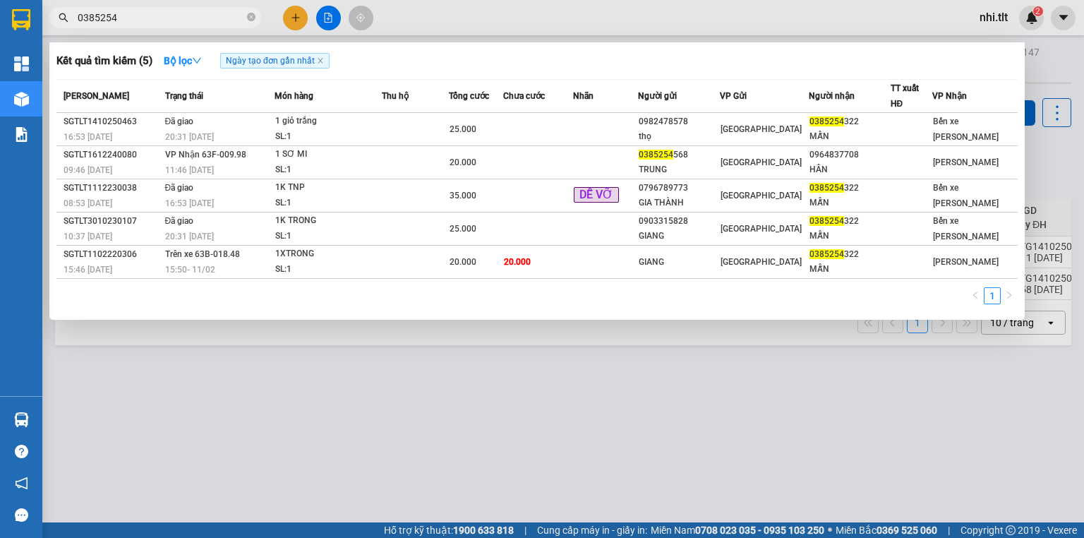
drag, startPoint x: 251, startPoint y: 17, endPoint x: 239, endPoint y: 18, distance: 12.8
click at [248, 18] on icon "close-circle" at bounding box center [251, 17] width 8 height 8
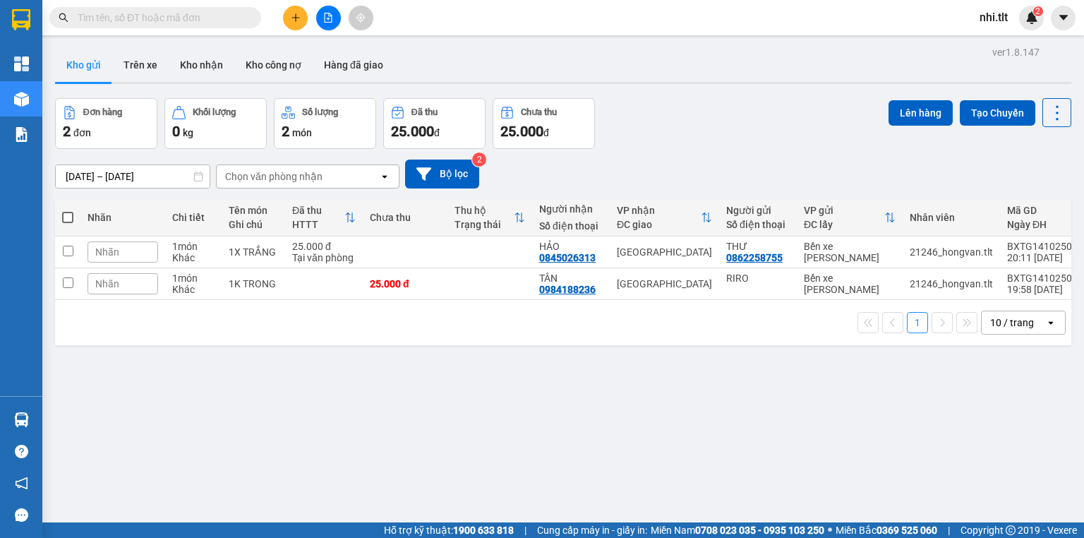
click at [236, 18] on input "text" at bounding box center [161, 18] width 167 height 16
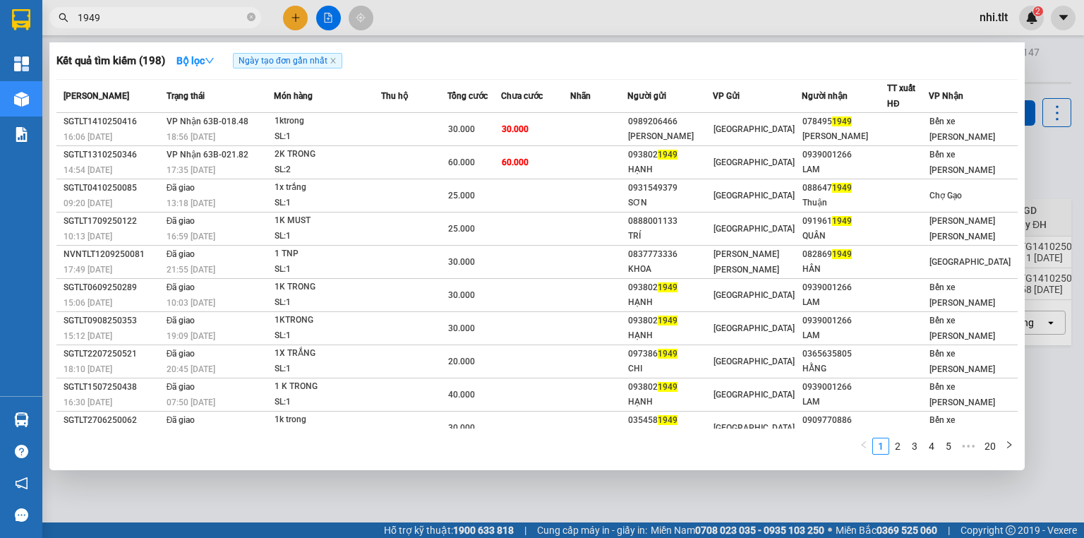
type input "1949"
click at [248, 18] on icon "close-circle" at bounding box center [251, 17] width 8 height 8
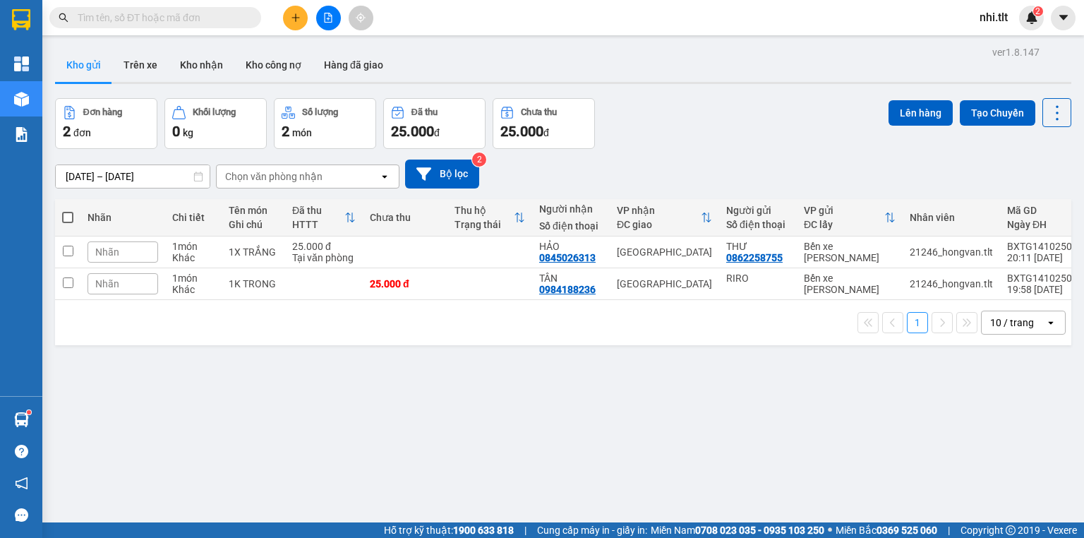
click at [240, 18] on input "text" at bounding box center [161, 18] width 167 height 16
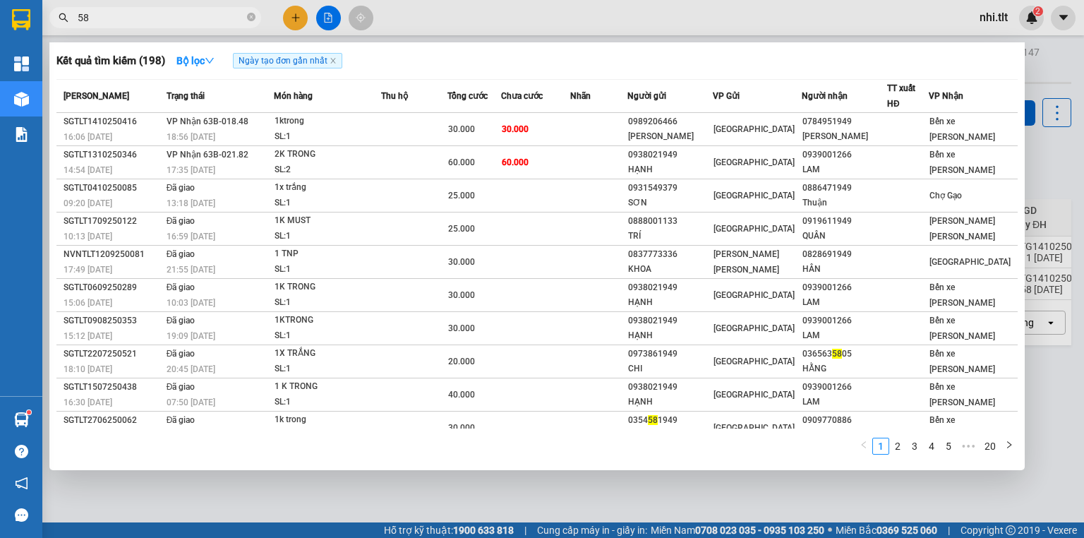
type input "580"
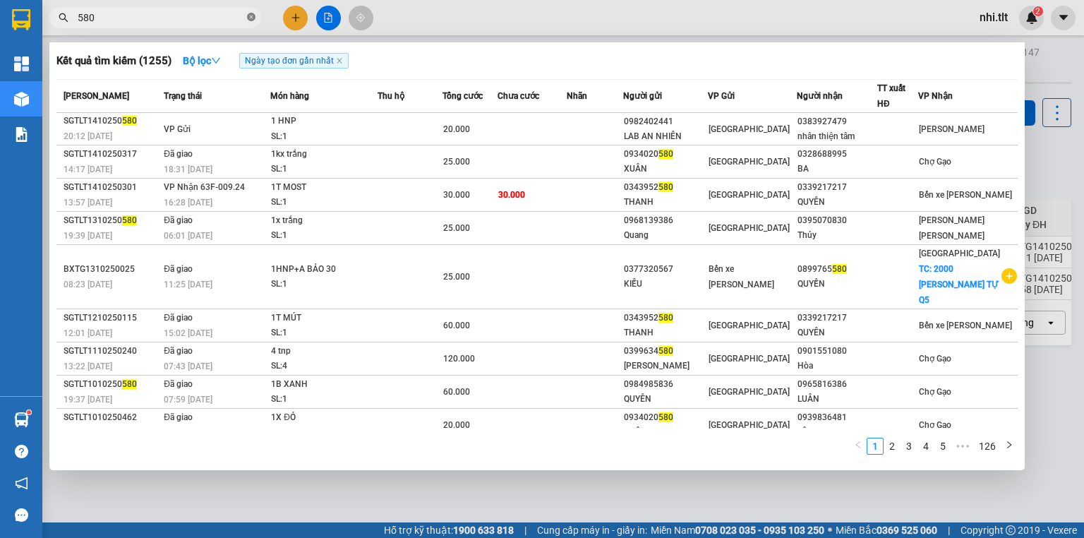
click at [251, 21] on icon "close-circle" at bounding box center [251, 17] width 8 height 8
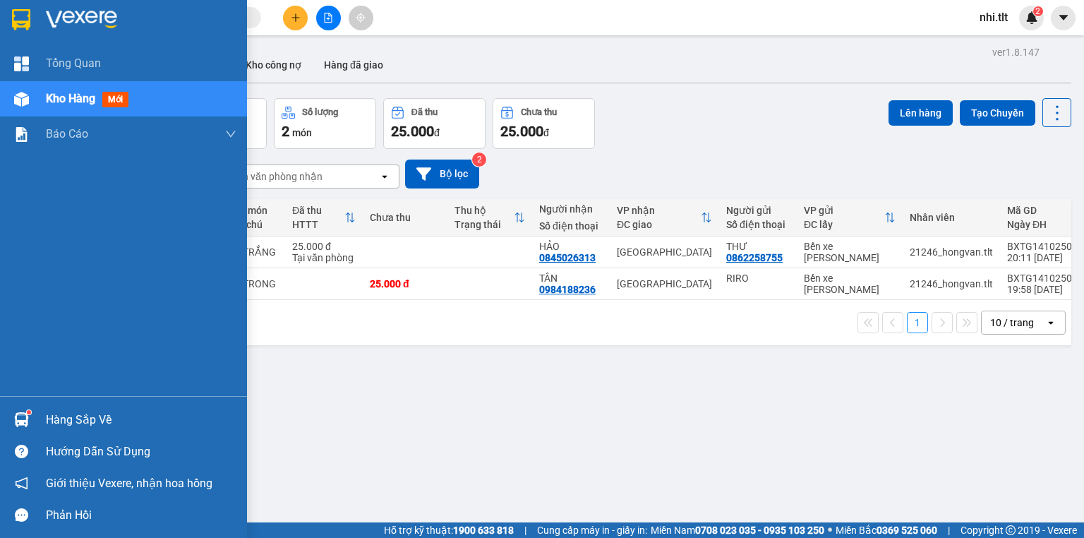
drag, startPoint x: 29, startPoint y: 418, endPoint x: 44, endPoint y: 411, distance: 16.1
click at [30, 418] on div at bounding box center [21, 419] width 25 height 25
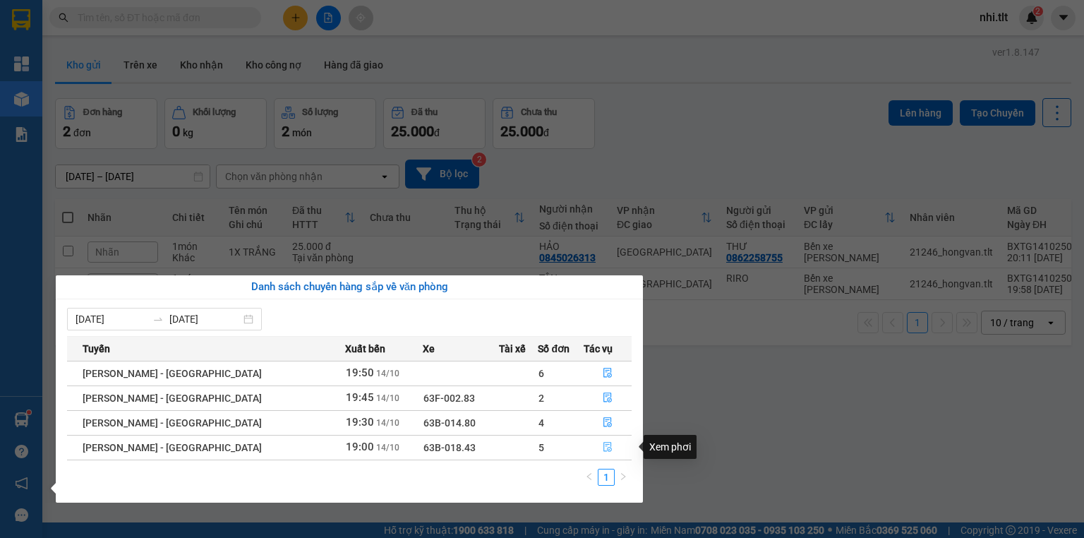
click at [603, 448] on icon "file-done" at bounding box center [608, 447] width 10 height 10
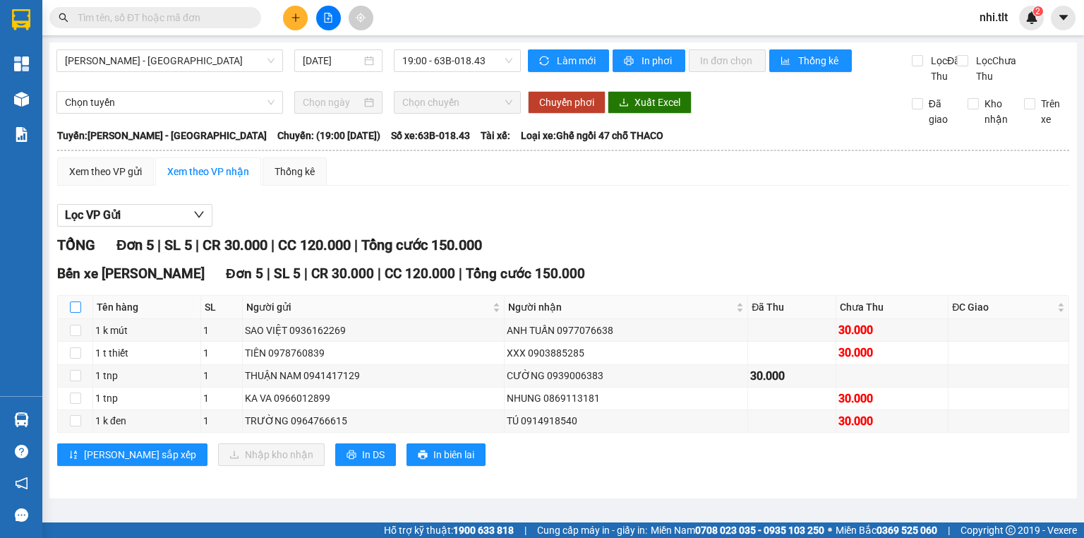
click at [75, 313] on input "checkbox" at bounding box center [75, 306] width 11 height 11
checkbox input "true"
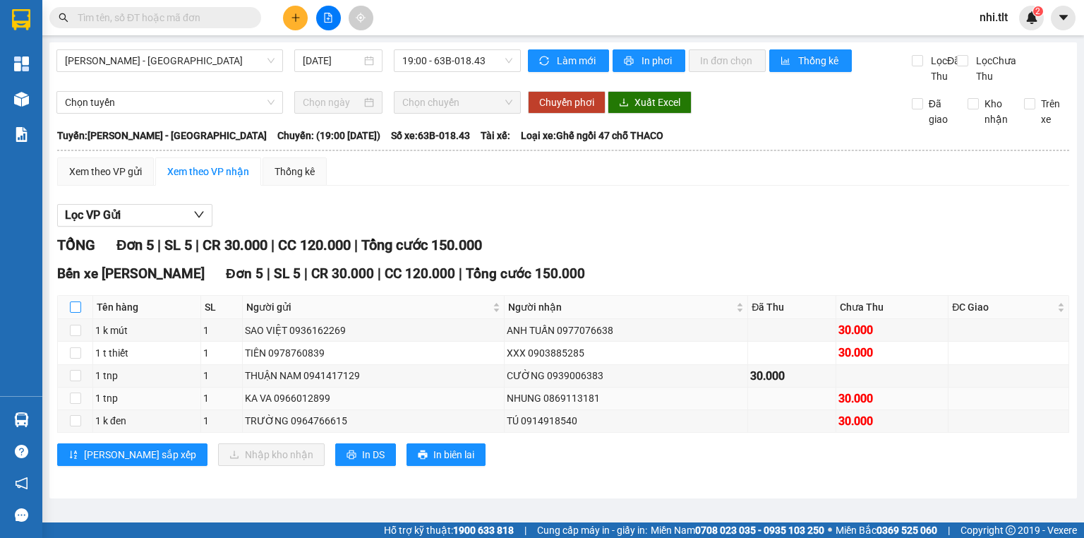
checkbox input "true"
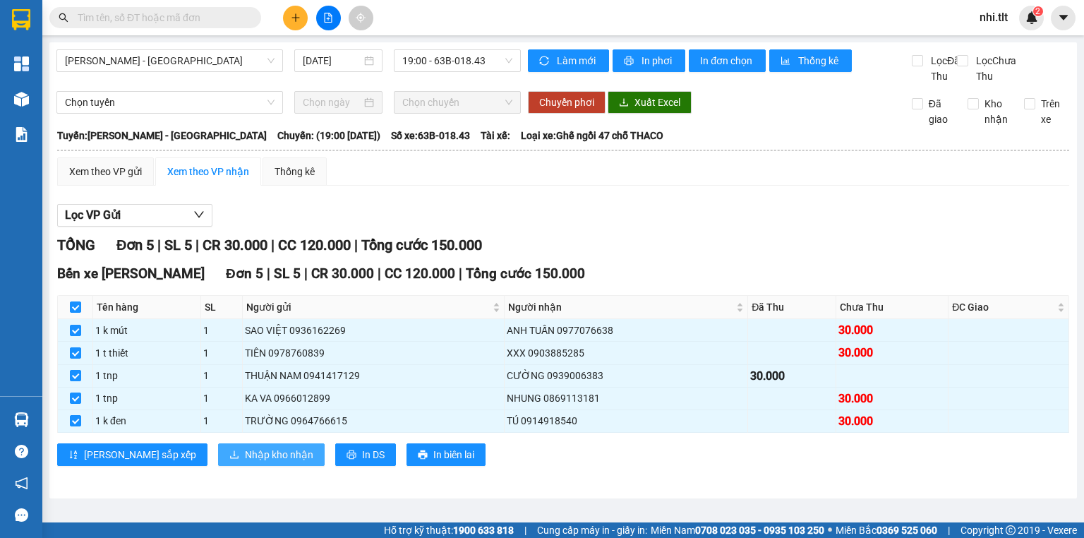
drag, startPoint x: 236, startPoint y: 474, endPoint x: 263, endPoint y: 452, distance: 34.6
click at [245, 462] on span "Nhập kho nhận" at bounding box center [279, 455] width 68 height 16
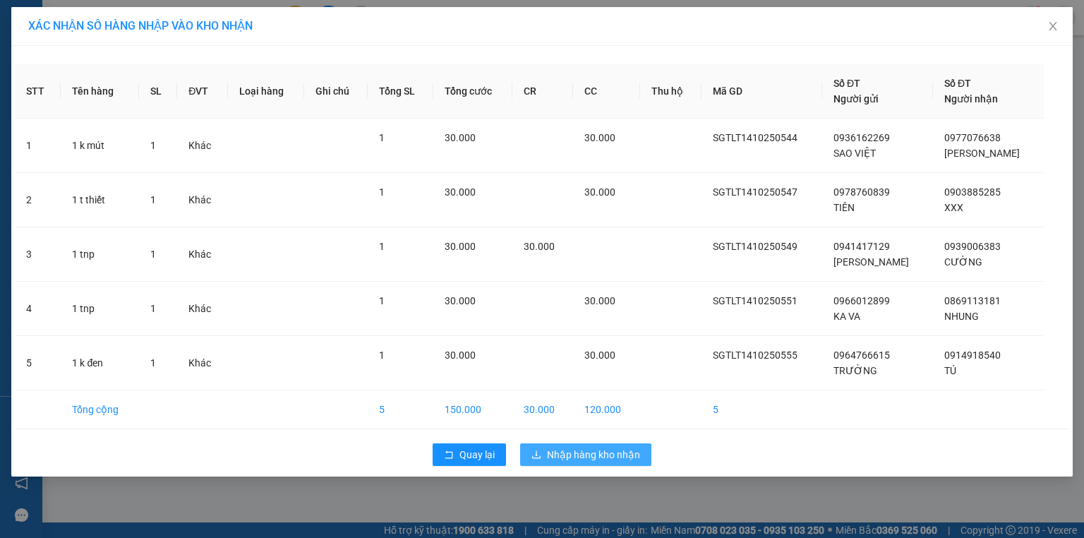
drag, startPoint x: 588, startPoint y: 450, endPoint x: 546, endPoint y: 430, distance: 47.0
click at [586, 450] on span "Nhập hàng kho nhận" at bounding box center [593, 455] width 93 height 16
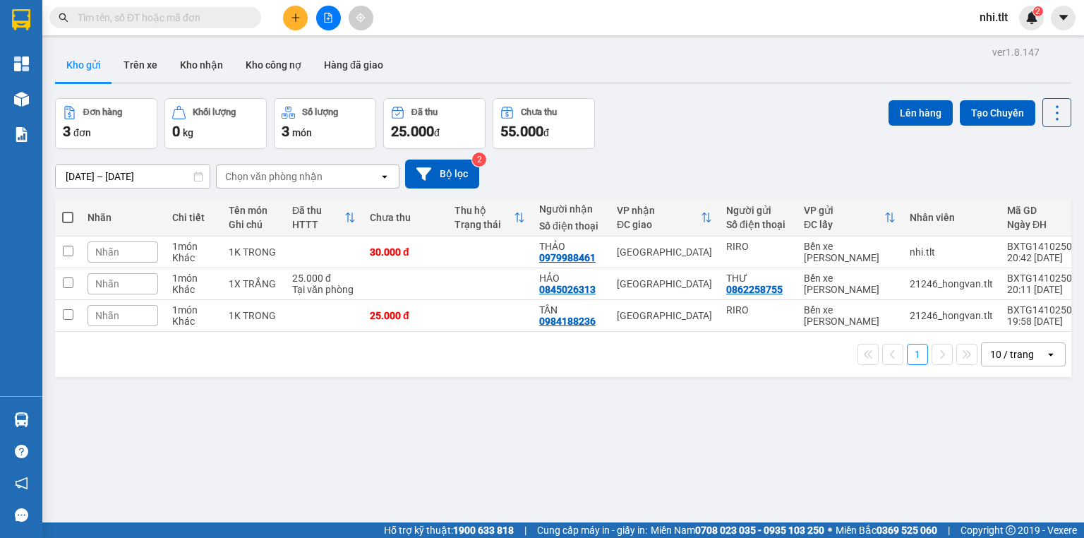
click at [226, 19] on input "text" at bounding box center [161, 18] width 167 height 16
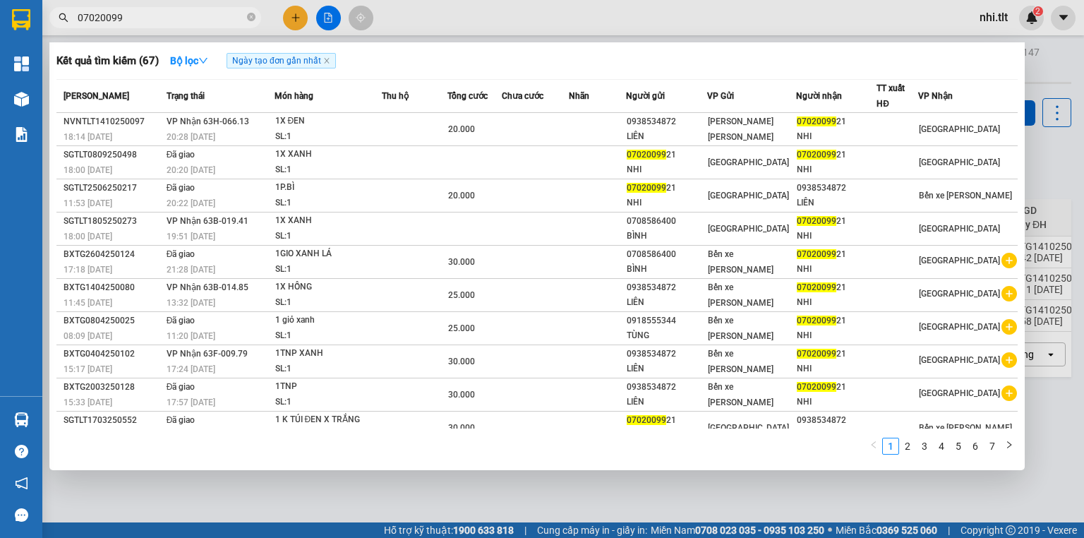
type input "07020099"
drag, startPoint x: 514, startPoint y: 495, endPoint x: 586, endPoint y: 469, distance: 76.8
click at [513, 494] on div at bounding box center [542, 269] width 1084 height 538
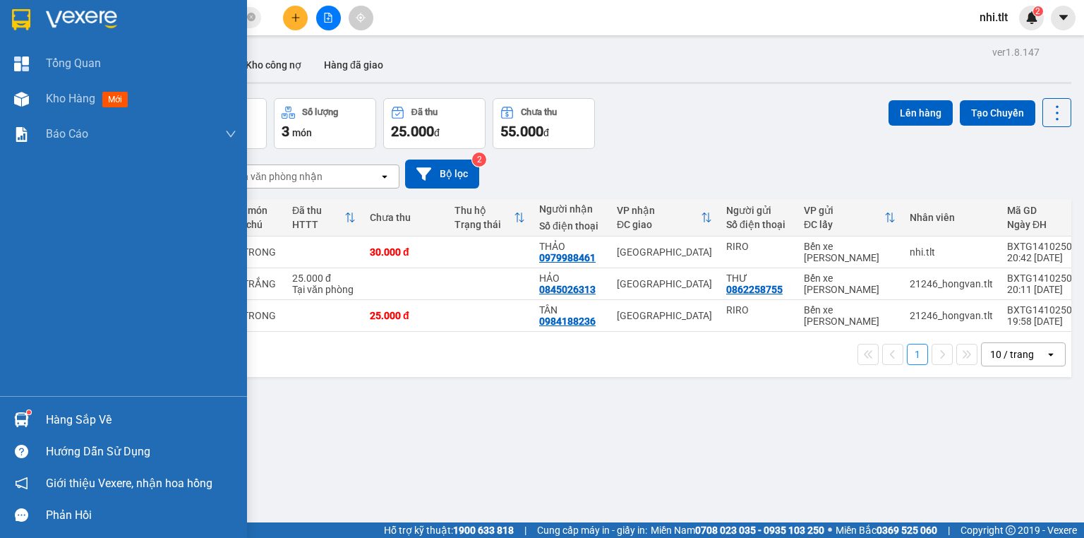
drag, startPoint x: 37, startPoint y: 415, endPoint x: 61, endPoint y: 415, distance: 23.3
click at [39, 415] on div "Hàng sắp về" at bounding box center [123, 420] width 247 height 32
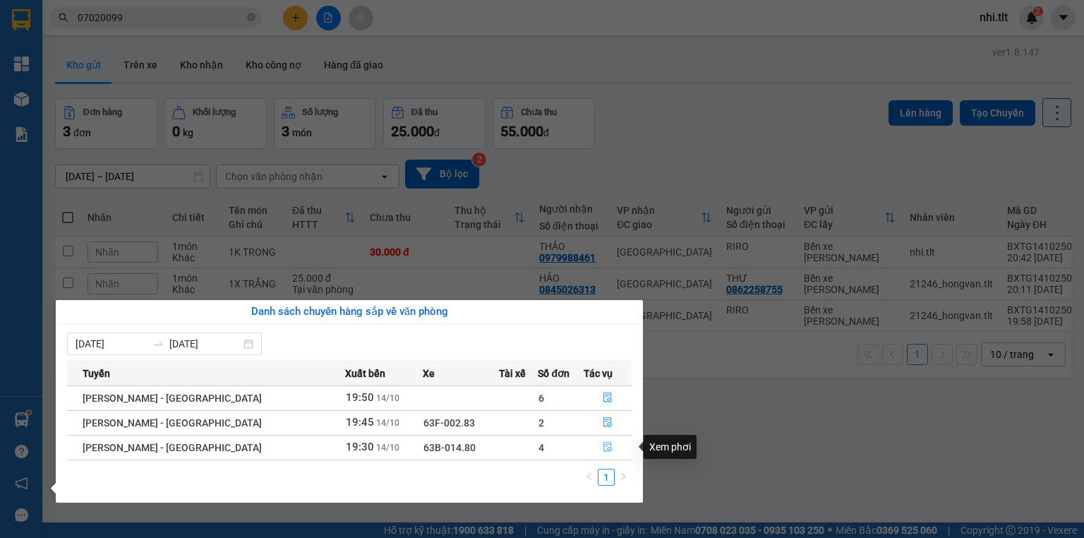
click at [603, 446] on icon "file-done" at bounding box center [607, 448] width 8 height 10
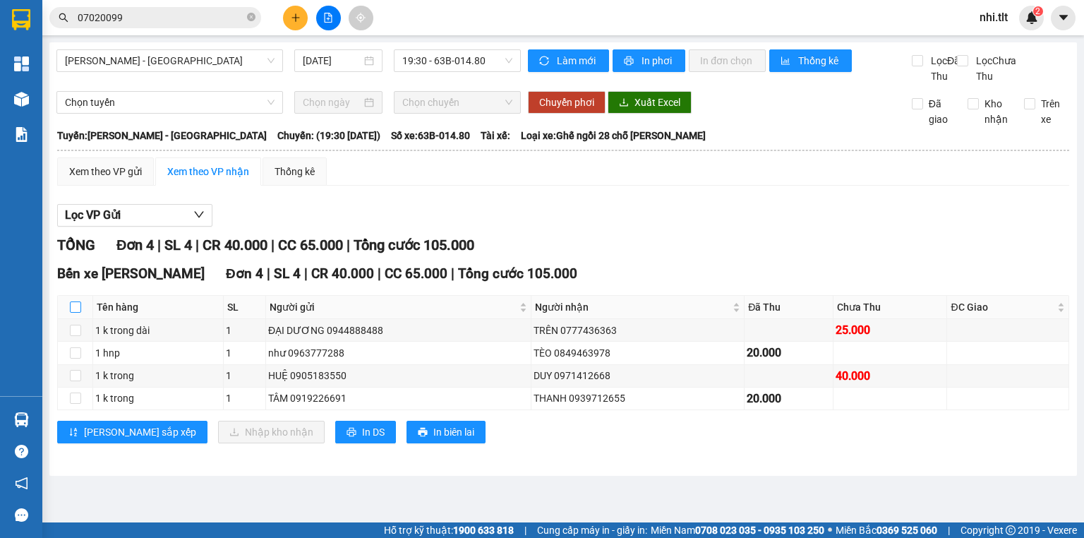
click at [79, 313] on input "checkbox" at bounding box center [75, 306] width 11 height 11
checkbox input "true"
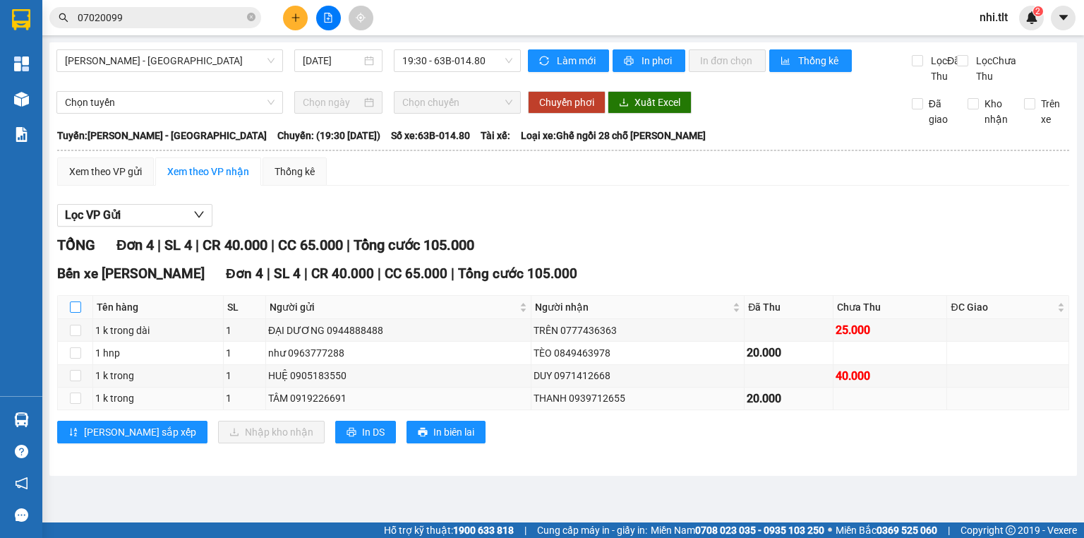
checkbox input "true"
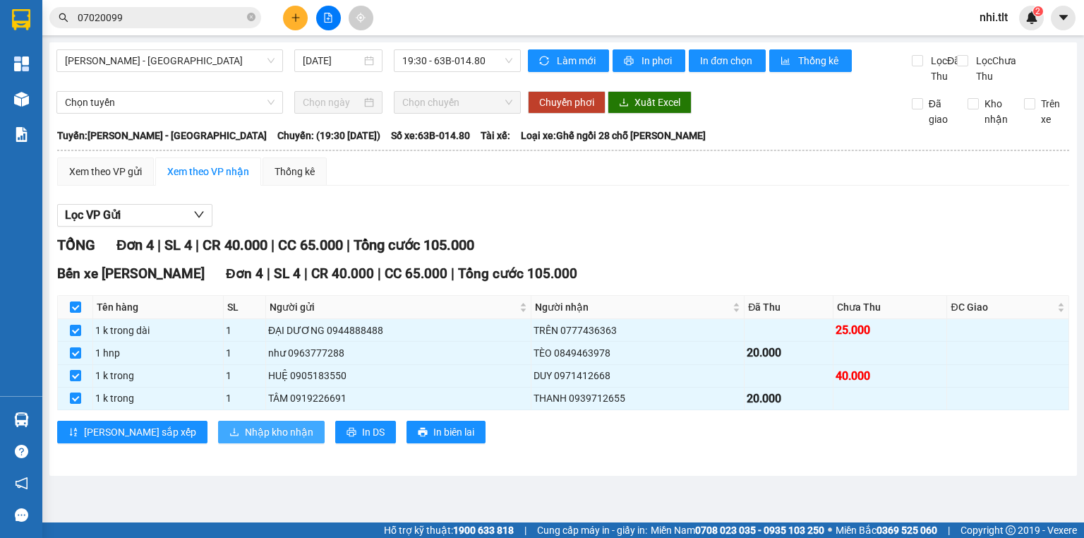
click at [245, 440] on span "Nhập kho nhận" at bounding box center [279, 432] width 68 height 16
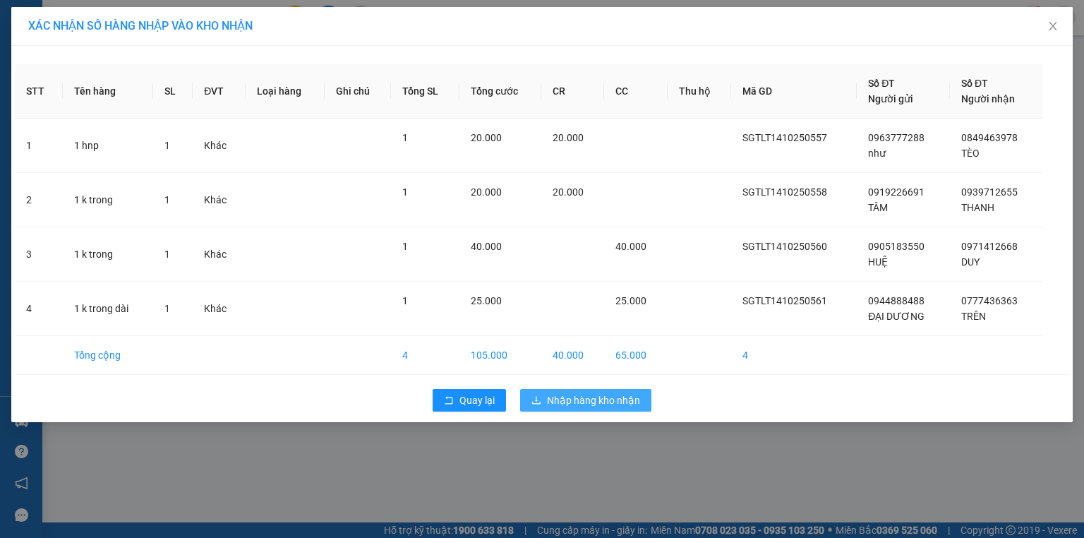
click at [553, 400] on span "Nhập hàng kho nhận" at bounding box center [593, 400] width 93 height 16
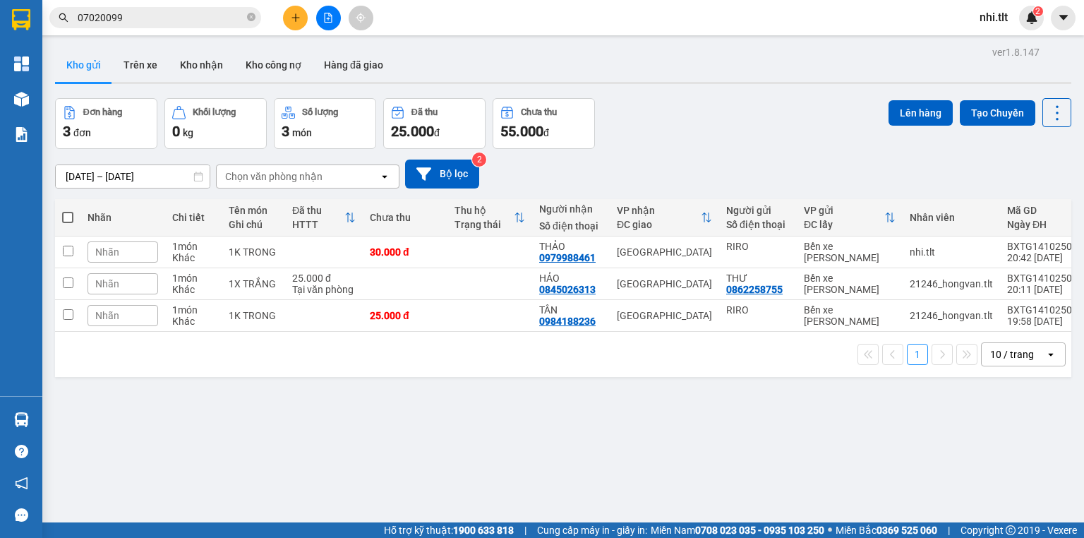
click at [181, 19] on input "07020099" at bounding box center [161, 18] width 167 height 16
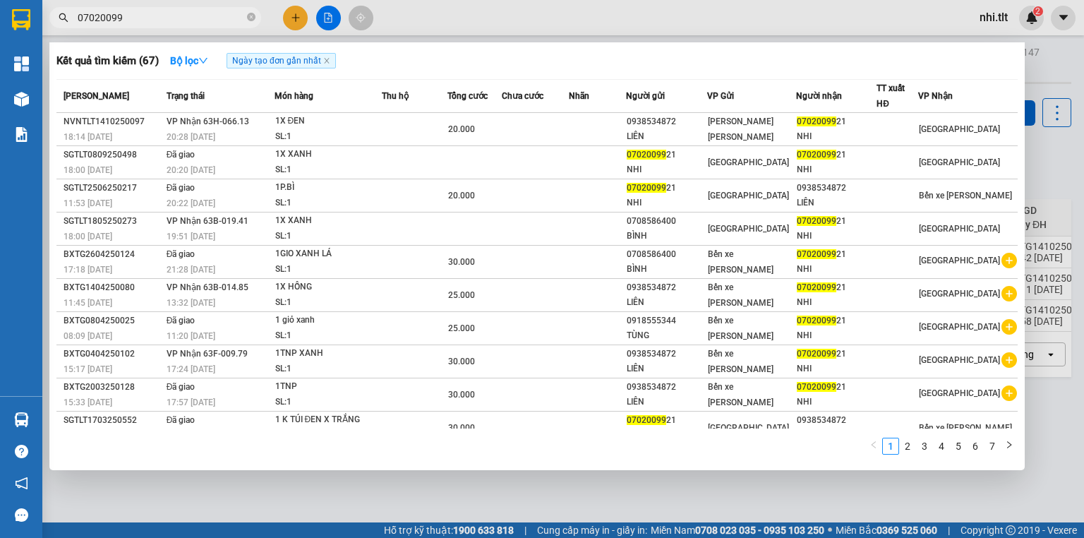
drag, startPoint x: 251, startPoint y: 18, endPoint x: 124, endPoint y: 63, distance: 135.5
click at [250, 18] on icon "close-circle" at bounding box center [251, 17] width 8 height 8
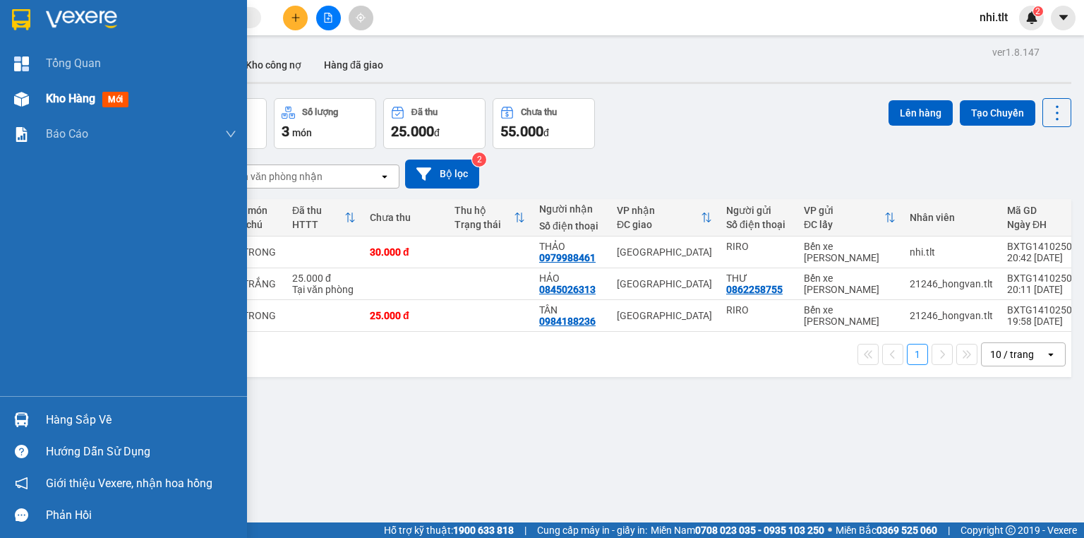
click at [17, 97] on img at bounding box center [21, 99] width 15 height 15
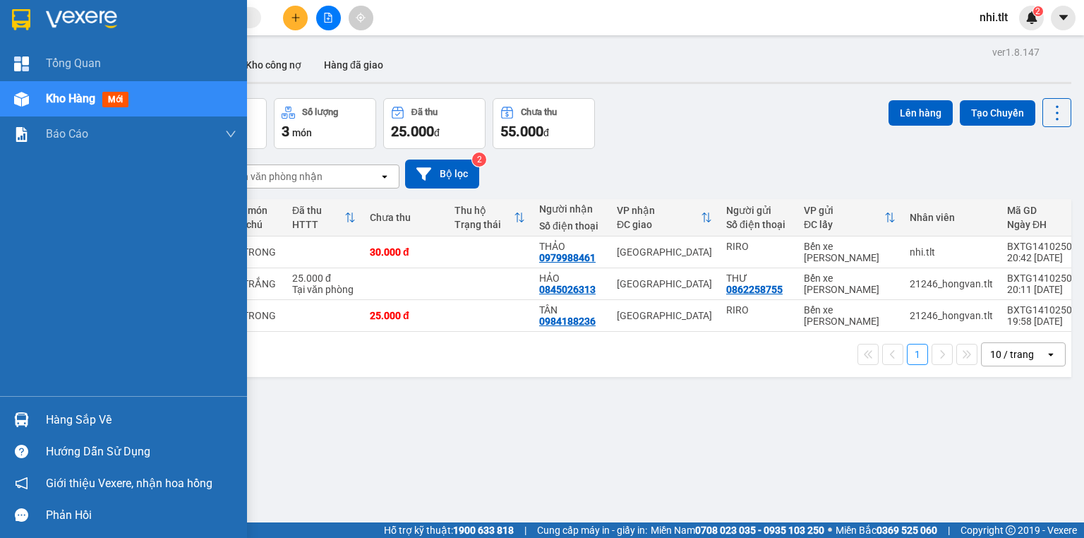
click at [20, 96] on img at bounding box center [21, 99] width 15 height 15
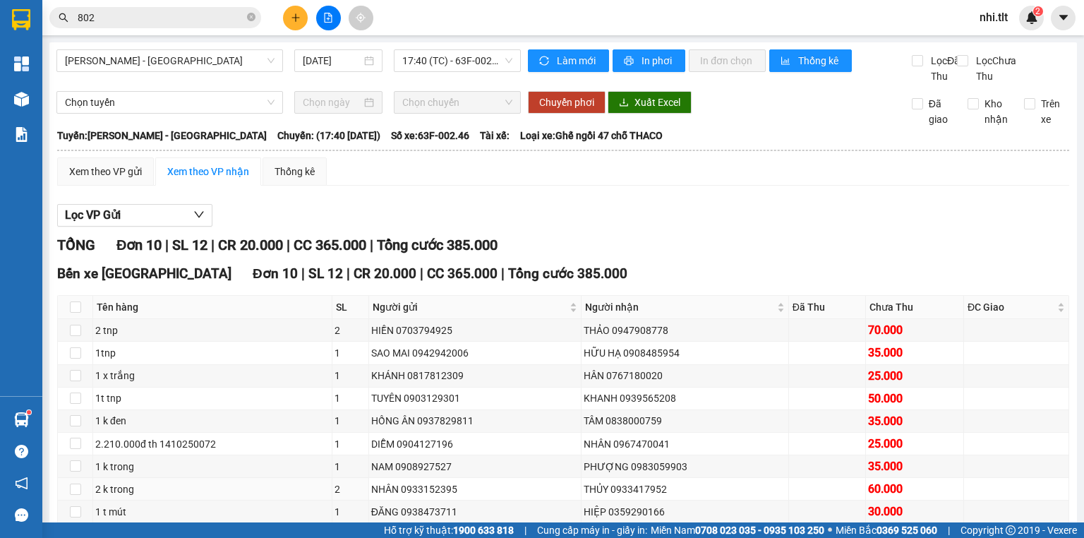
scroll to position [109, 0]
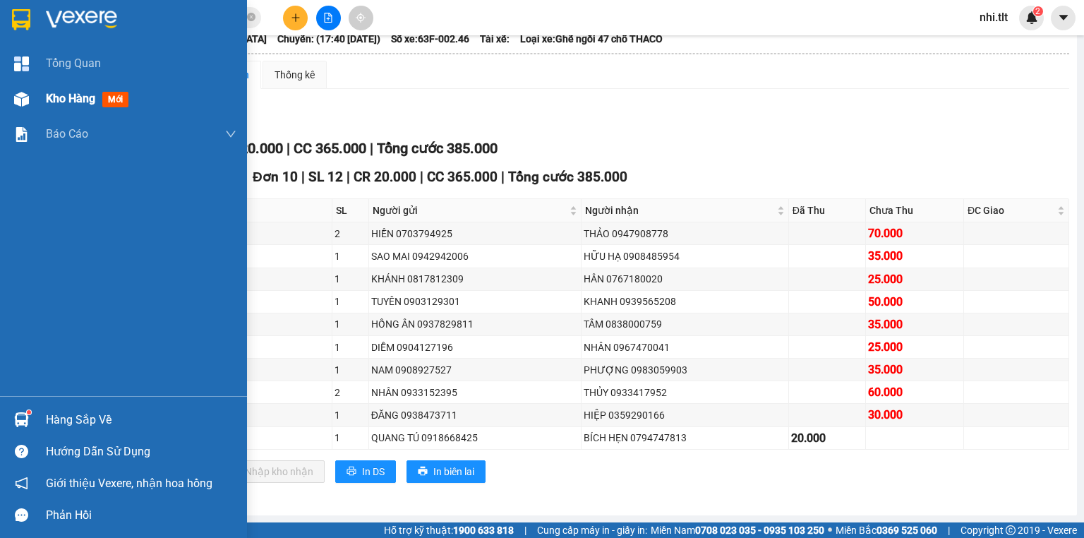
click at [30, 102] on div at bounding box center [21, 99] width 25 height 25
drag, startPoint x: 30, startPoint y: 102, endPoint x: 38, endPoint y: 321, distance: 219.7
click at [30, 102] on div at bounding box center [21, 99] width 25 height 25
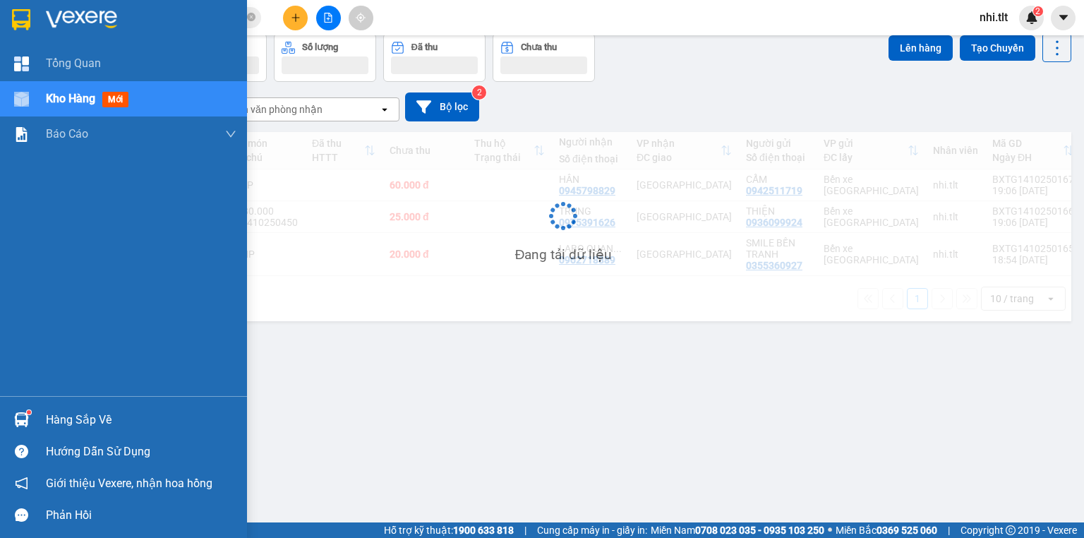
scroll to position [65, 0]
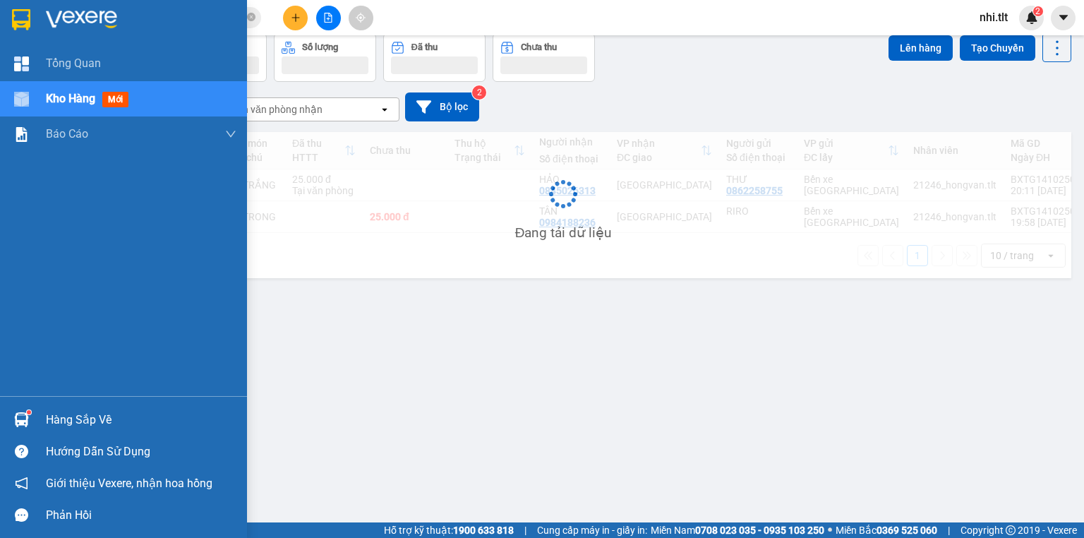
drag, startPoint x: 82, startPoint y: 418, endPoint x: 177, endPoint y: 389, distance: 99.6
click at [83, 418] on div "Hàng sắp về" at bounding box center [141, 419] width 191 height 21
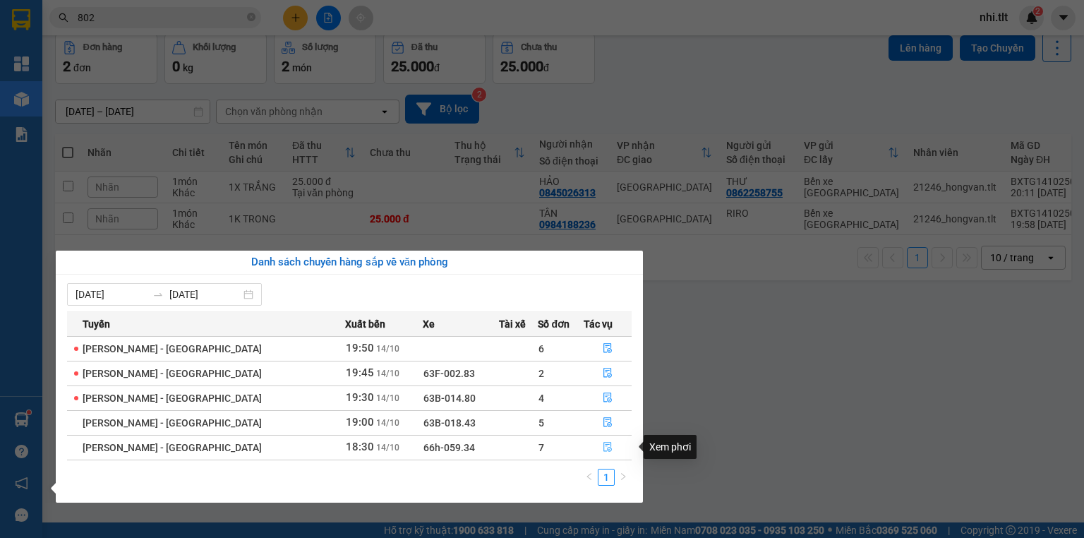
click at [604, 446] on icon "file-done" at bounding box center [608, 447] width 10 height 10
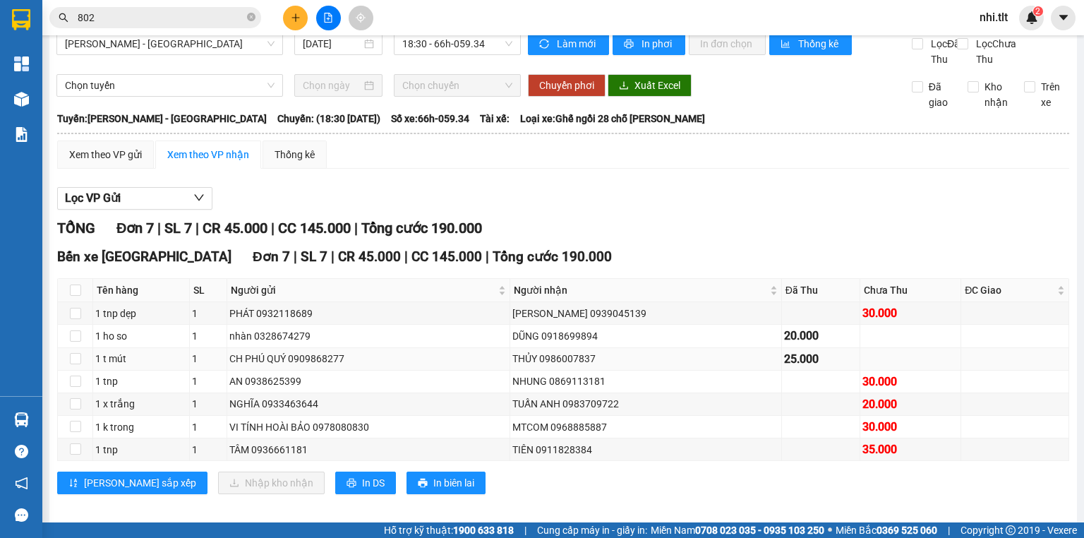
scroll to position [42, 0]
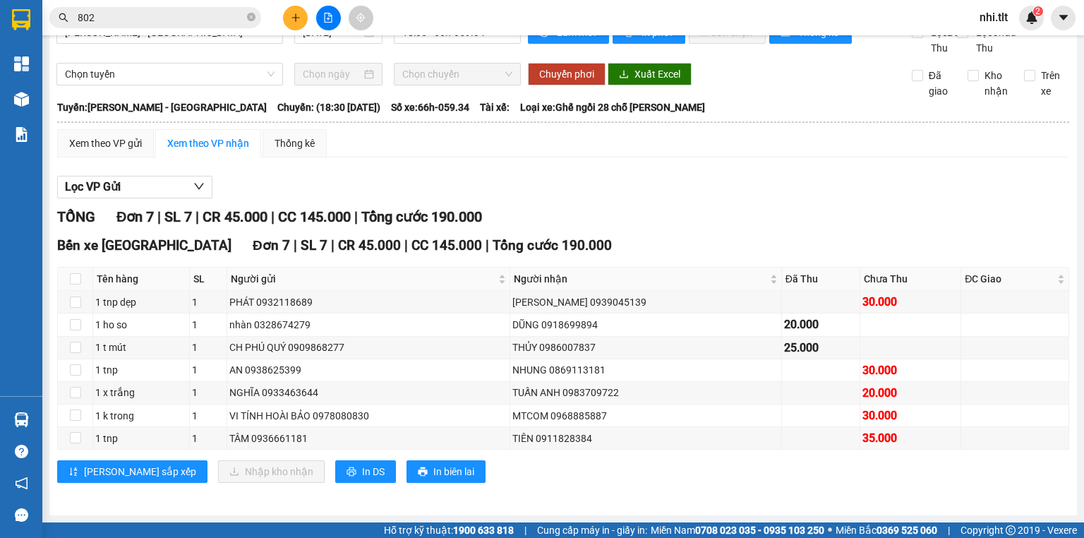
click at [248, 17] on icon "close-circle" at bounding box center [251, 17] width 8 height 8
drag, startPoint x: 236, startPoint y: 14, endPoint x: 252, endPoint y: 5, distance: 18.0
click at [239, 11] on input "text" at bounding box center [161, 18] width 167 height 16
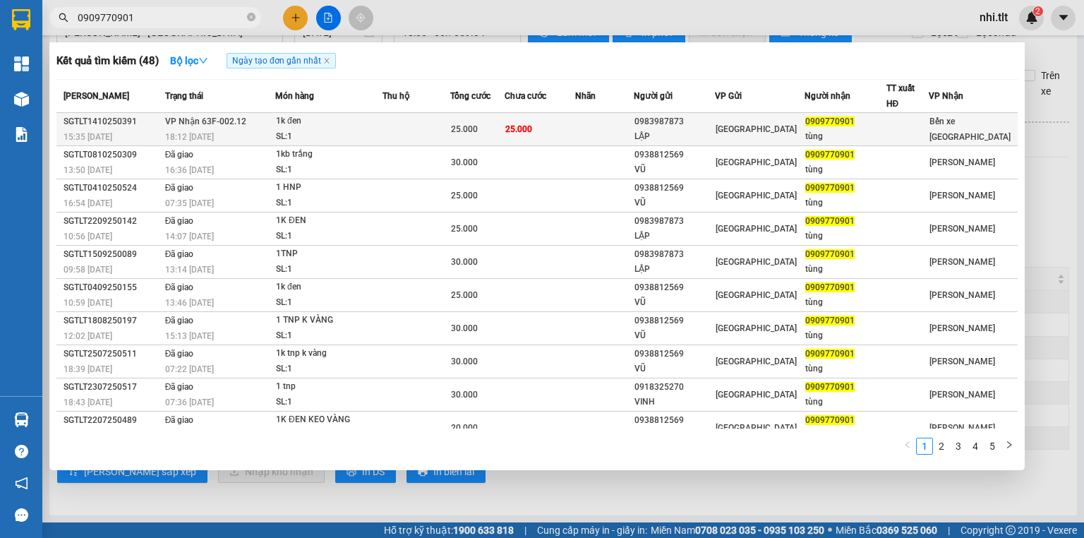
type input "0909770901"
drag, startPoint x: 335, startPoint y: 116, endPoint x: 347, endPoint y: 121, distance: 13.3
click at [347, 121] on div "1k đen" at bounding box center [329, 122] width 106 height 16
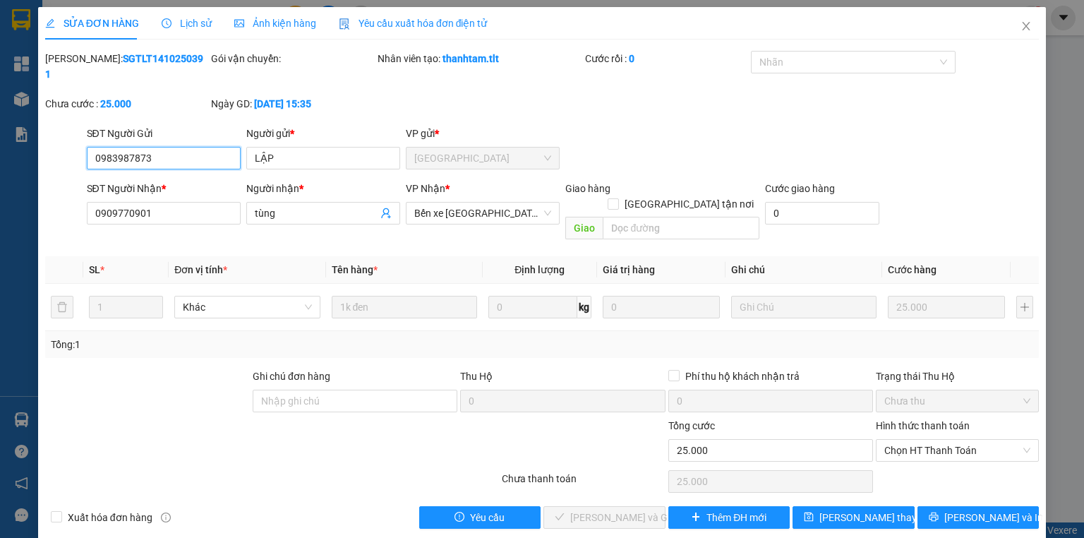
type input "0983987873"
type input "LẬP"
type input "0909770901"
type input "tùng"
type input "0"
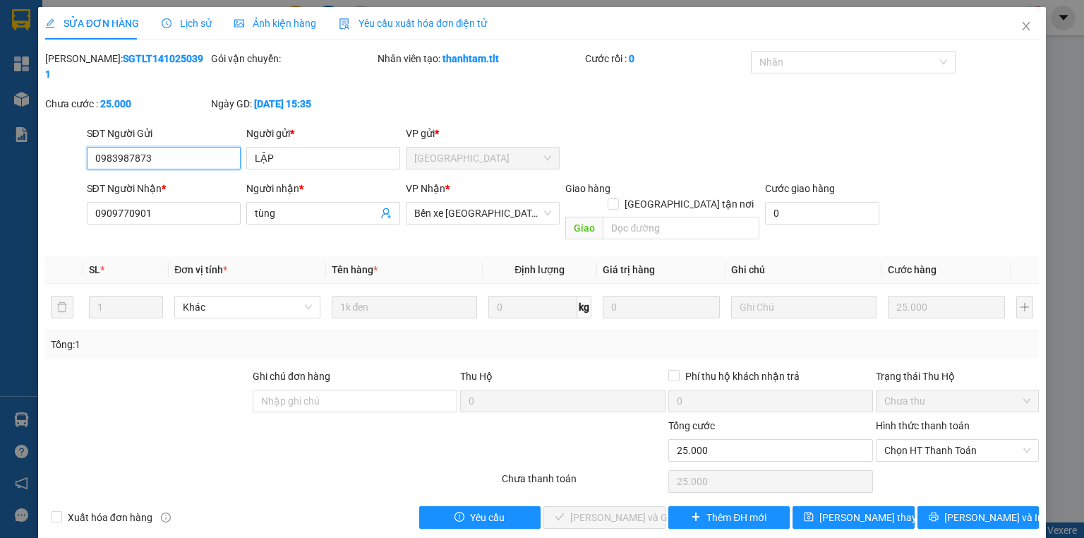
type input "25.000"
drag, startPoint x: 913, startPoint y: 415, endPoint x: 909, endPoint y: 429, distance: 14.6
click at [913, 440] on span "Chọn HT Thanh Toán" at bounding box center [957, 450] width 146 height 21
drag, startPoint x: 909, startPoint y: 447, endPoint x: 819, endPoint y: 450, distance: 89.7
click at [889, 446] on div "Tại văn phòng" at bounding box center [957, 447] width 146 height 16
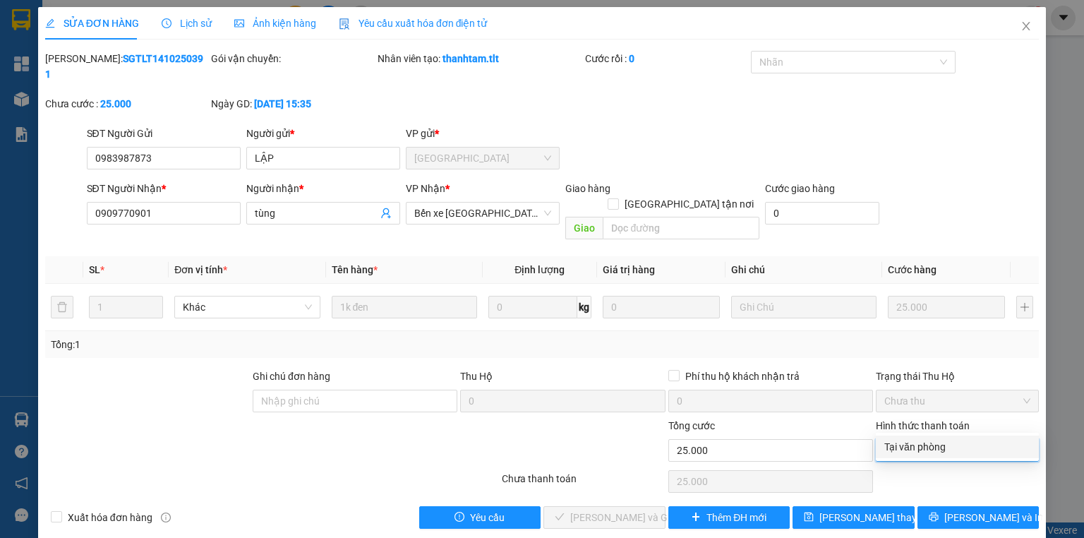
type input "0"
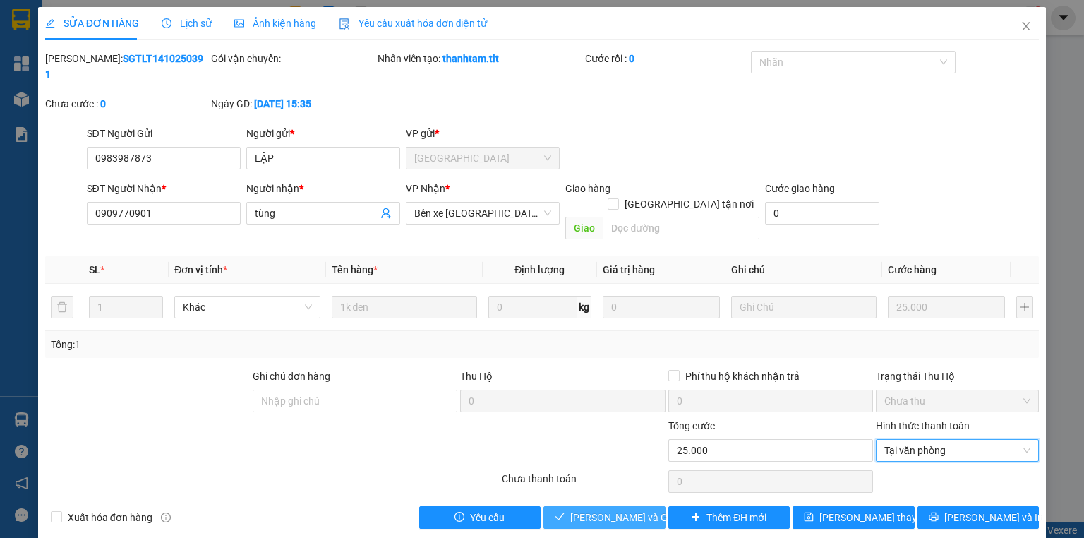
click at [623, 510] on span "Lưu và Giao hàng" at bounding box center [638, 518] width 136 height 16
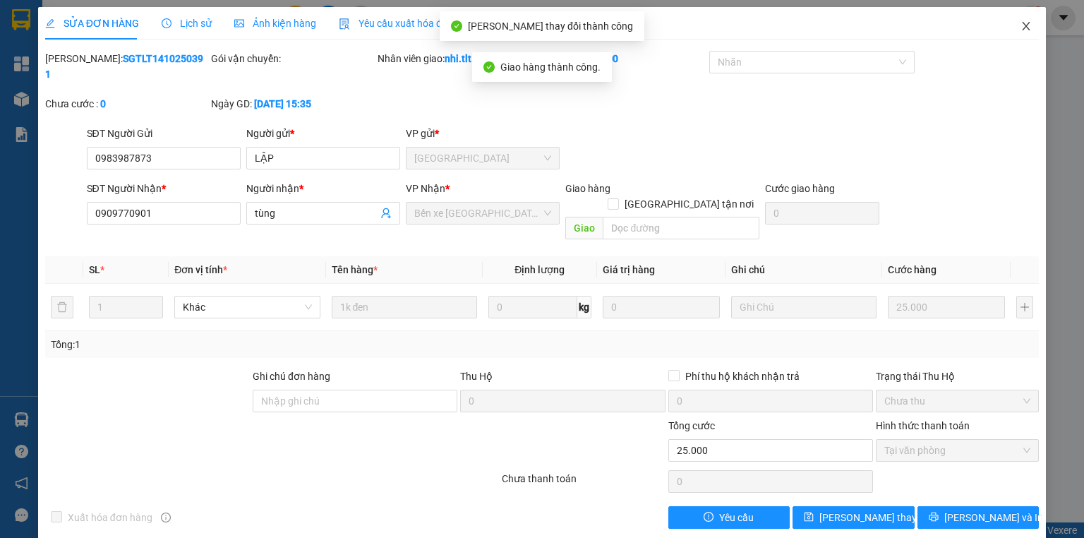
click at [1018, 28] on span "Close" at bounding box center [1026, 27] width 40 height 40
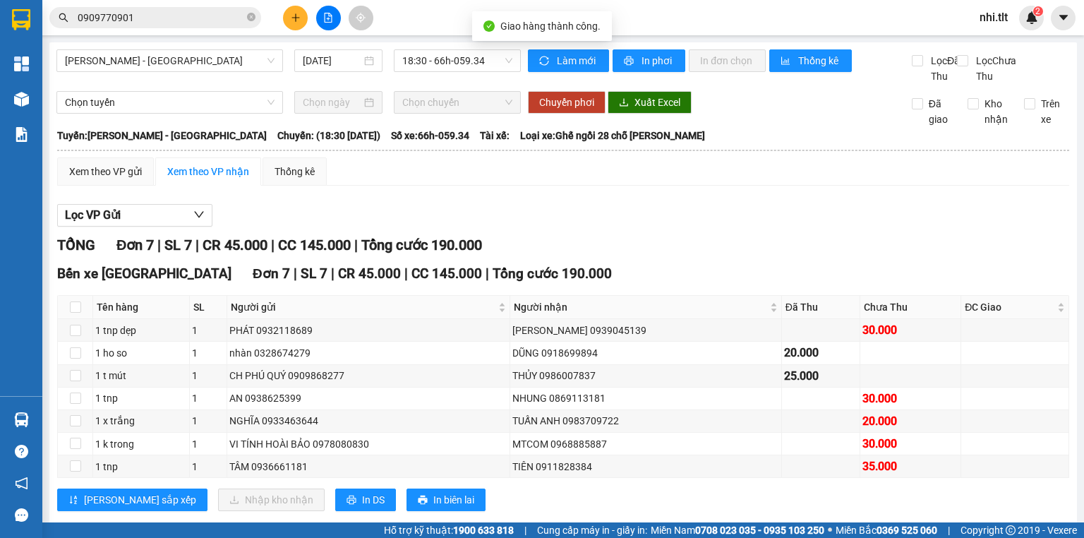
drag, startPoint x: 217, startPoint y: 12, endPoint x: 234, endPoint y: 5, distance: 19.0
click at [220, 11] on input "0909770901" at bounding box center [161, 18] width 167 height 16
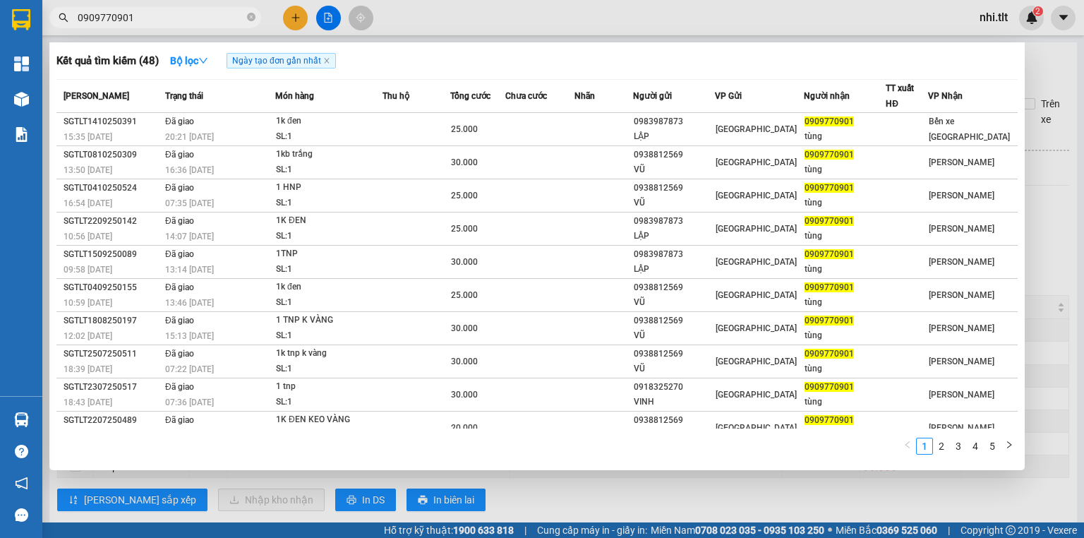
click at [228, 16] on input "0909770901" at bounding box center [161, 18] width 167 height 16
drag, startPoint x: 227, startPoint y: 23, endPoint x: 235, endPoint y: 8, distance: 16.1
click at [228, 21] on input "0909770901" at bounding box center [161, 18] width 167 height 16
click at [652, 488] on div at bounding box center [542, 269] width 1084 height 538
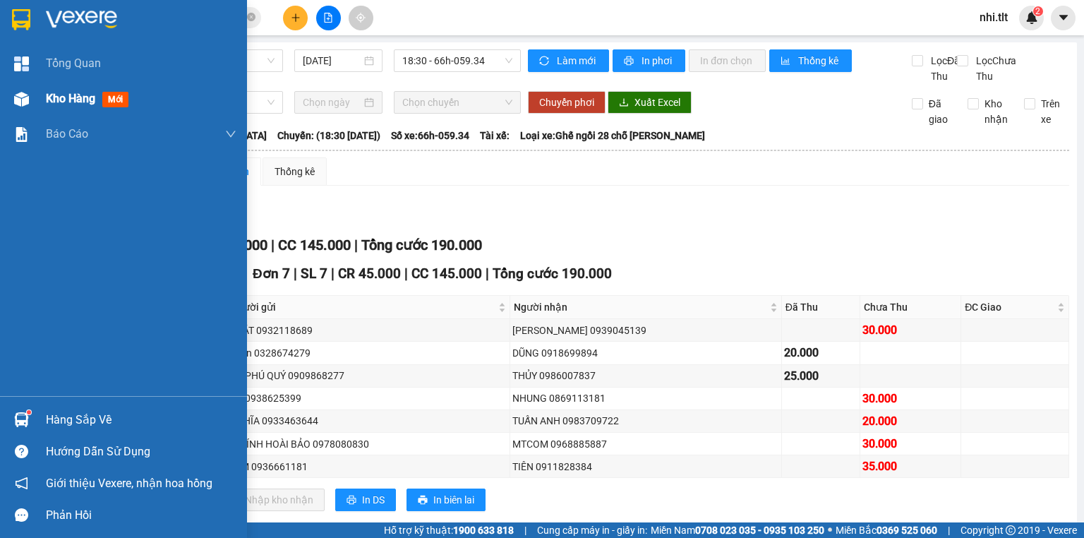
click at [47, 107] on div "Kho hàng mới" at bounding box center [90, 99] width 88 height 18
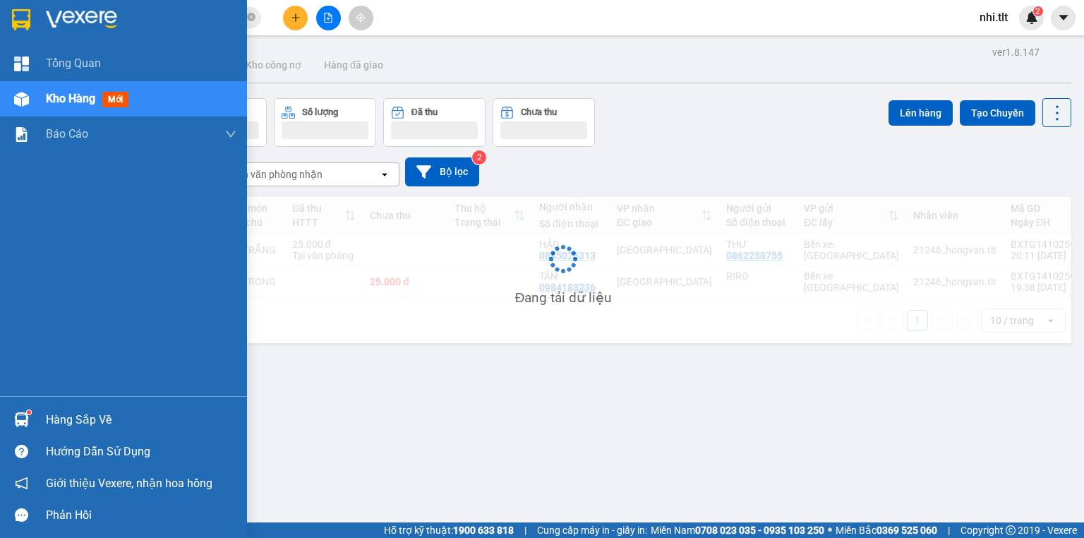
click at [95, 412] on div "Hàng sắp về" at bounding box center [141, 419] width 191 height 21
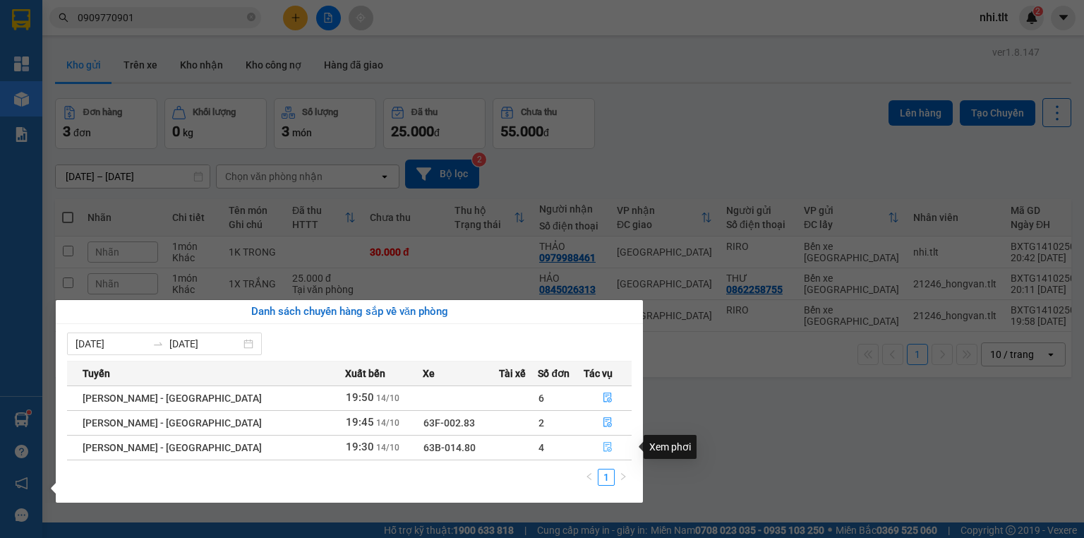
click at [603, 447] on icon "file-done" at bounding box center [608, 447] width 10 height 10
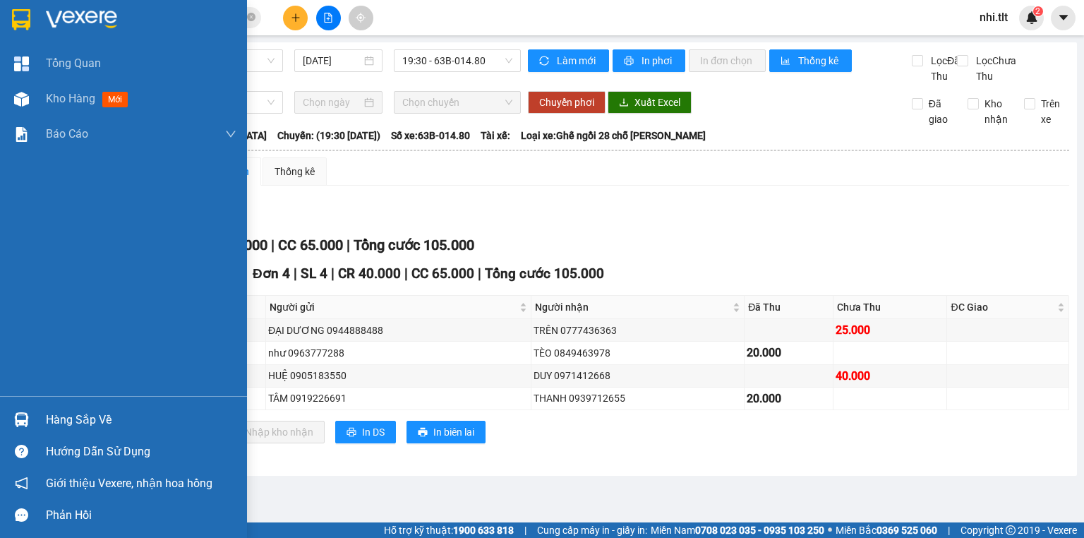
click at [32, 95] on div at bounding box center [21, 99] width 25 height 25
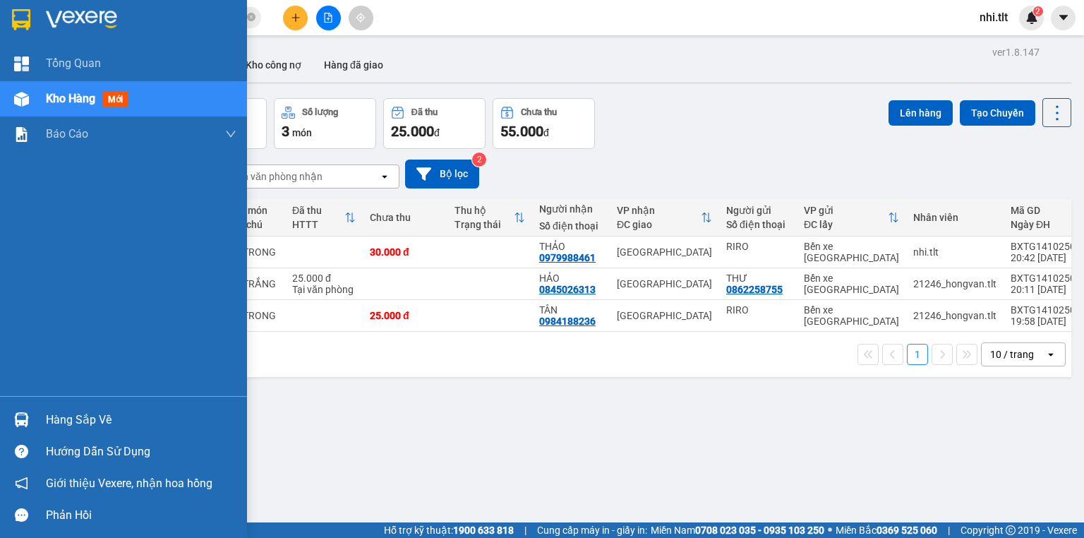
click at [19, 419] on img at bounding box center [21, 419] width 15 height 15
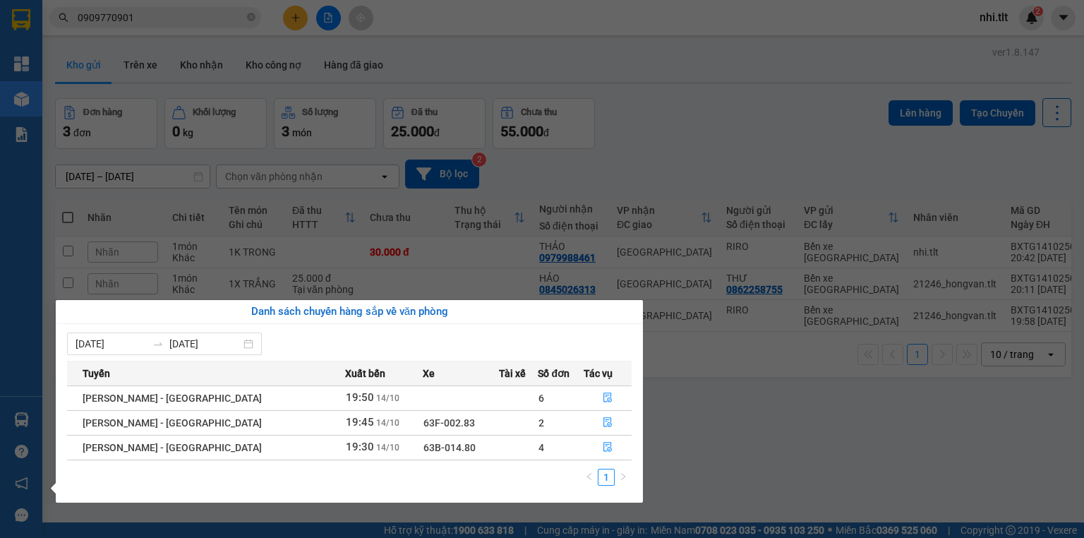
click at [700, 415] on section "Kết quả tìm kiếm ( 48 ) Bộ lọc Ngày tạo đơn gần nhất Mã ĐH Trạng thái Món hàng …" at bounding box center [542, 269] width 1084 height 538
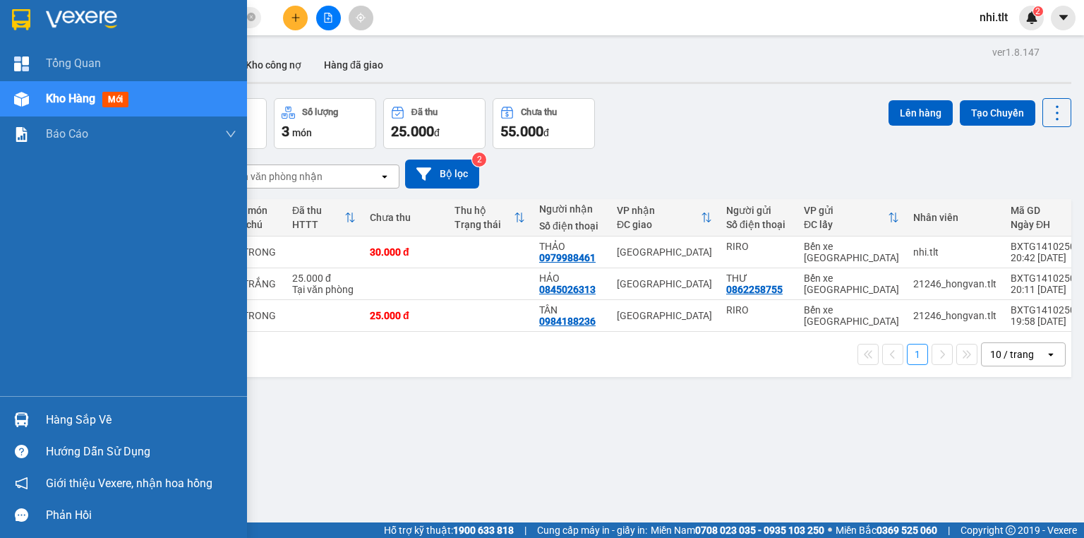
click at [26, 424] on img at bounding box center [21, 419] width 15 height 15
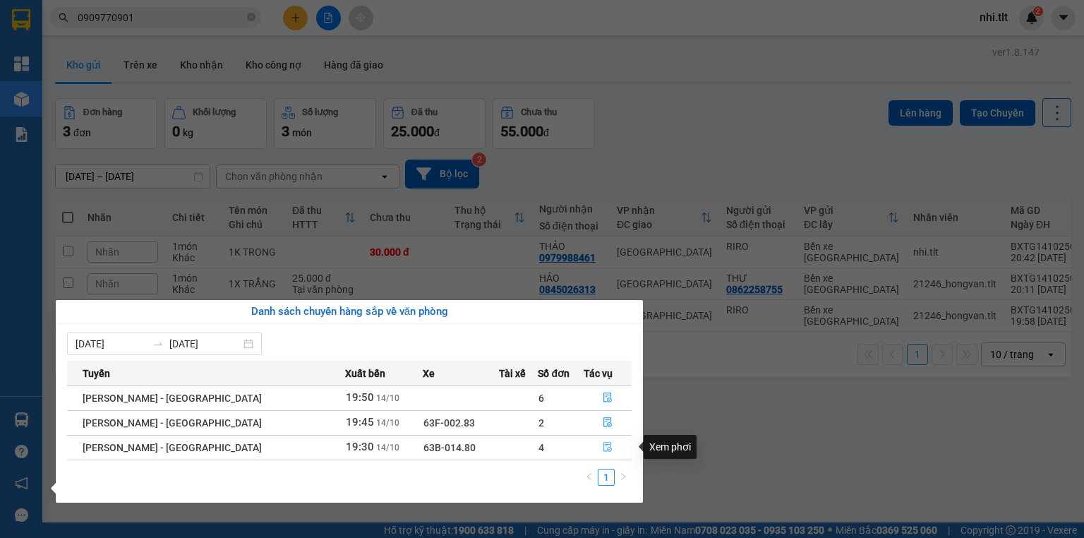
click at [603, 450] on icon "file-done" at bounding box center [607, 448] width 8 height 10
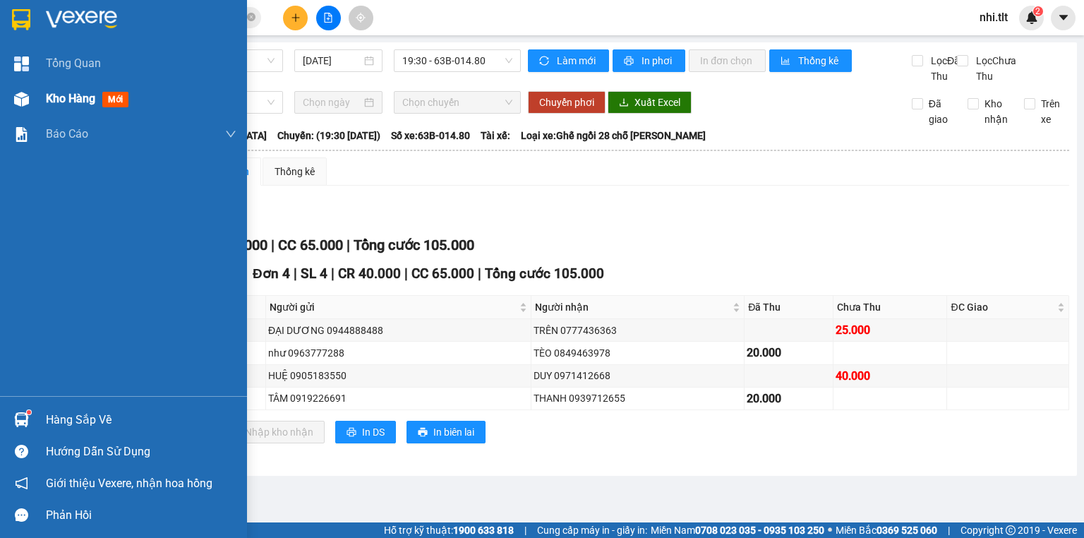
drag, startPoint x: 37, startPoint y: 99, endPoint x: 30, endPoint y: 108, distance: 11.2
click at [35, 98] on div "Kho hàng mới" at bounding box center [123, 98] width 247 height 35
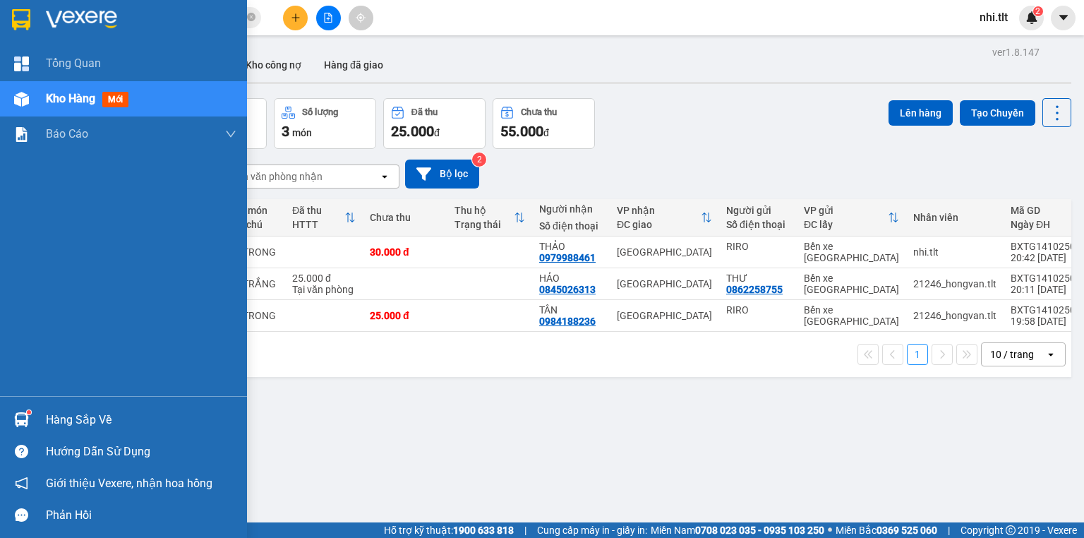
click at [37, 418] on div "Hàng sắp về" at bounding box center [123, 420] width 247 height 32
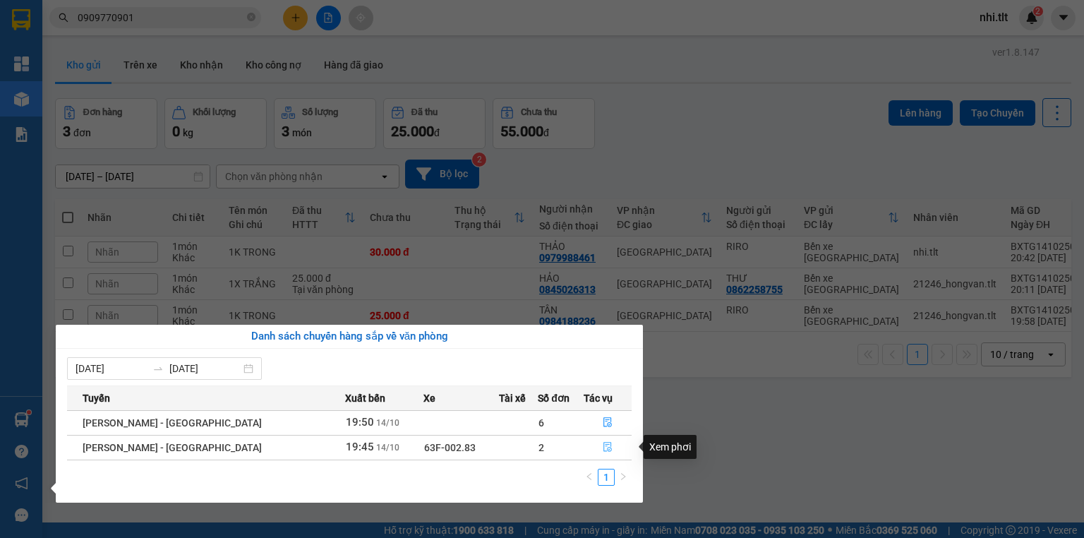
click at [603, 444] on icon "file-done" at bounding box center [608, 447] width 10 height 10
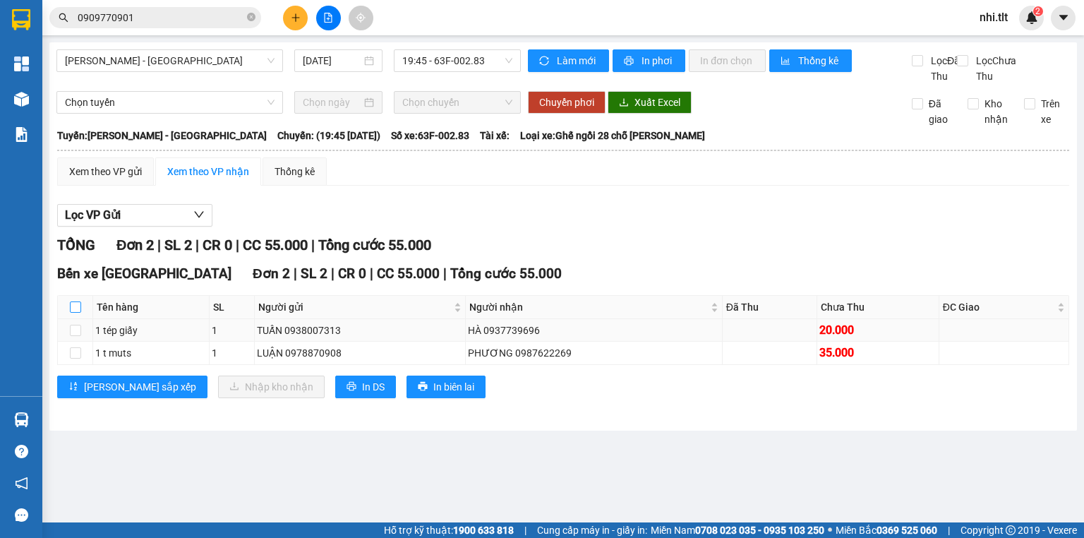
drag, startPoint x: 78, startPoint y: 323, endPoint x: 173, endPoint y: 334, distance: 95.3
click at [80, 313] on input "checkbox" at bounding box center [75, 306] width 11 height 11
checkbox input "true"
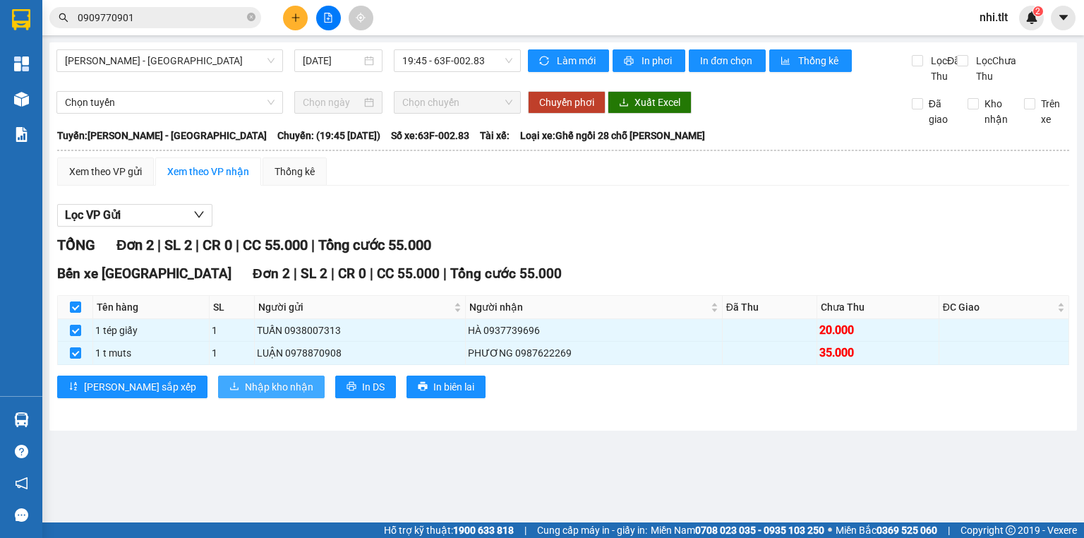
click at [246, 394] on span "Nhập kho nhận" at bounding box center [279, 387] width 68 height 16
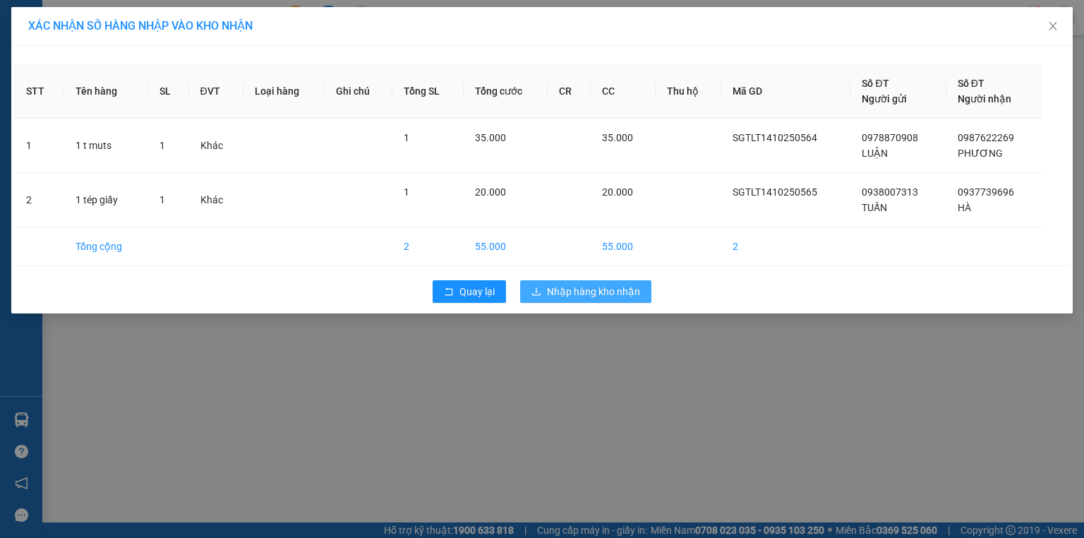
click at [627, 286] on span "Nhập hàng kho nhận" at bounding box center [593, 292] width 93 height 16
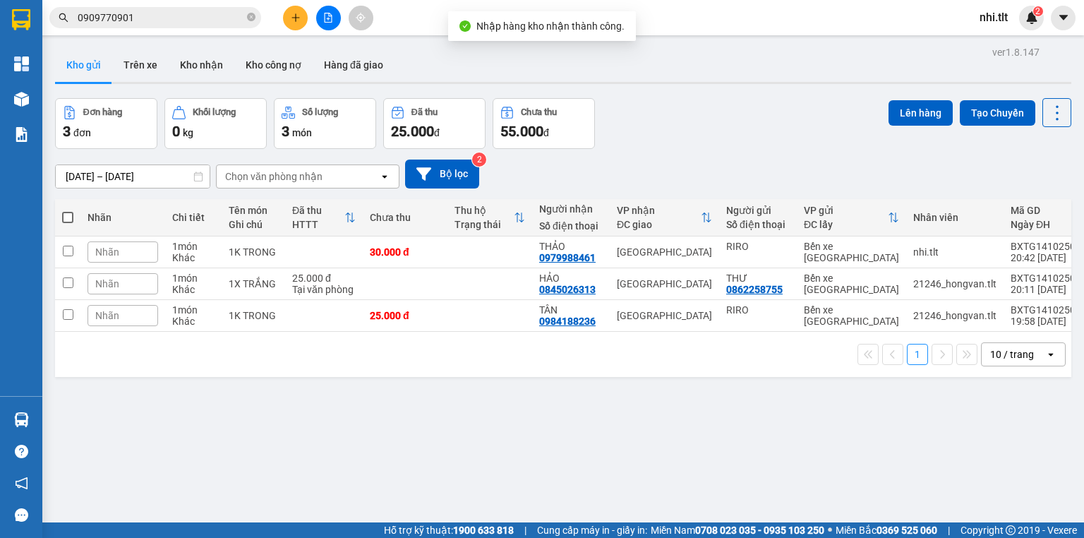
click at [226, 18] on input "0909770901" at bounding box center [161, 18] width 167 height 16
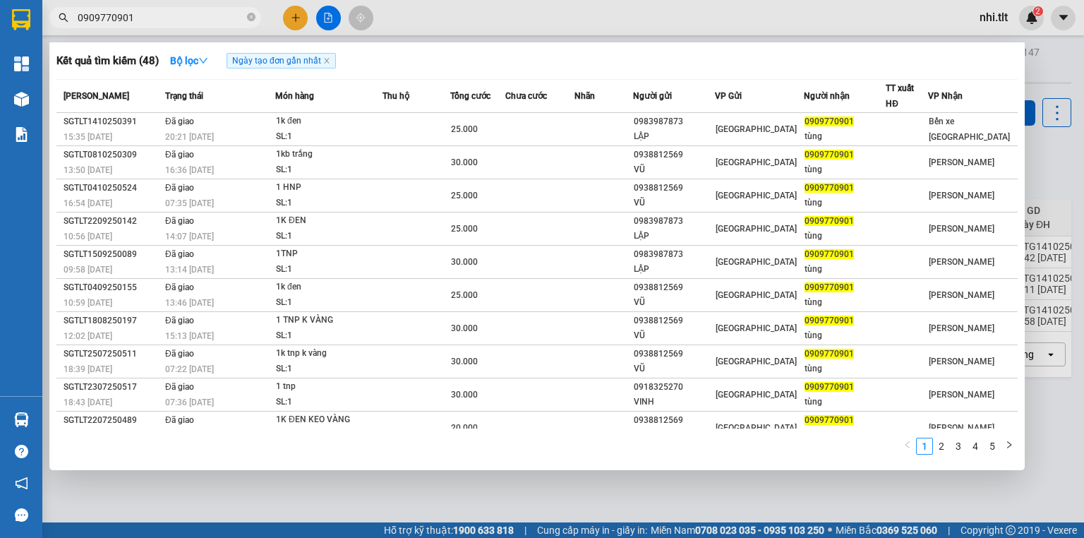
click at [248, 18] on icon "close-circle" at bounding box center [251, 17] width 8 height 8
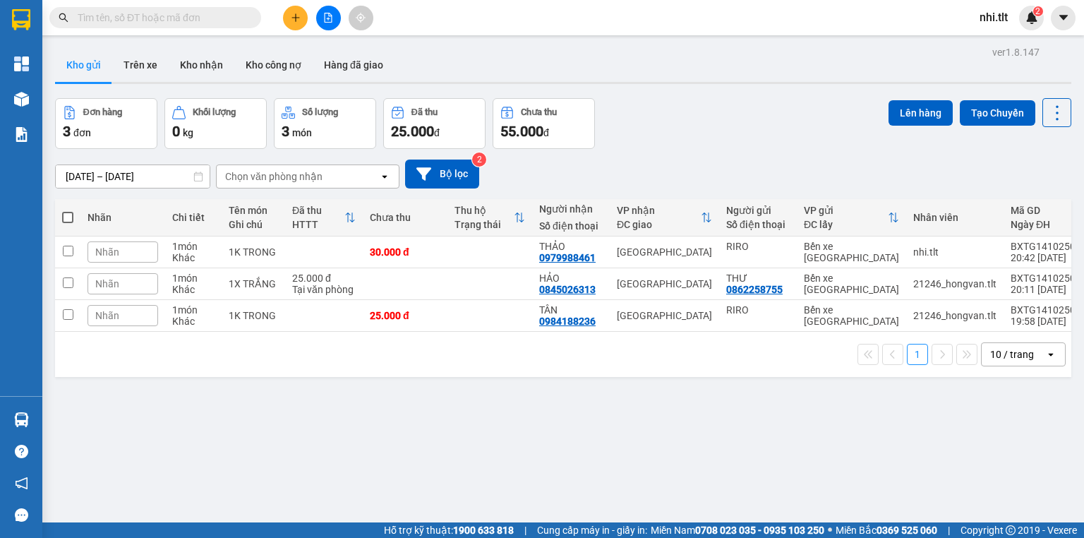
click at [236, 16] on input "text" at bounding box center [161, 18] width 167 height 16
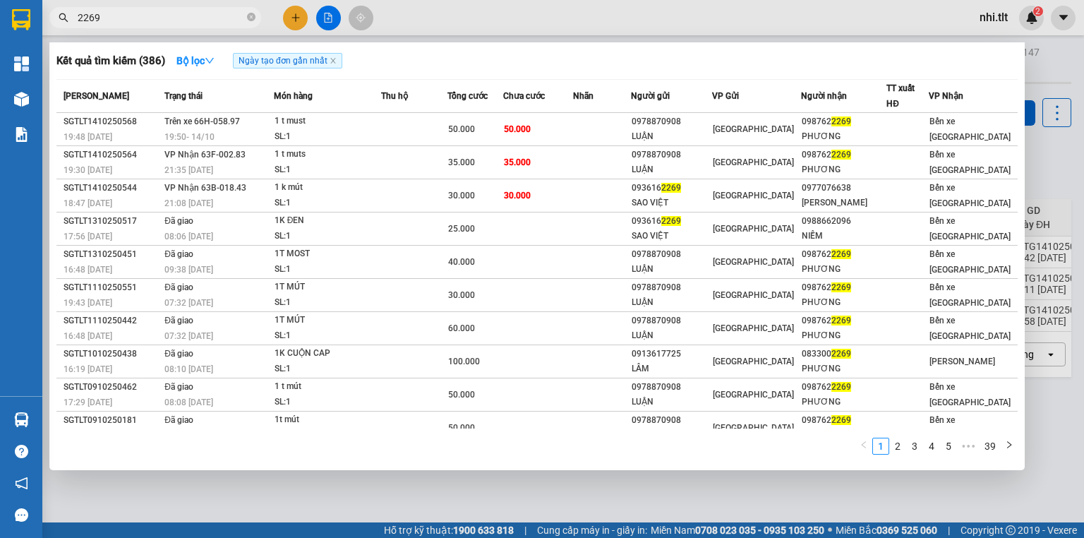
type input "2269"
click at [414, 25] on div at bounding box center [542, 269] width 1084 height 538
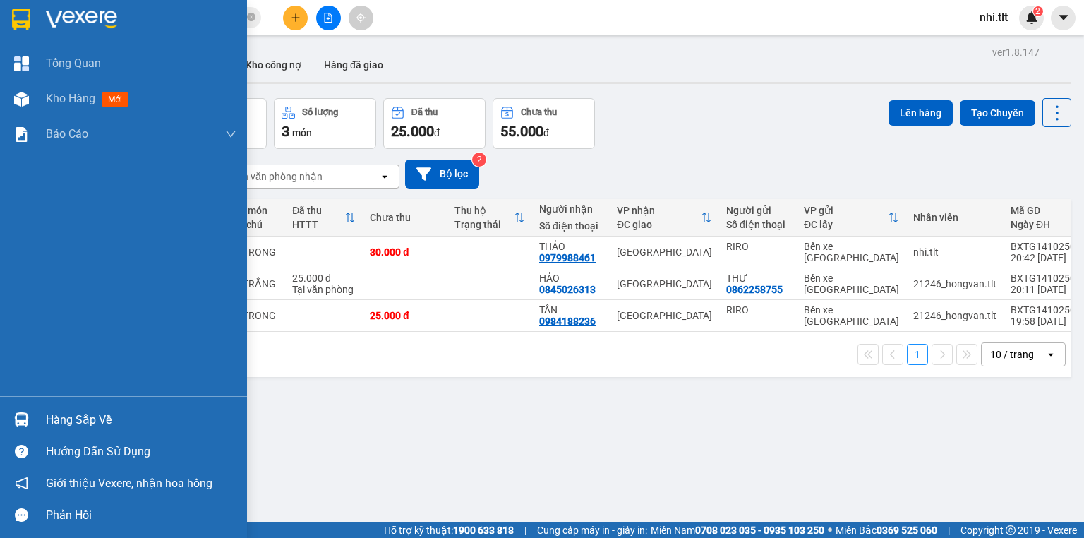
click at [37, 406] on div "Hàng sắp về" at bounding box center [123, 420] width 247 height 32
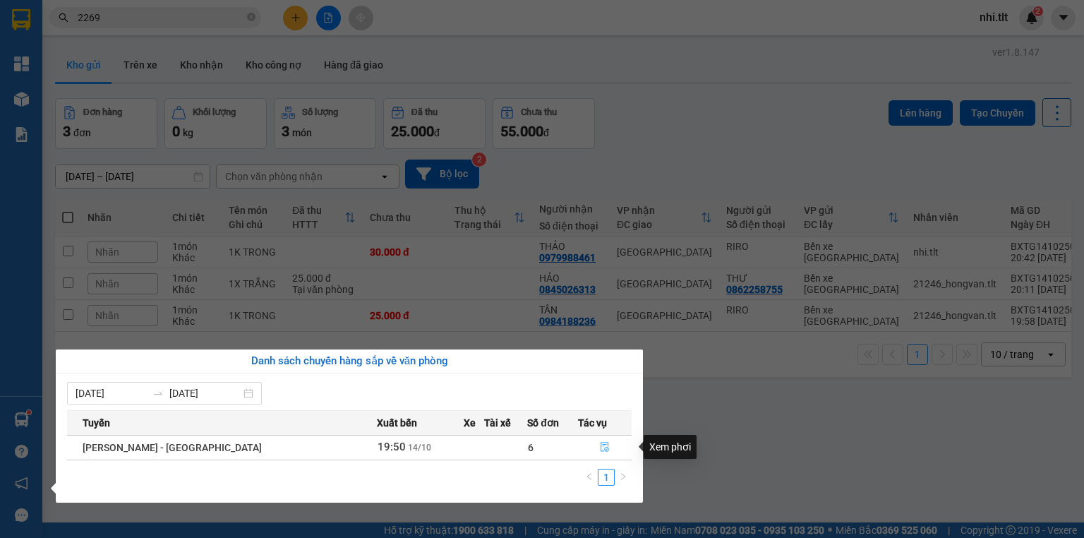
click at [601, 449] on icon "file-done" at bounding box center [605, 448] width 8 height 10
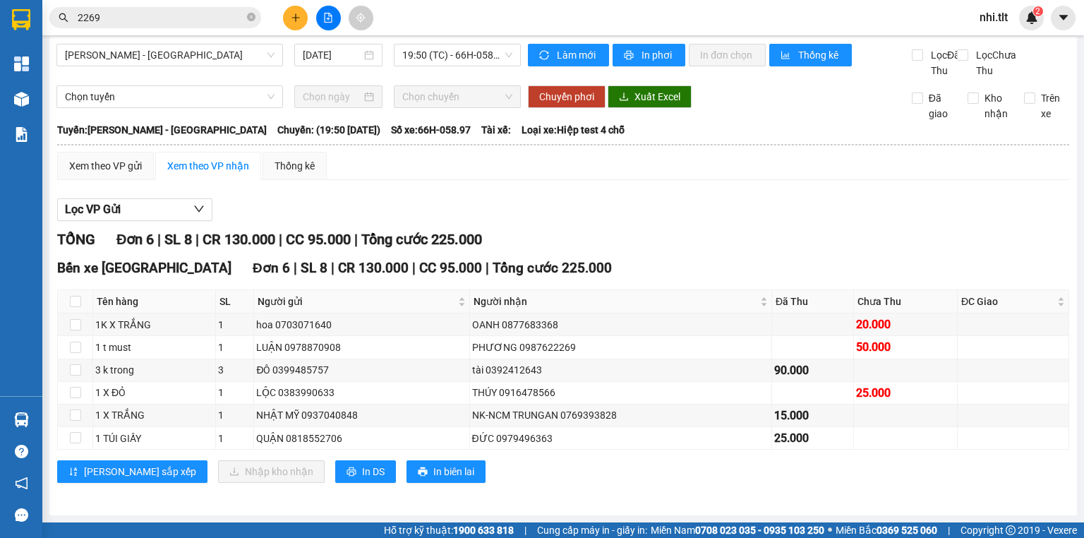
scroll to position [19, 0]
click at [75, 298] on input "checkbox" at bounding box center [75, 301] width 11 height 11
checkbox input "true"
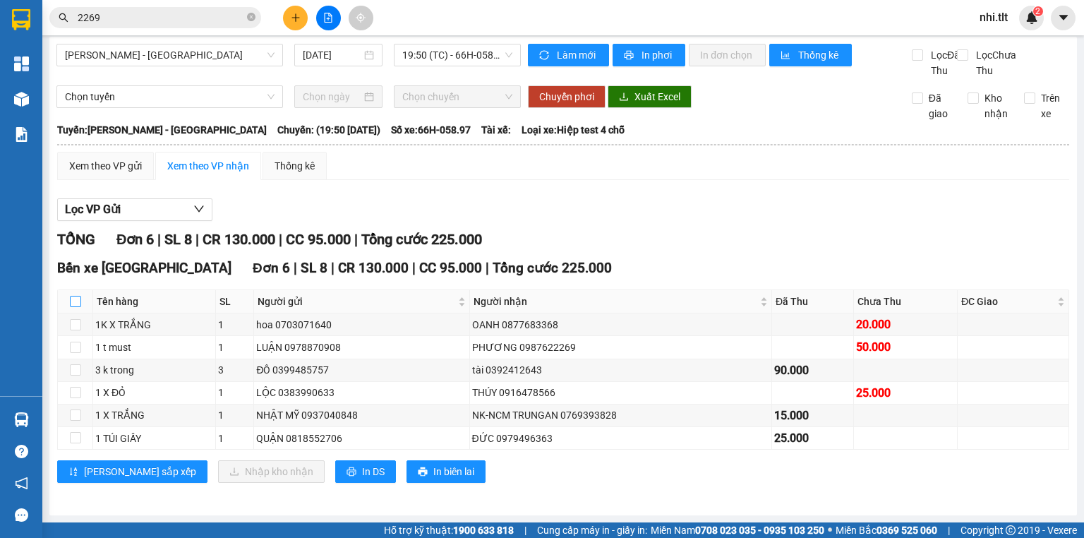
checkbox input "true"
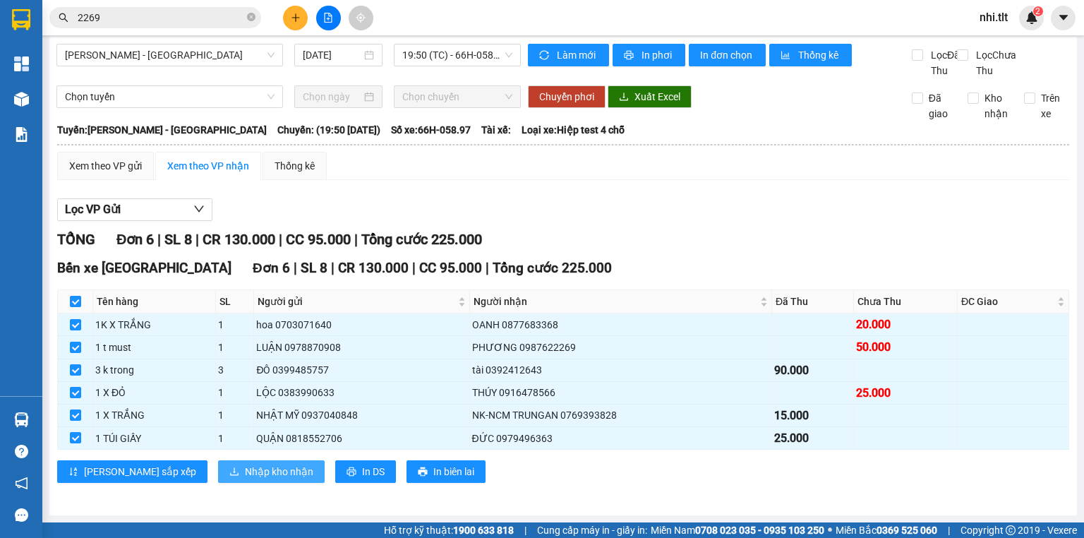
click at [245, 468] on span "Nhập kho nhận" at bounding box center [279, 472] width 68 height 16
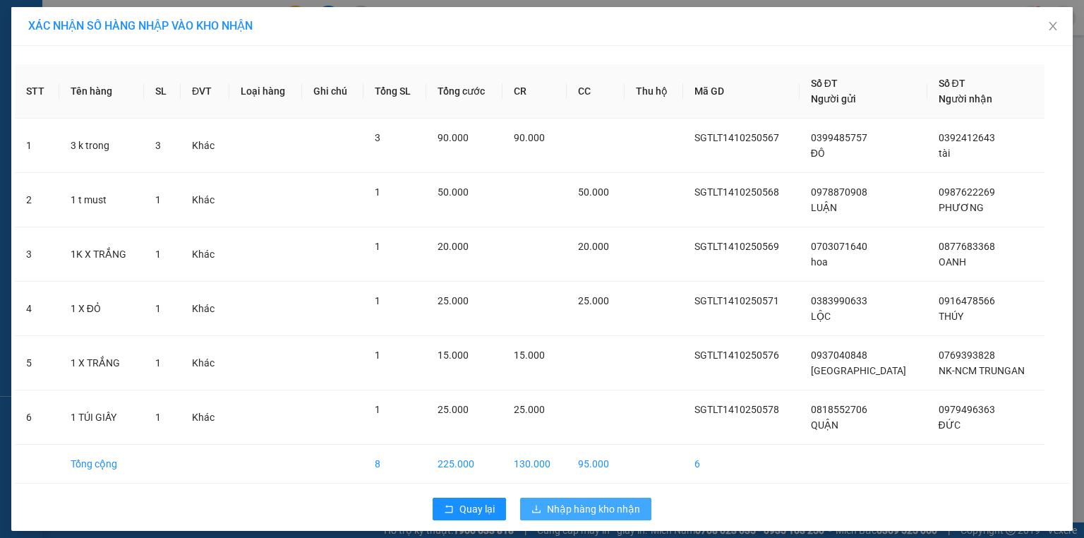
click at [611, 510] on span "Nhập hàng kho nhận" at bounding box center [593, 509] width 93 height 16
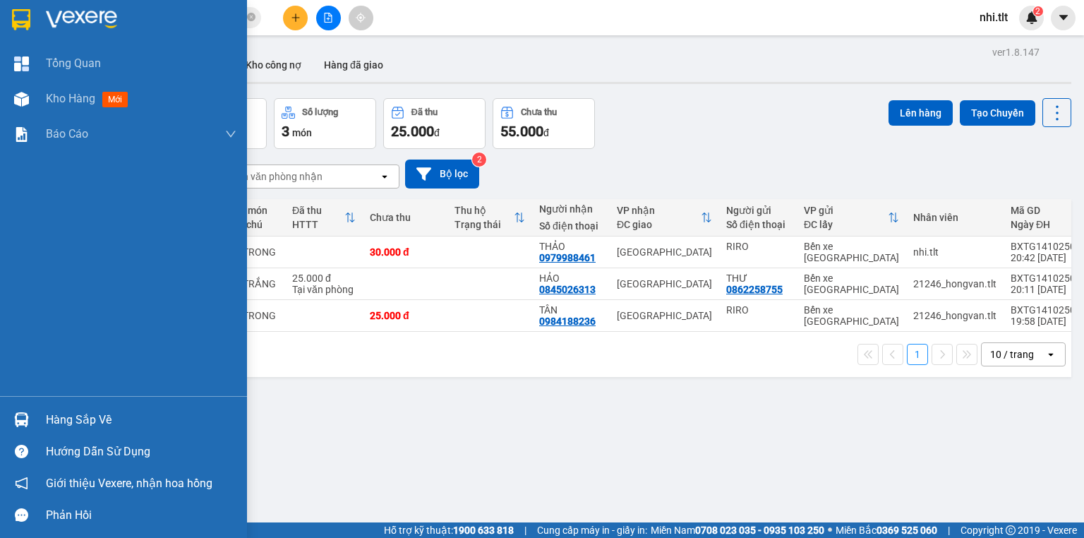
click at [42, 419] on div "Hàng sắp về" at bounding box center [123, 420] width 247 height 32
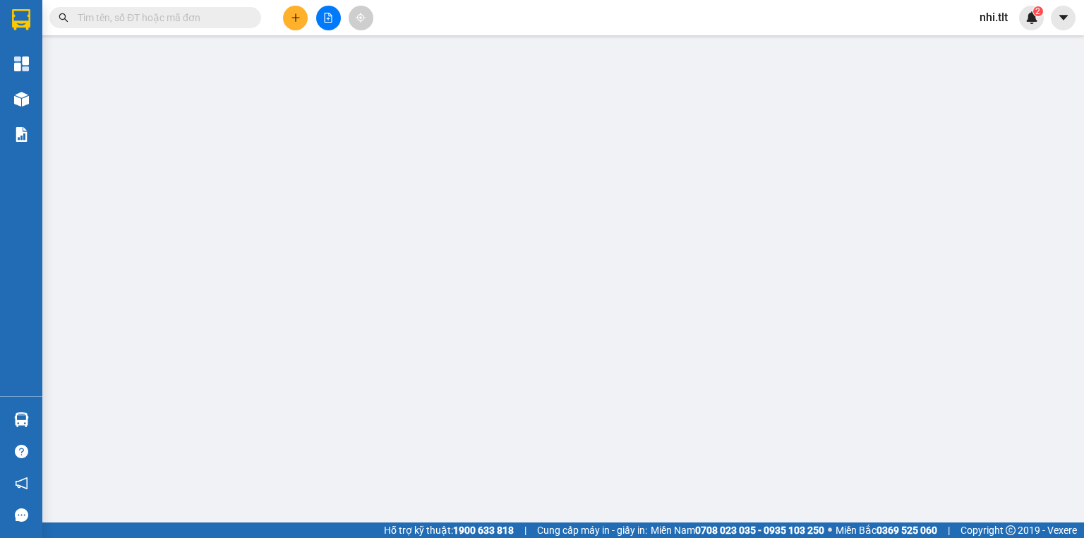
click at [215, 20] on input "text" at bounding box center [161, 18] width 167 height 16
type input "217"
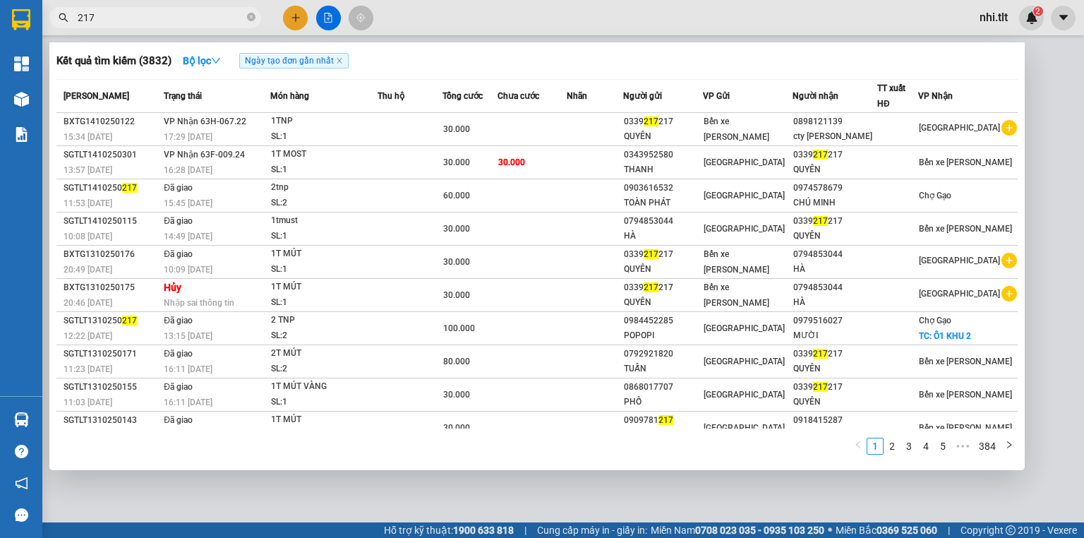
drag, startPoint x: 251, startPoint y: 17, endPoint x: 236, endPoint y: 20, distance: 15.1
click at [247, 18] on icon "close-circle" at bounding box center [251, 17] width 8 height 8
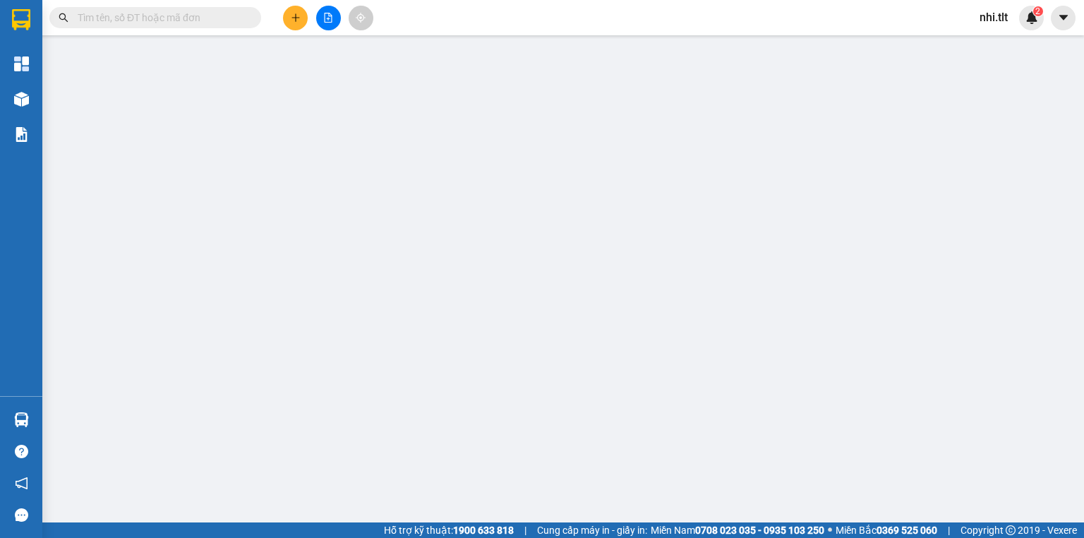
click at [225, 22] on input "text" at bounding box center [161, 18] width 167 height 16
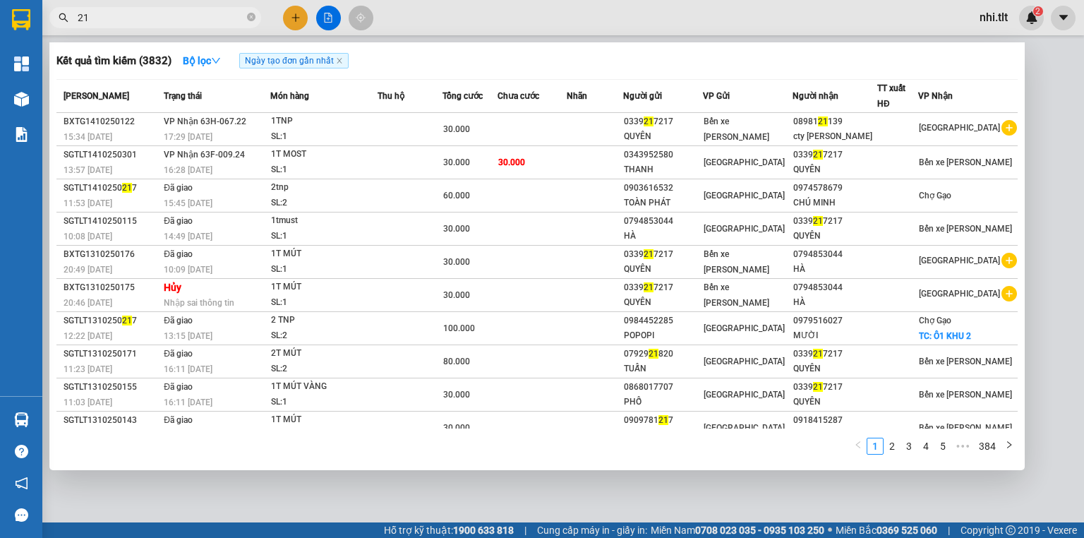
type input "217"
click at [254, 16] on icon "close-circle" at bounding box center [251, 17] width 8 height 8
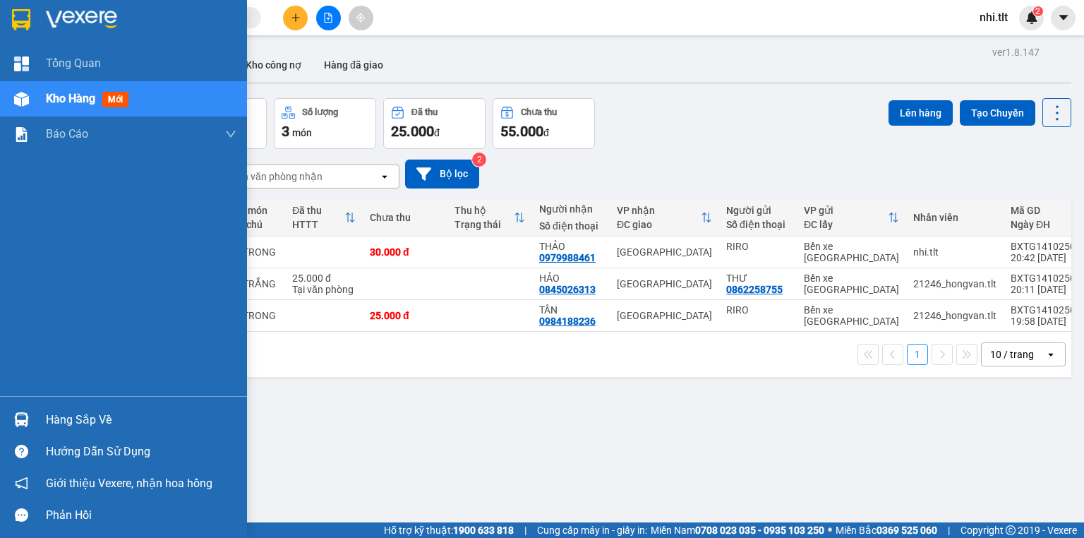
click at [32, 415] on div at bounding box center [21, 419] width 25 height 25
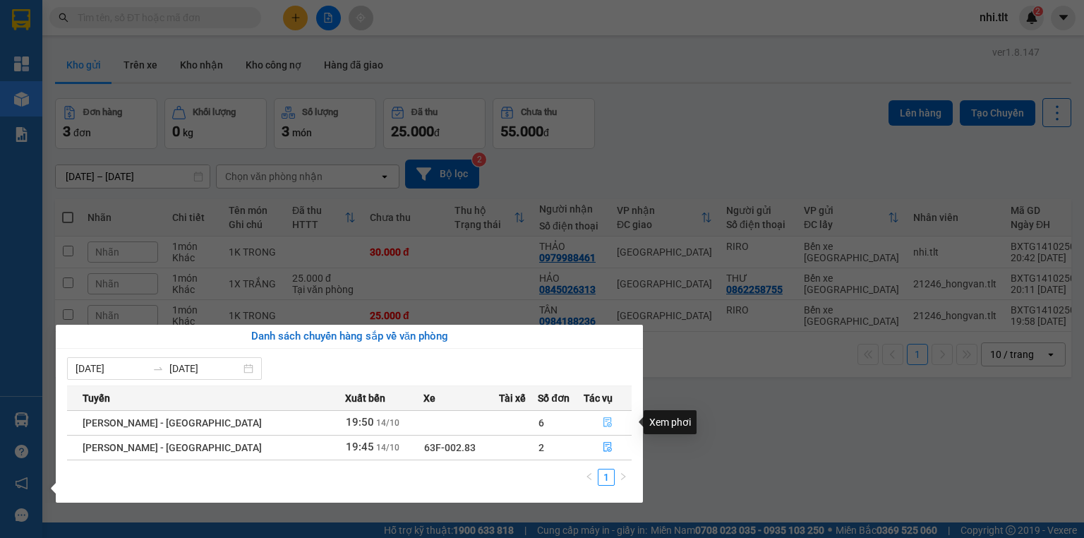
click at [603, 423] on icon "file-done" at bounding box center [607, 423] width 8 height 10
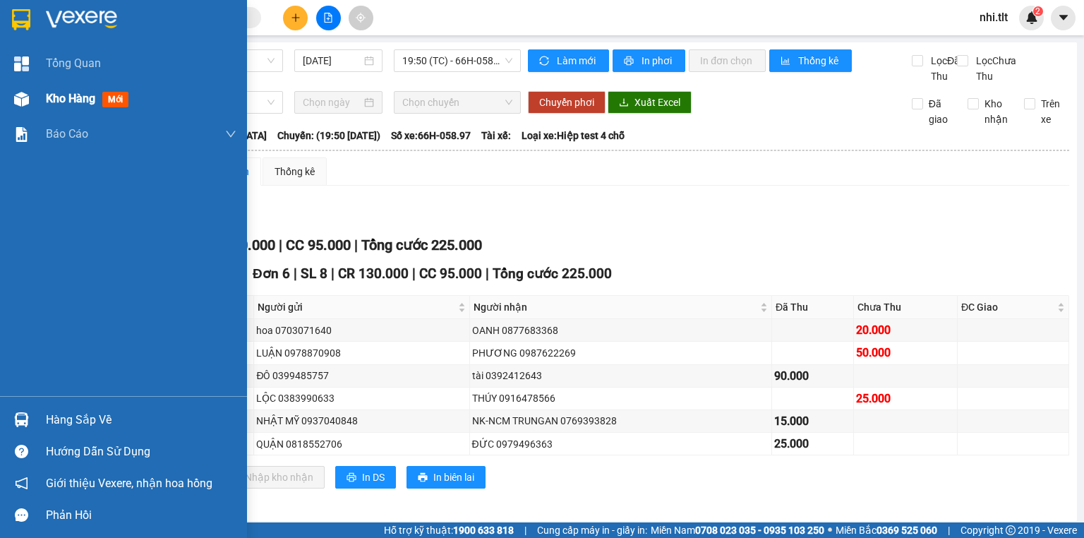
click at [29, 106] on div at bounding box center [21, 99] width 25 height 25
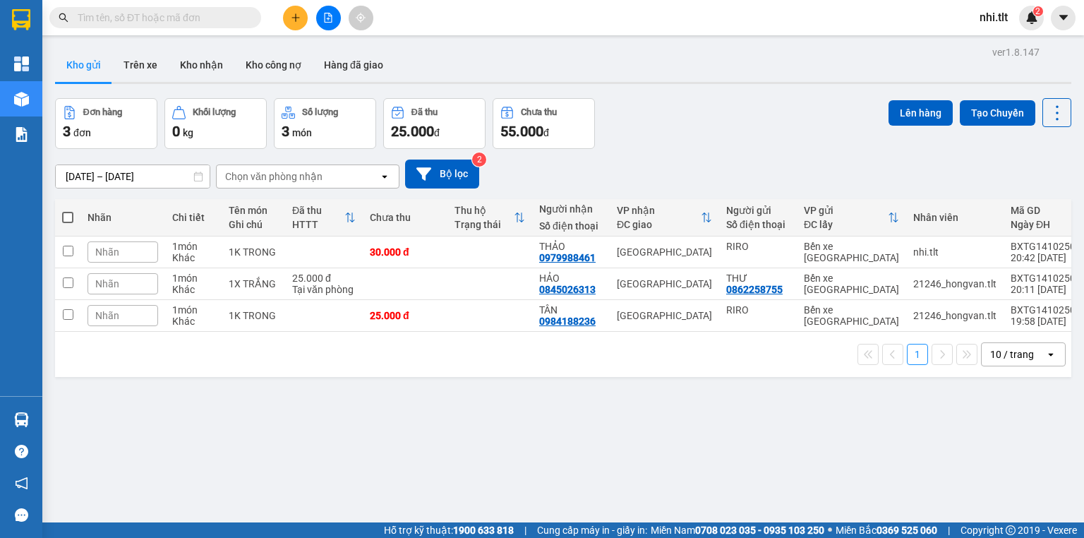
click at [210, 20] on input "text" at bounding box center [161, 18] width 167 height 16
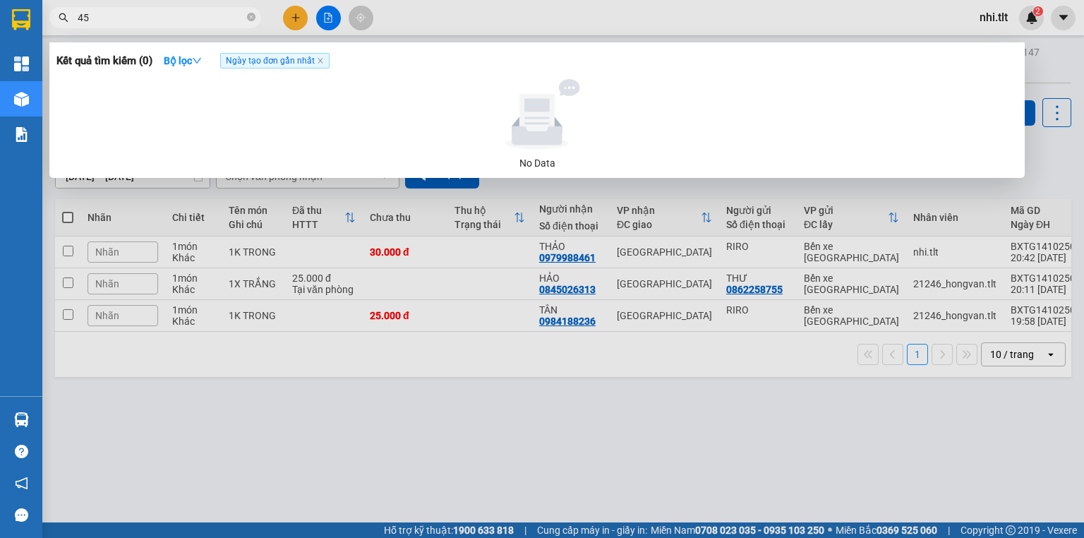
type input "459"
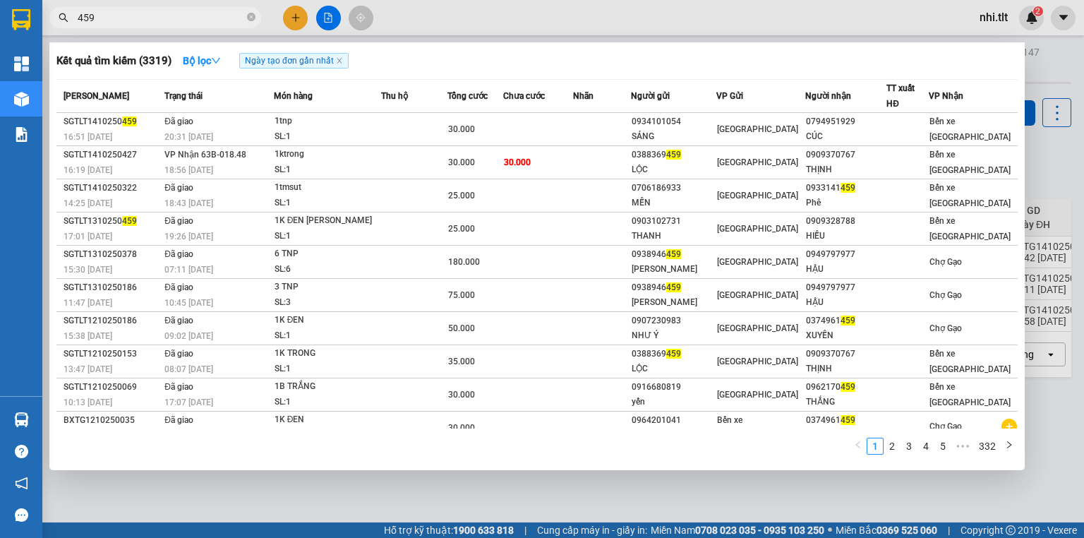
click at [248, 20] on icon "close-circle" at bounding box center [251, 17] width 8 height 8
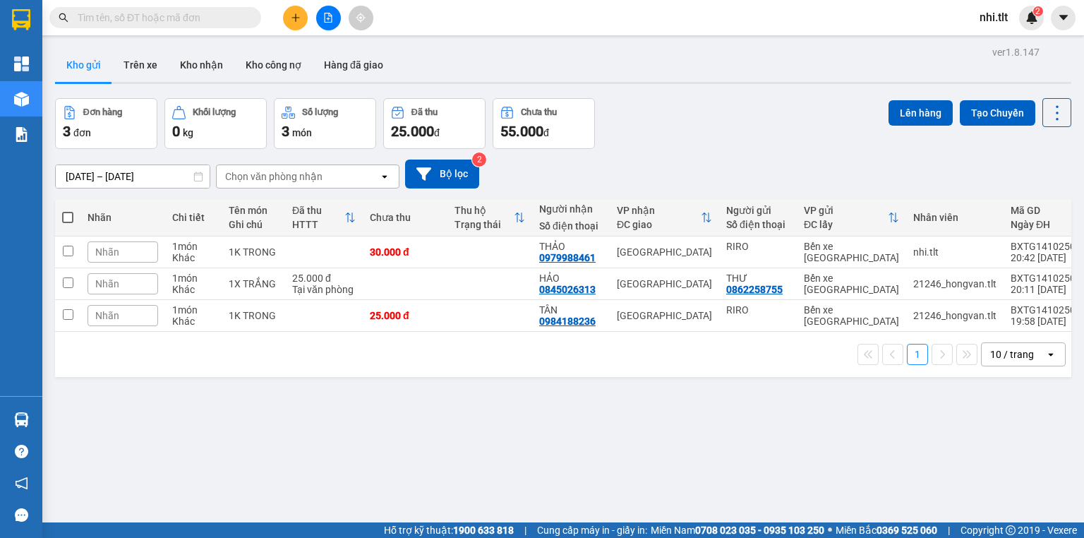
click at [227, 19] on input "text" at bounding box center [161, 18] width 167 height 16
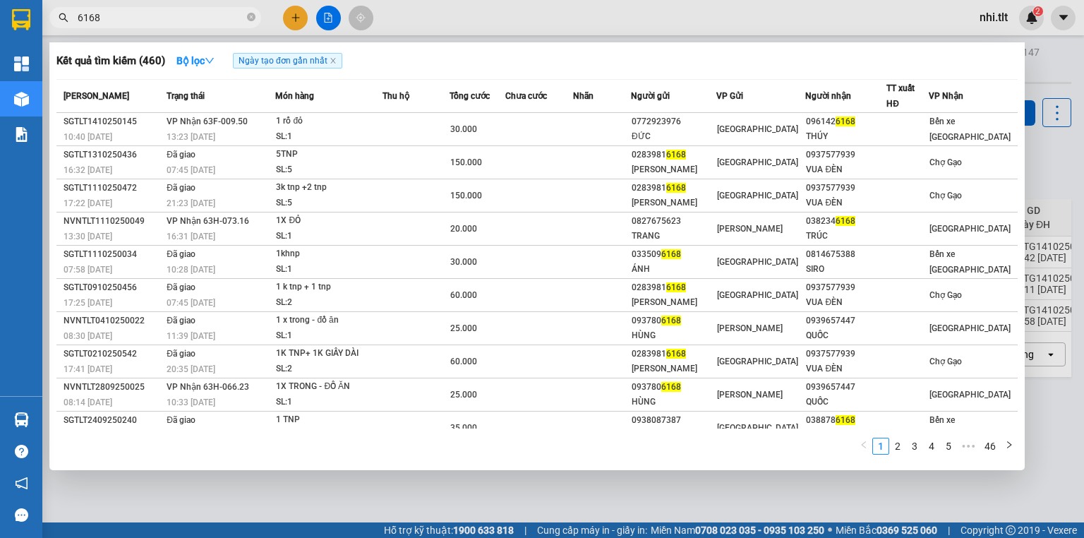
type input "6168"
click at [181, 16] on input "6168" at bounding box center [161, 18] width 167 height 16
drag, startPoint x: 288, startPoint y: 494, endPoint x: 101, endPoint y: 463, distance: 189.6
click at [272, 495] on div at bounding box center [542, 269] width 1084 height 538
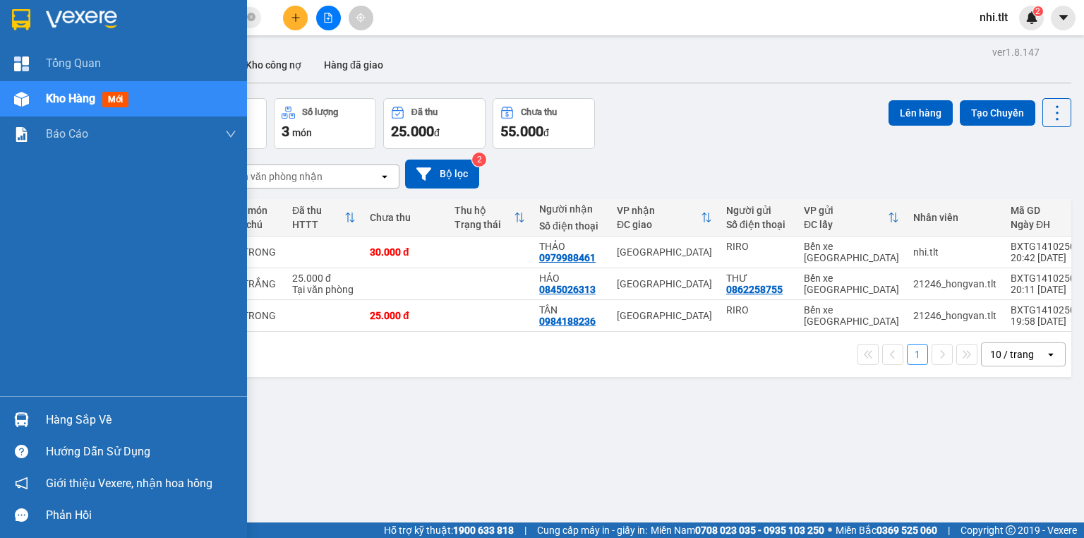
click at [30, 417] on div at bounding box center [21, 419] width 25 height 25
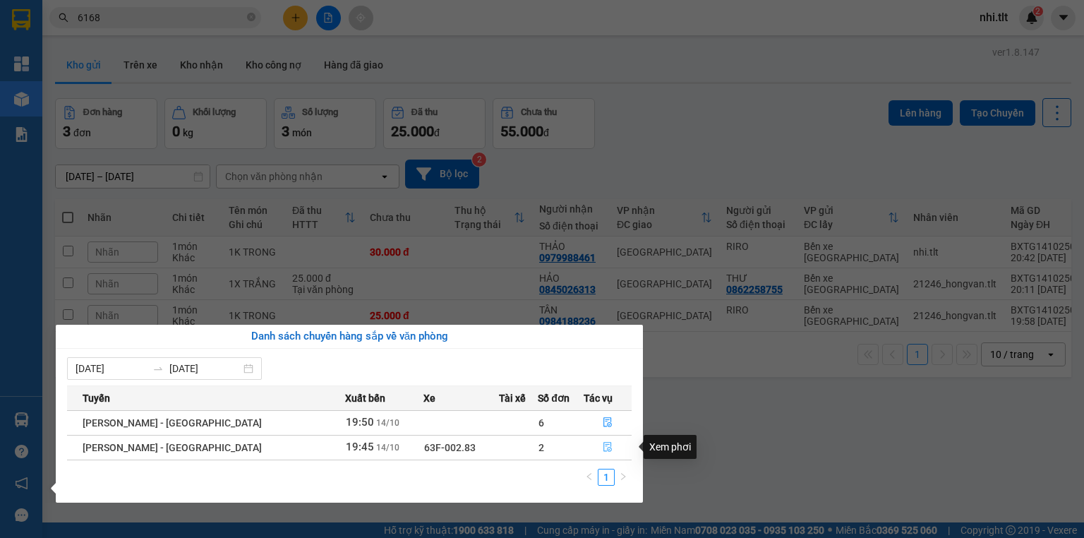
click at [592, 449] on button "button" at bounding box center [607, 447] width 47 height 23
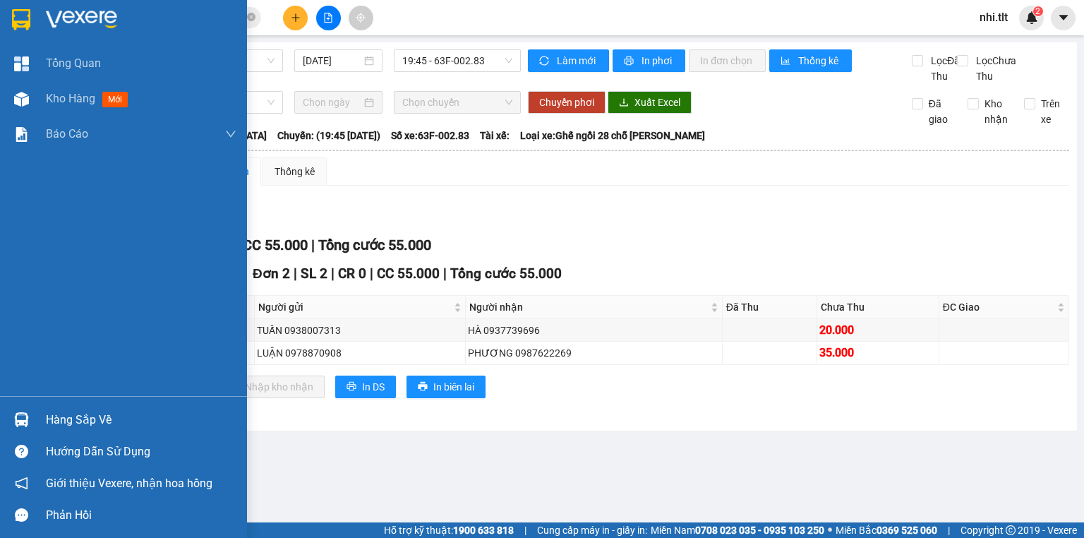
click at [23, 415] on img at bounding box center [21, 419] width 15 height 15
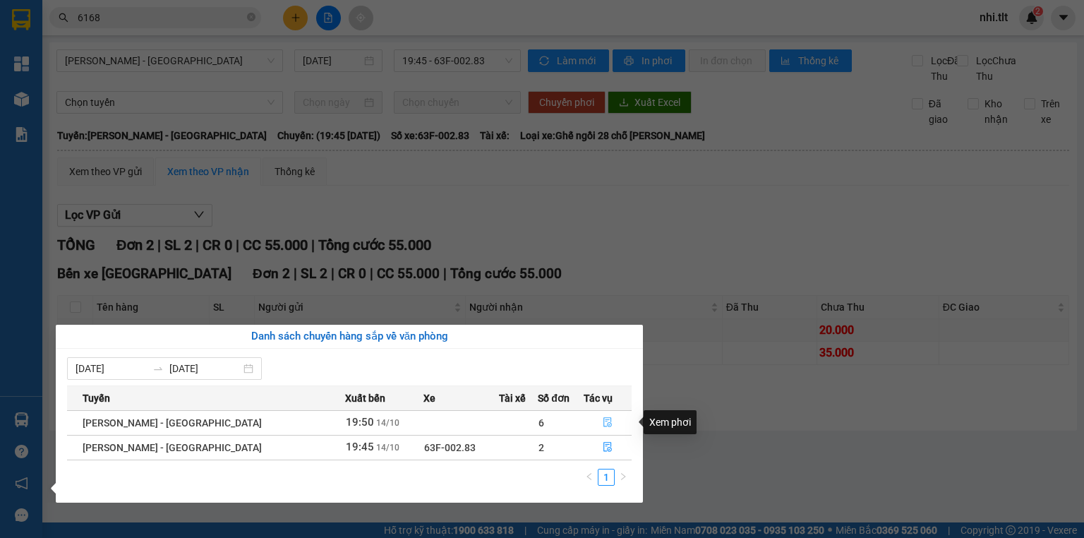
click at [603, 424] on icon "file-done" at bounding box center [608, 422] width 10 height 10
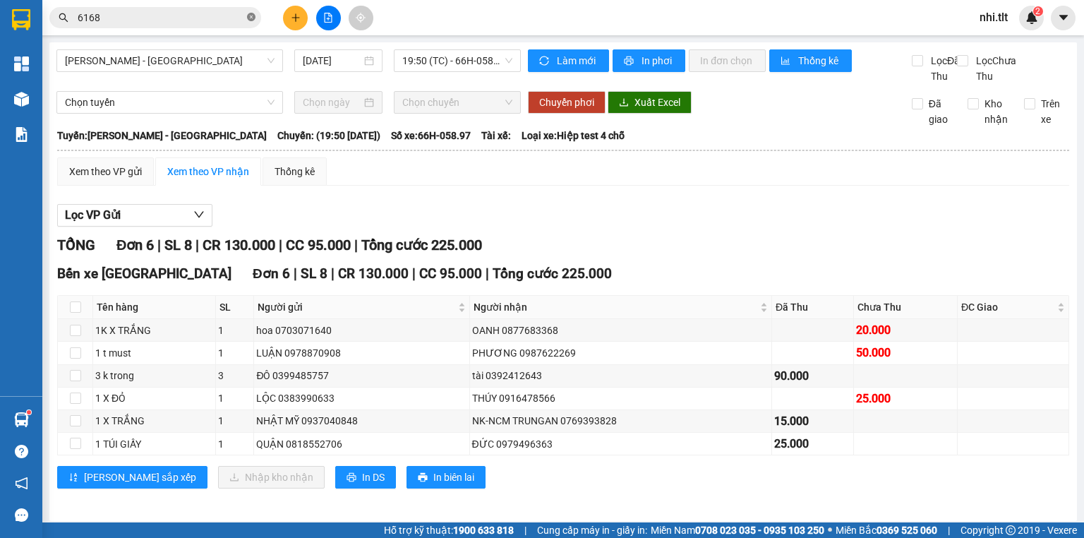
click at [250, 14] on icon "close-circle" at bounding box center [251, 17] width 8 height 8
drag, startPoint x: 238, startPoint y: 14, endPoint x: 241, endPoint y: 7, distance: 7.9
click at [237, 13] on input "text" at bounding box center [161, 18] width 167 height 16
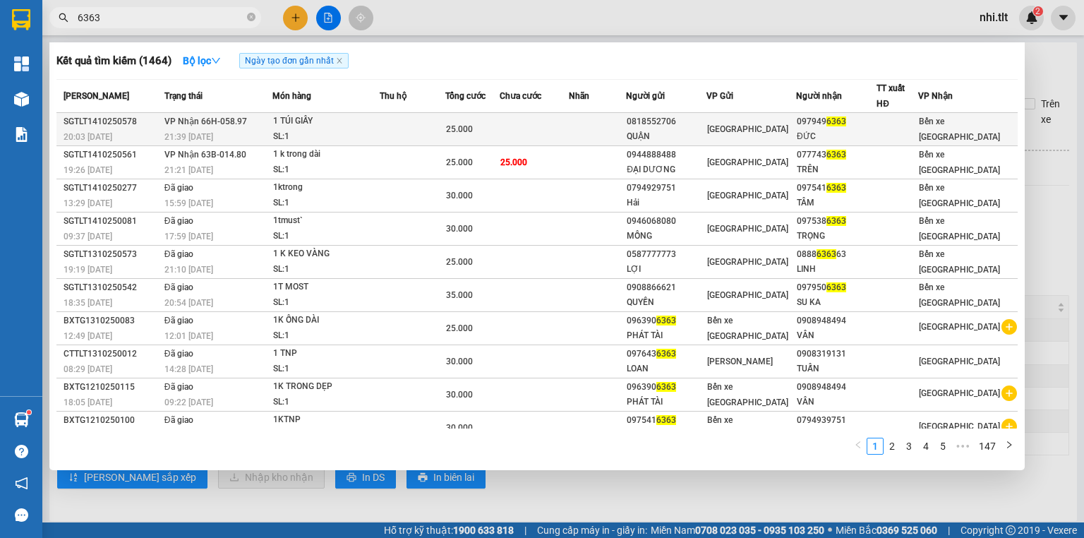
type input "6363"
click at [411, 135] on td at bounding box center [413, 129] width 66 height 33
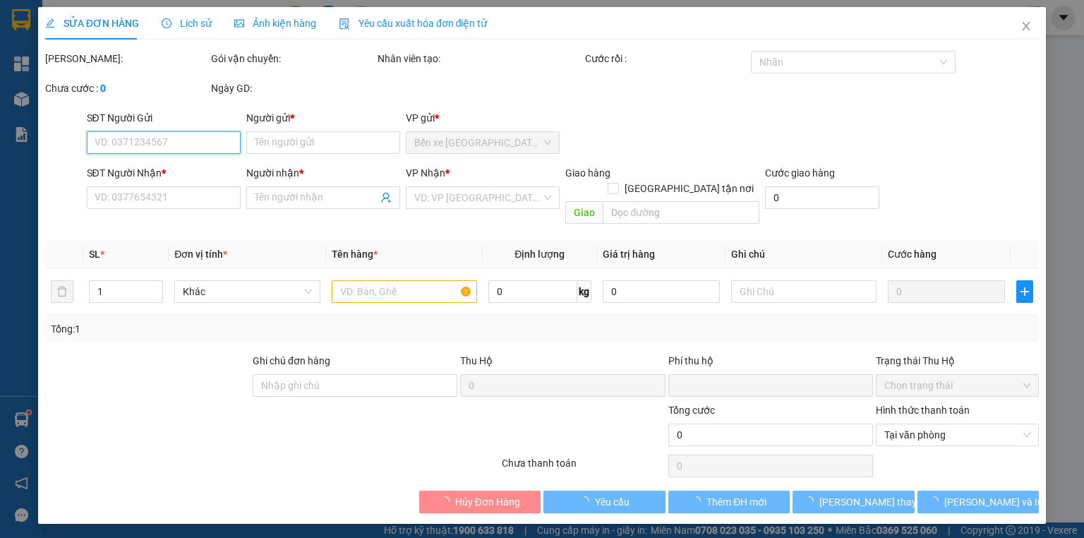
type input "0818552706"
type input "QUẬN"
type input "0979496363"
type input "ĐỨC"
type input "0"
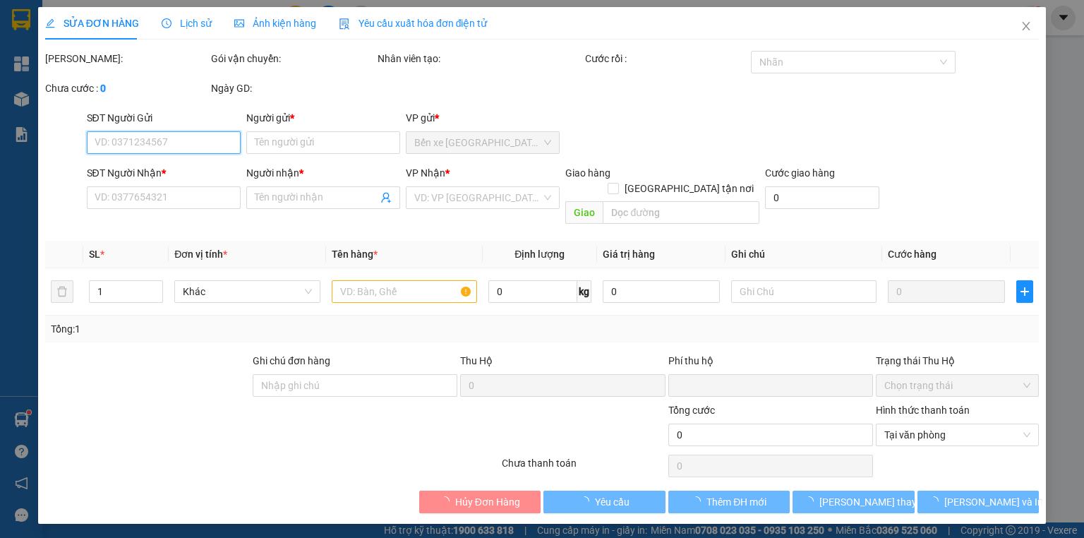
type input "25.000"
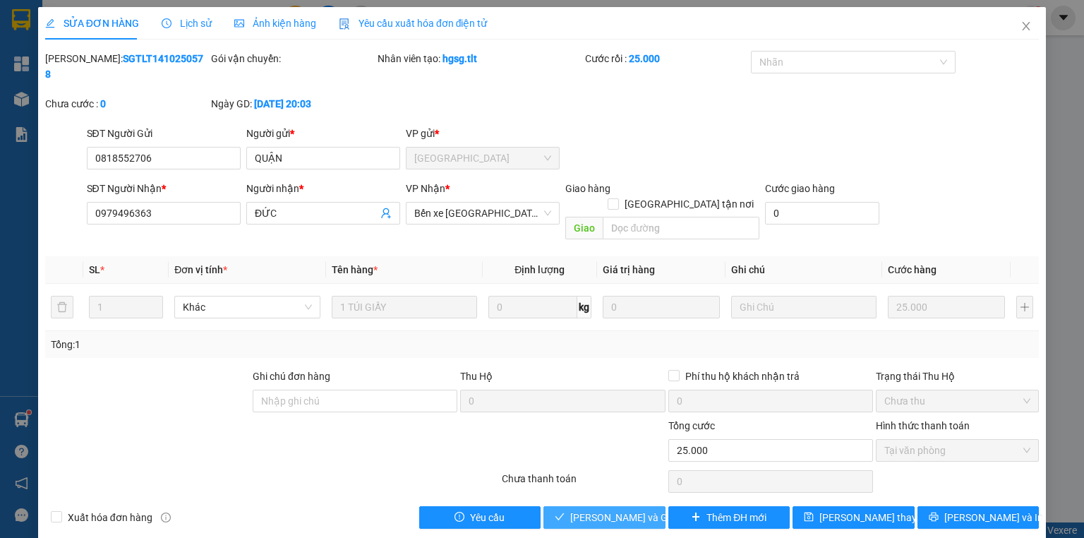
drag, startPoint x: 616, startPoint y: 479, endPoint x: 635, endPoint y: 419, distance: 62.1
click at [616, 506] on button "Lưu và Giao hàng" at bounding box center [604, 517] width 122 height 23
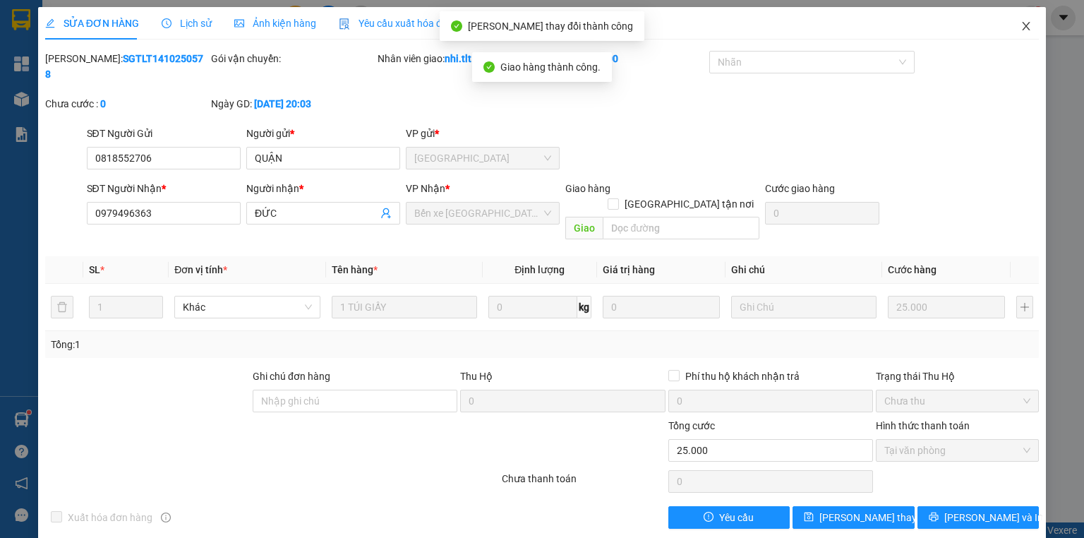
click at [1017, 25] on span "Close" at bounding box center [1026, 27] width 40 height 40
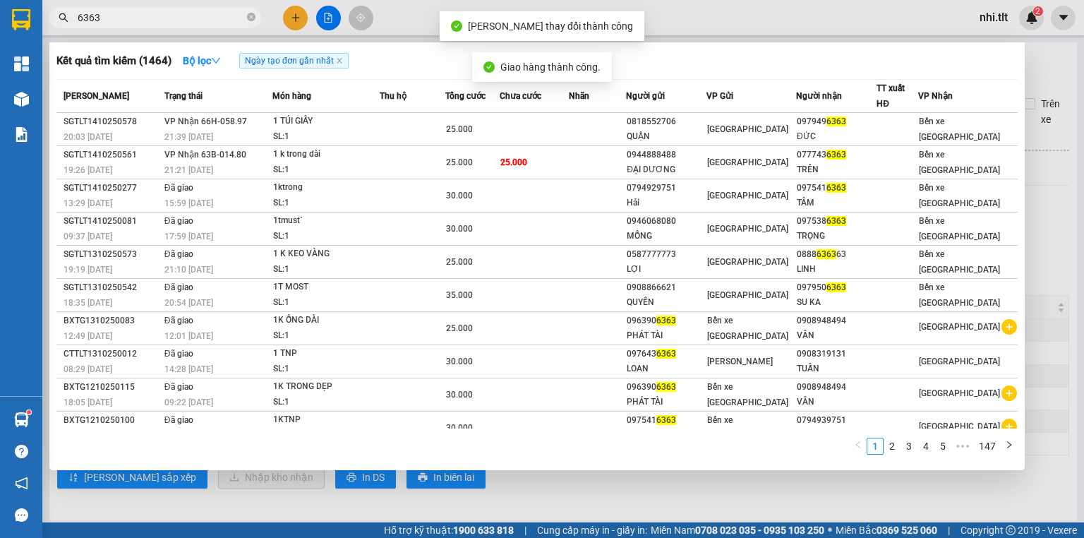
drag, startPoint x: 219, startPoint y: 23, endPoint x: 239, endPoint y: 18, distance: 21.1
click at [219, 22] on input "6363" at bounding box center [161, 18] width 167 height 16
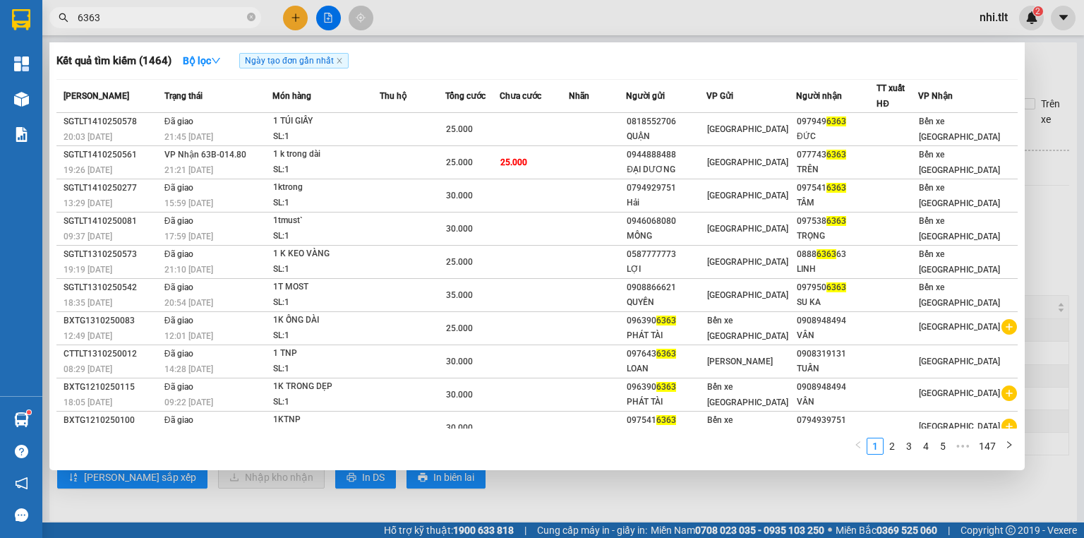
drag, startPoint x: 248, startPoint y: 16, endPoint x: 176, endPoint y: 0, distance: 74.3
click at [235, 15] on span "6363" at bounding box center [155, 17] width 212 height 21
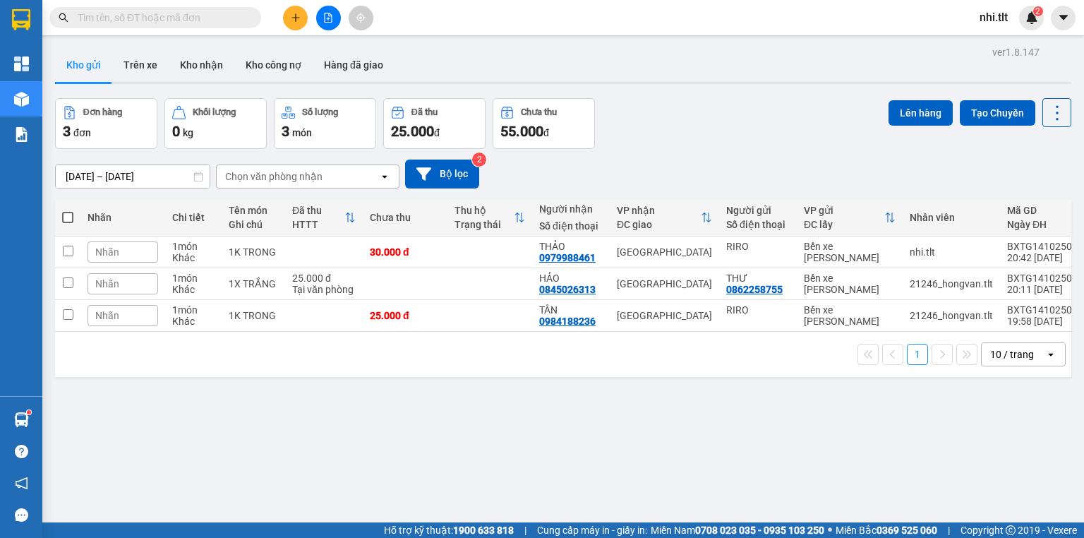
click at [240, 16] on input "text" at bounding box center [161, 18] width 167 height 16
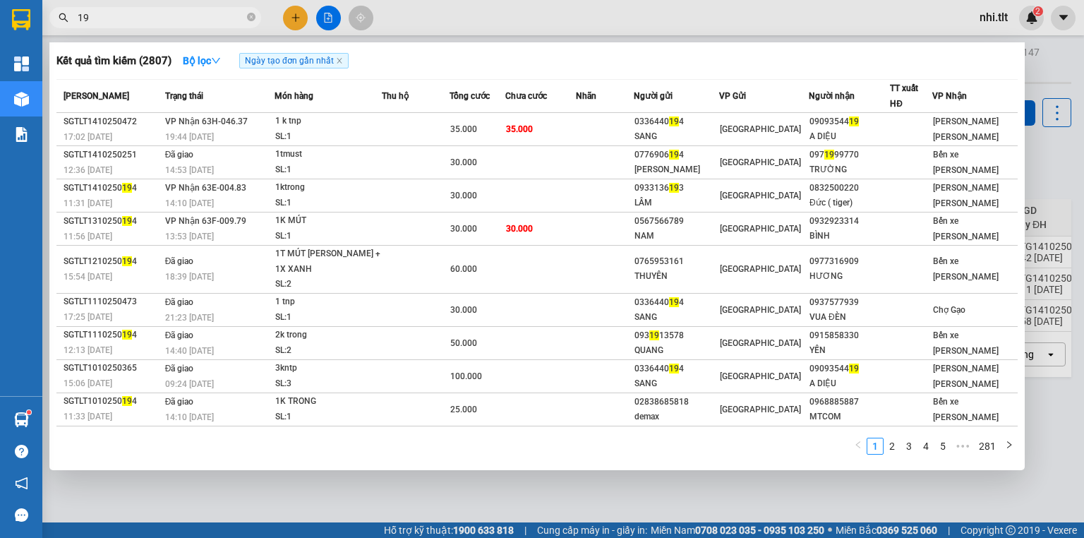
type input "1"
